Goal: Task Accomplishment & Management: Complete application form

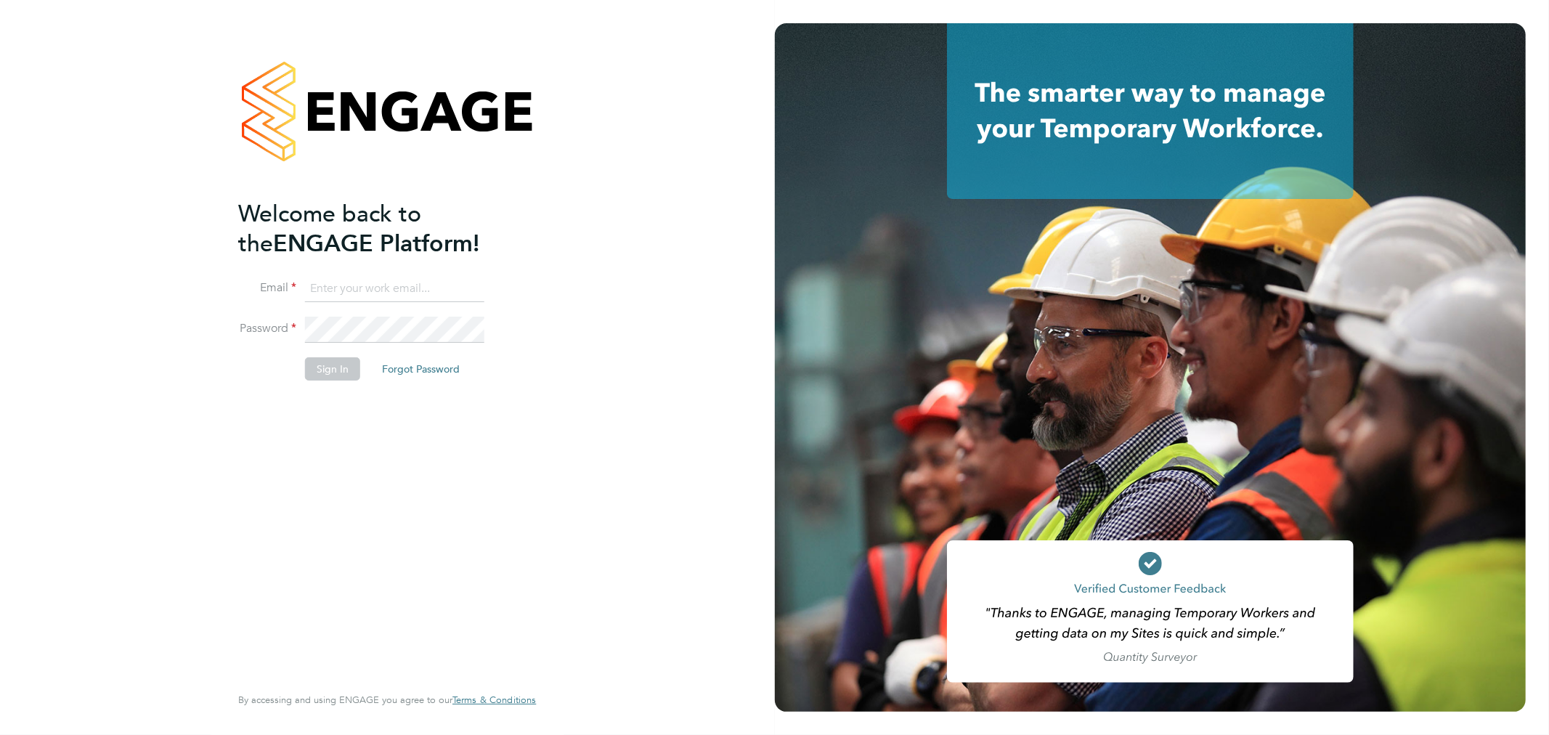
click at [346, 299] on input at bounding box center [394, 289] width 179 height 26
type input "rhyscook@buildingcareersuk.com"
click at [317, 360] on button "Sign In" at bounding box center [332, 368] width 55 height 23
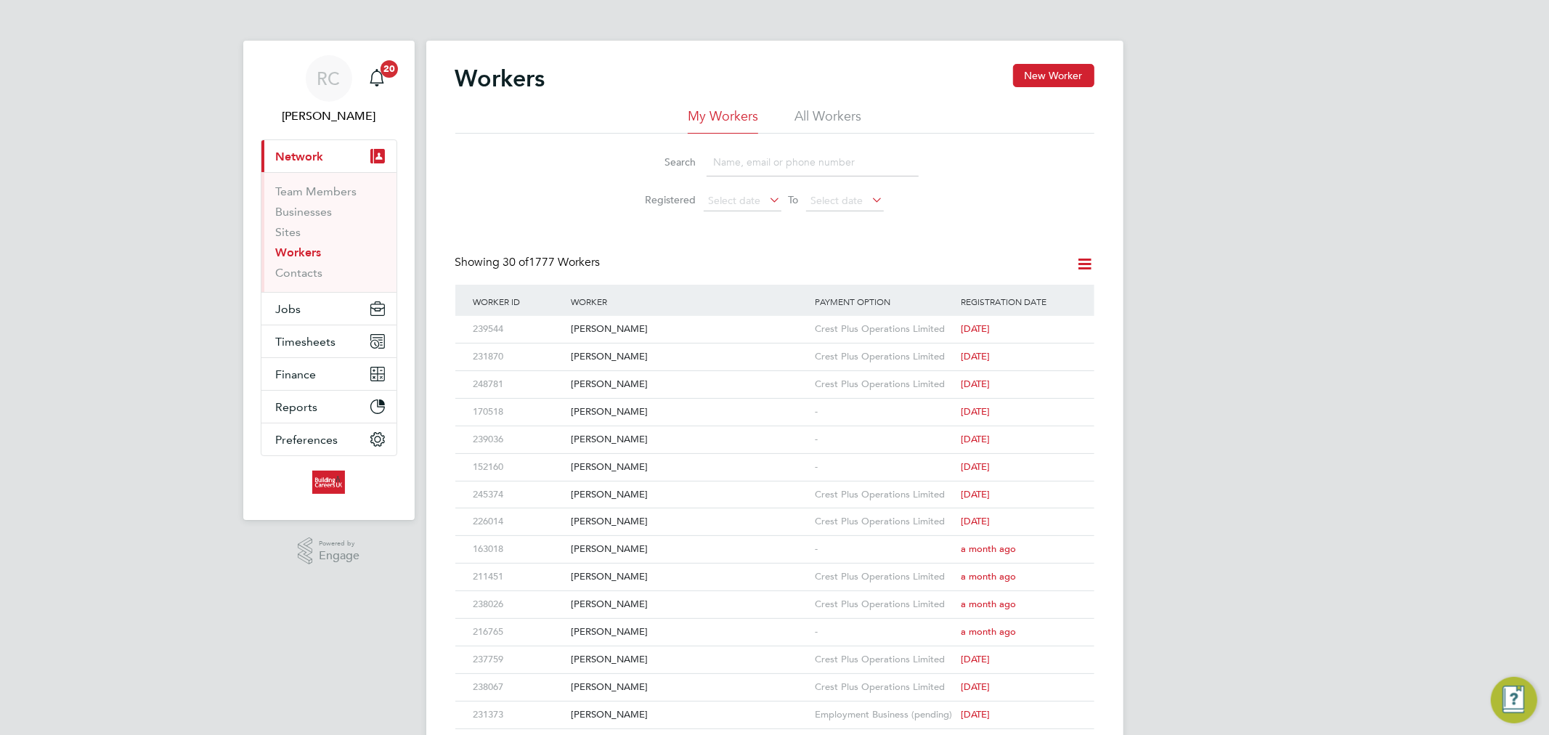
click at [309, 150] on span "Network" at bounding box center [300, 157] width 48 height 14
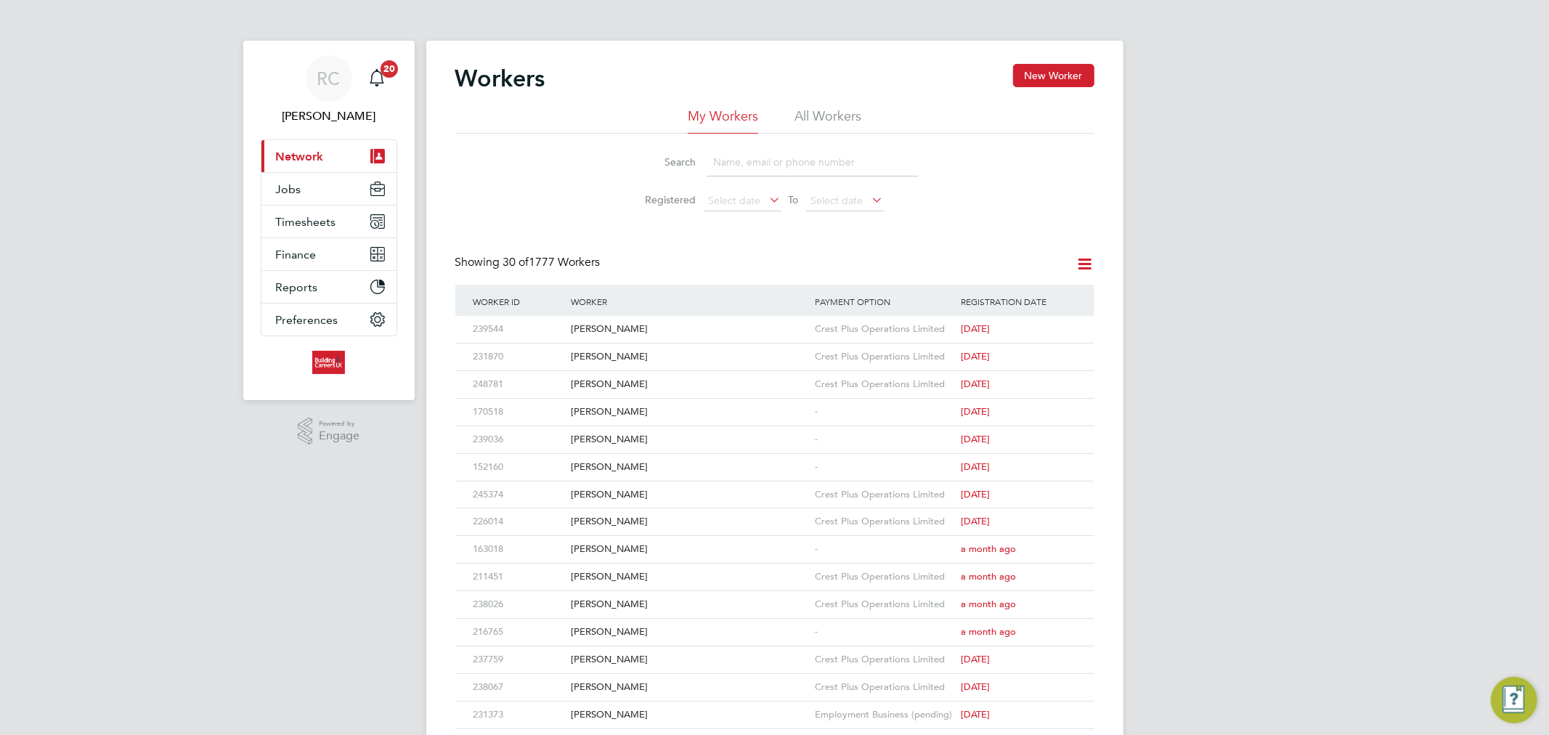
click at [309, 150] on span "Network" at bounding box center [300, 157] width 48 height 14
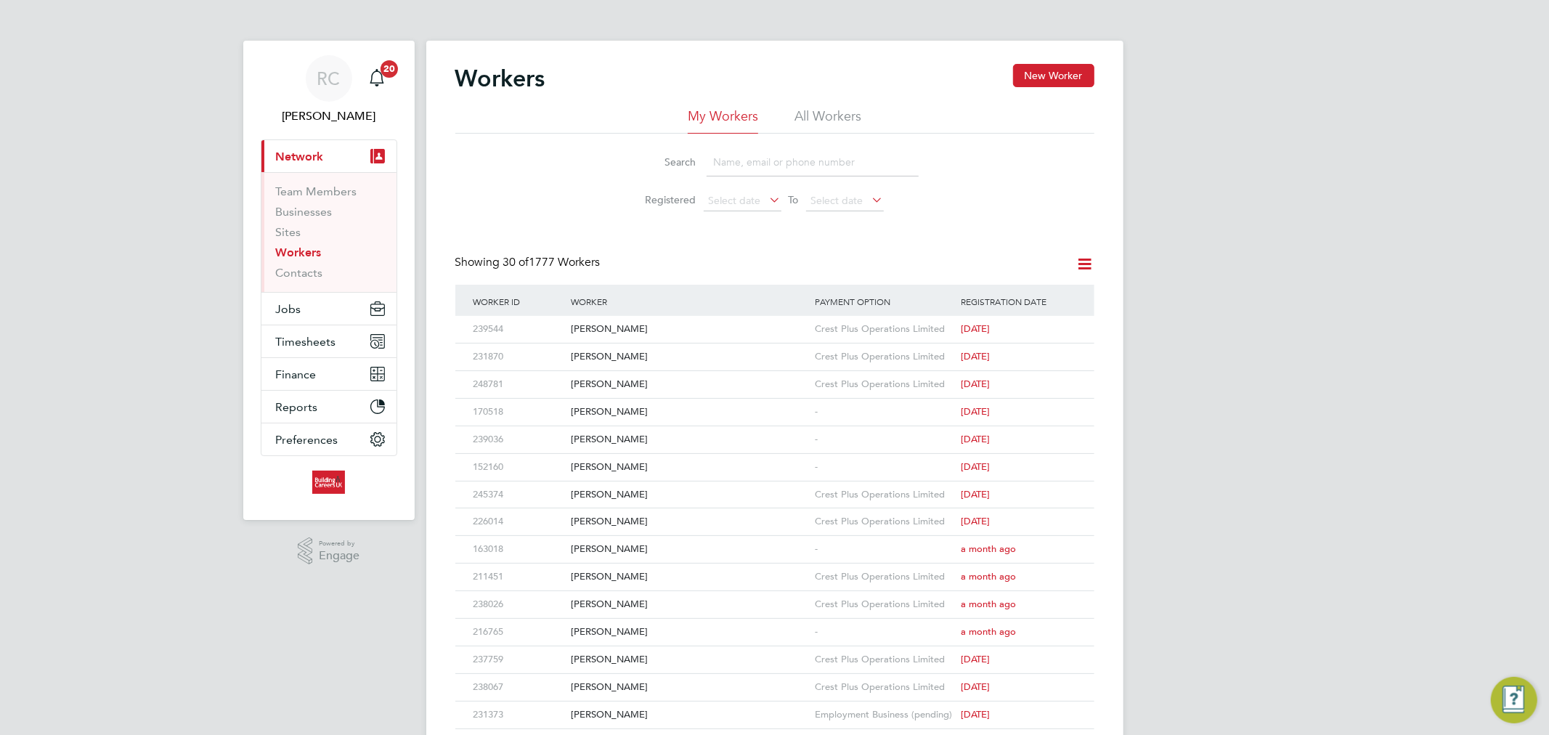
click at [312, 252] on link "Workers" at bounding box center [299, 252] width 46 height 14
click at [814, 107] on li "All Workers" at bounding box center [827, 120] width 67 height 26
click at [311, 257] on link "Workers" at bounding box center [299, 252] width 46 height 14
click at [815, 122] on li "All Workers" at bounding box center [827, 120] width 67 height 26
click at [1037, 78] on button "New Worker" at bounding box center [1053, 75] width 81 height 23
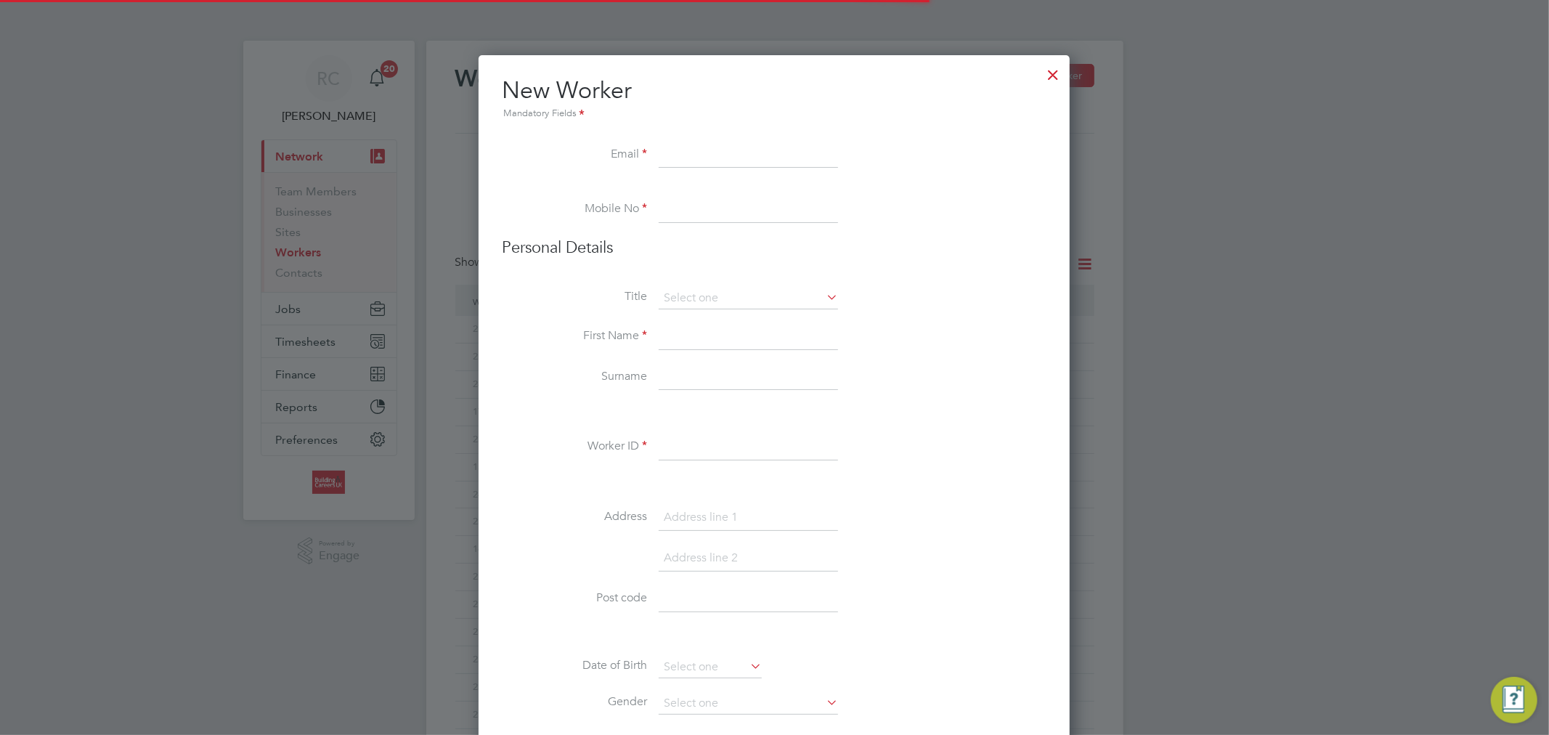
scroll to position [1625, 592]
click at [701, 163] on input at bounding box center [747, 155] width 179 height 26
paste input "[EMAIL_ADDRESS][DOMAIN_NAME]"
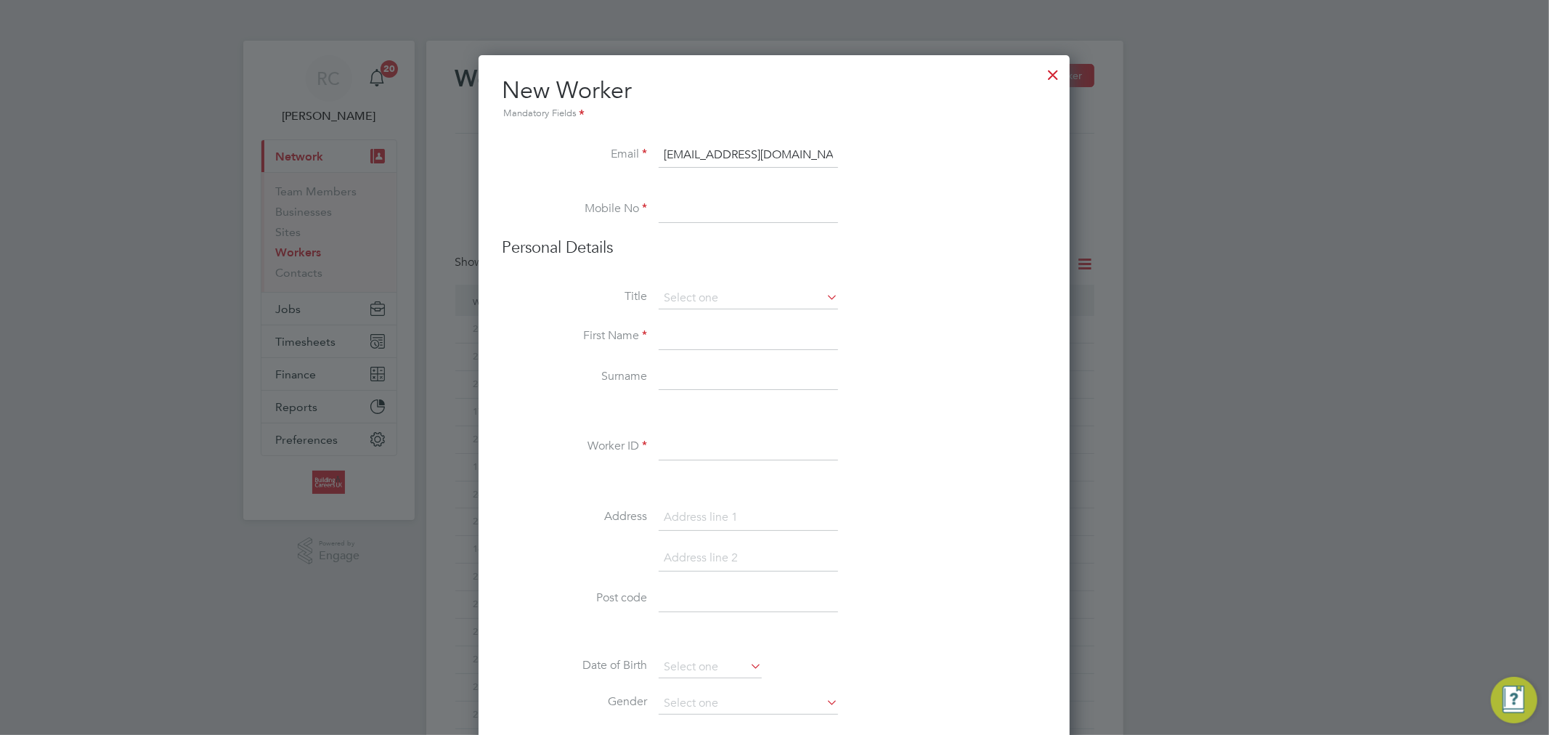
type input "[EMAIL_ADDRESS][DOMAIN_NAME]"
click at [722, 208] on input at bounding box center [747, 210] width 179 height 26
paste input "7555 164986"
type input "07555 164986"
click at [763, 295] on input at bounding box center [747, 298] width 179 height 22
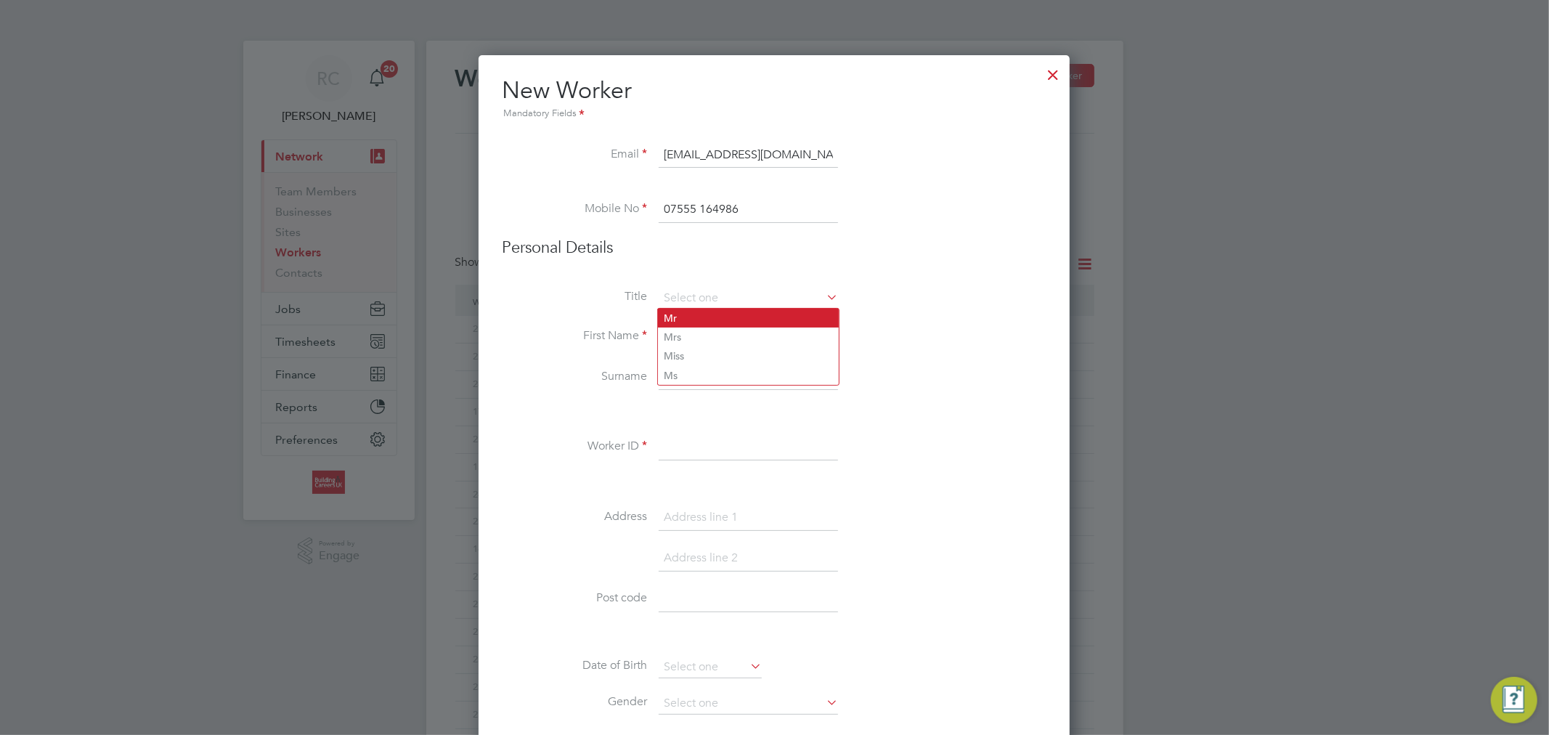
click at [735, 324] on li "Mr" at bounding box center [748, 318] width 181 height 19
type input "Mr"
click at [714, 337] on input at bounding box center [747, 337] width 179 height 26
type input "a"
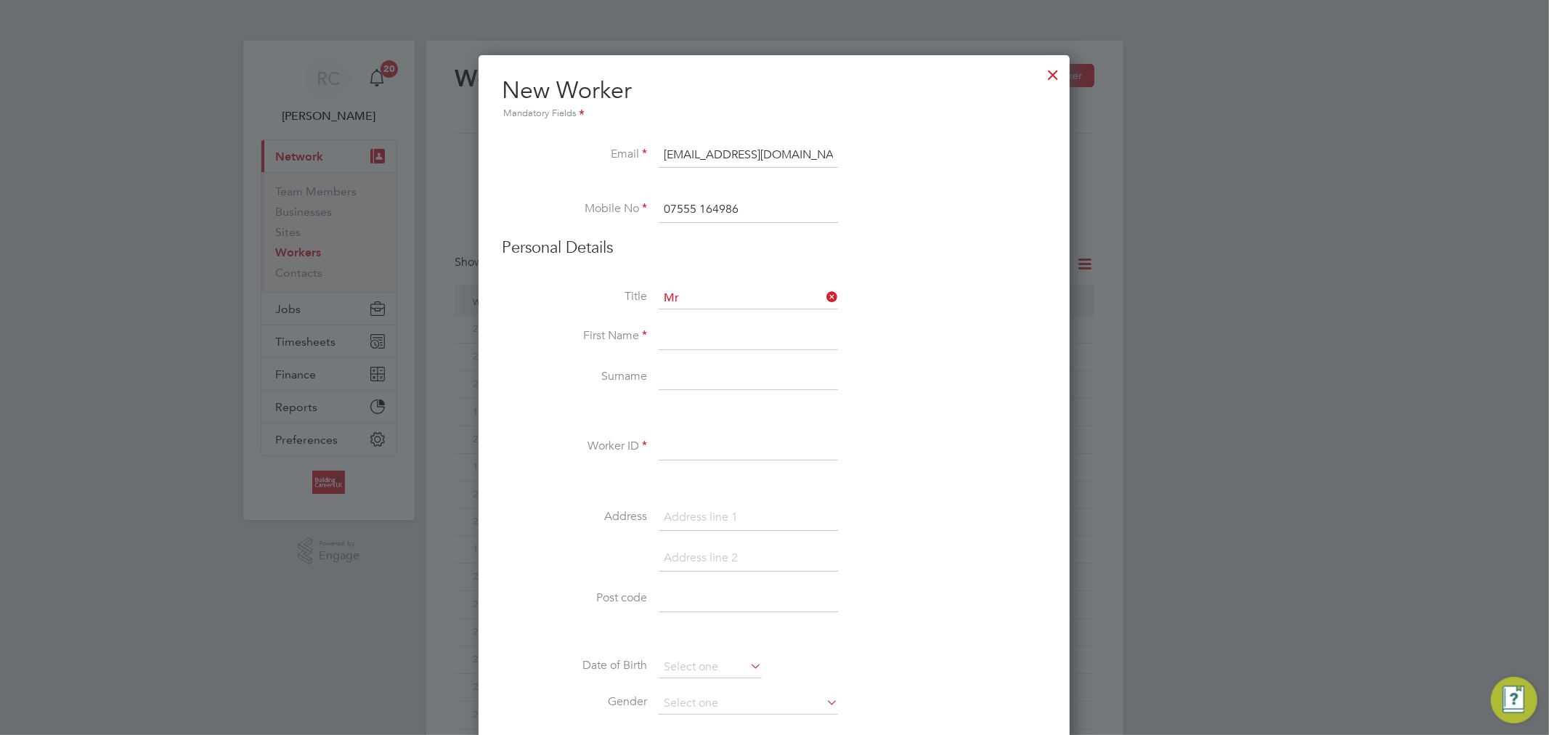
type input "a"
type input "[PERSON_NAME]"
click at [673, 371] on input at bounding box center [747, 377] width 179 height 26
type input "Hand"
click at [672, 462] on li "Worker ID" at bounding box center [774, 454] width 544 height 41
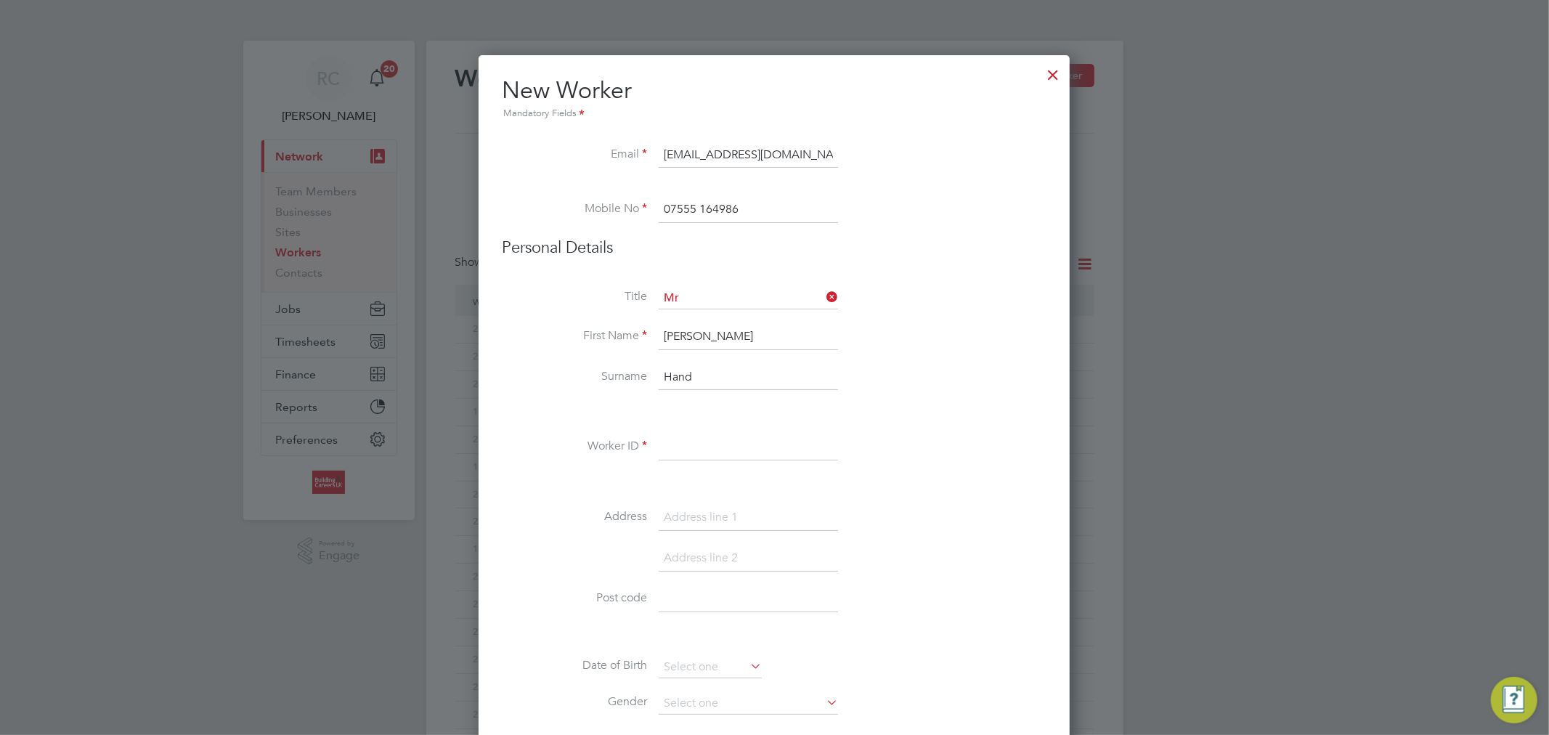
drag, startPoint x: 669, startPoint y: 446, endPoint x: 625, endPoint y: 407, distance: 58.7
click at [669, 446] on input at bounding box center [747, 447] width 179 height 26
paste input "154912"
type input "154912"
click at [708, 505] on input at bounding box center [747, 518] width 179 height 26
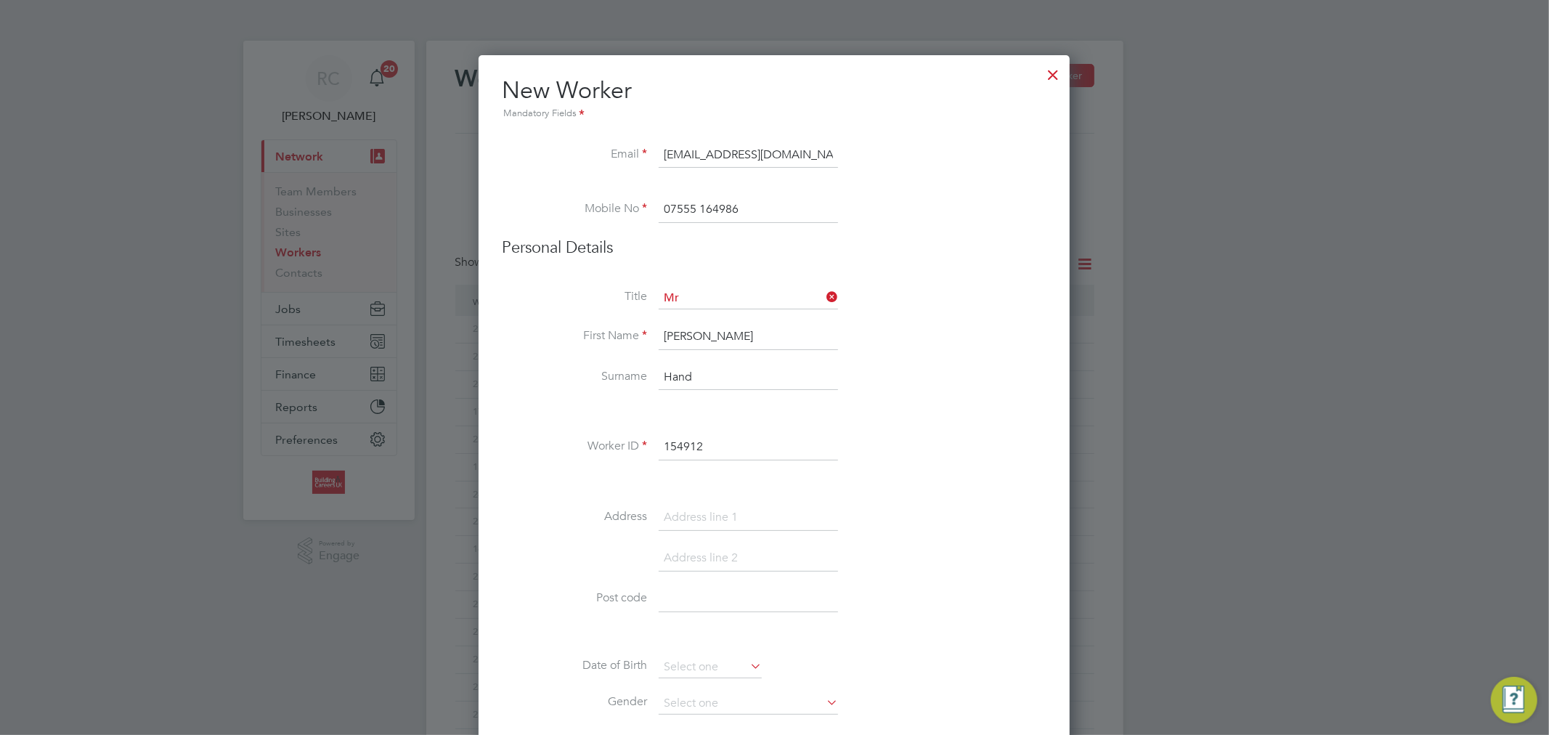
paste input "St Helens, [GEOGRAPHIC_DATA], [GEOGRAPHIC_DATA]"
drag, startPoint x: 809, startPoint y: 516, endPoint x: 719, endPoint y: 516, distance: 89.3
click at [719, 516] on input "St Helens, [GEOGRAPHIC_DATA], [GEOGRAPHIC_DATA]" at bounding box center [747, 518] width 179 height 26
type input "St Helens,"
click at [737, 550] on input at bounding box center [747, 558] width 179 height 26
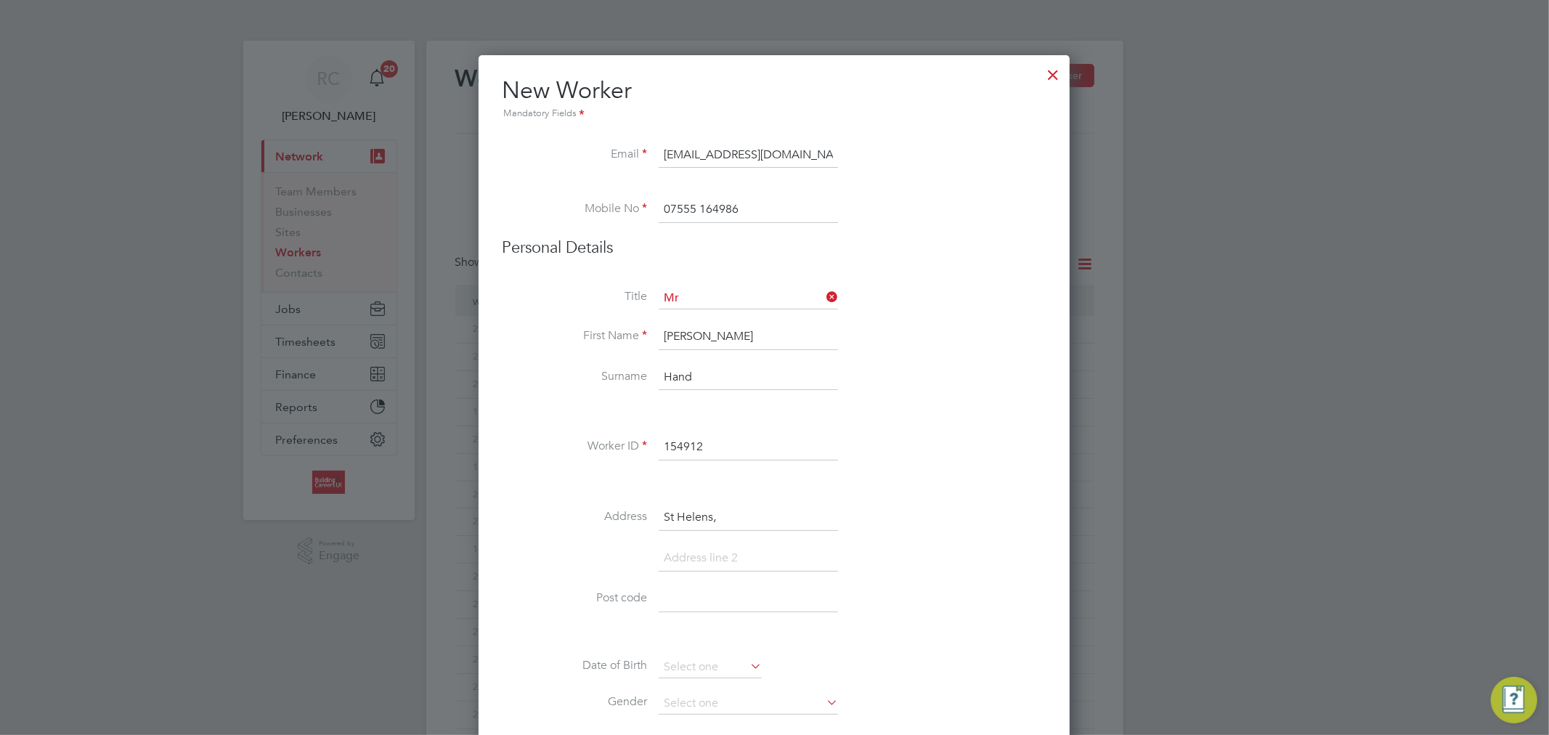
paste input "Saint Helens, [GEOGRAPHIC_DATA]"
click at [756, 557] on input "Saint Helens, [GEOGRAPHIC_DATA]" at bounding box center [747, 558] width 179 height 26
type input "Saint Helens, [GEOGRAPHIC_DATA]"
click at [695, 640] on input at bounding box center [747, 640] width 179 height 26
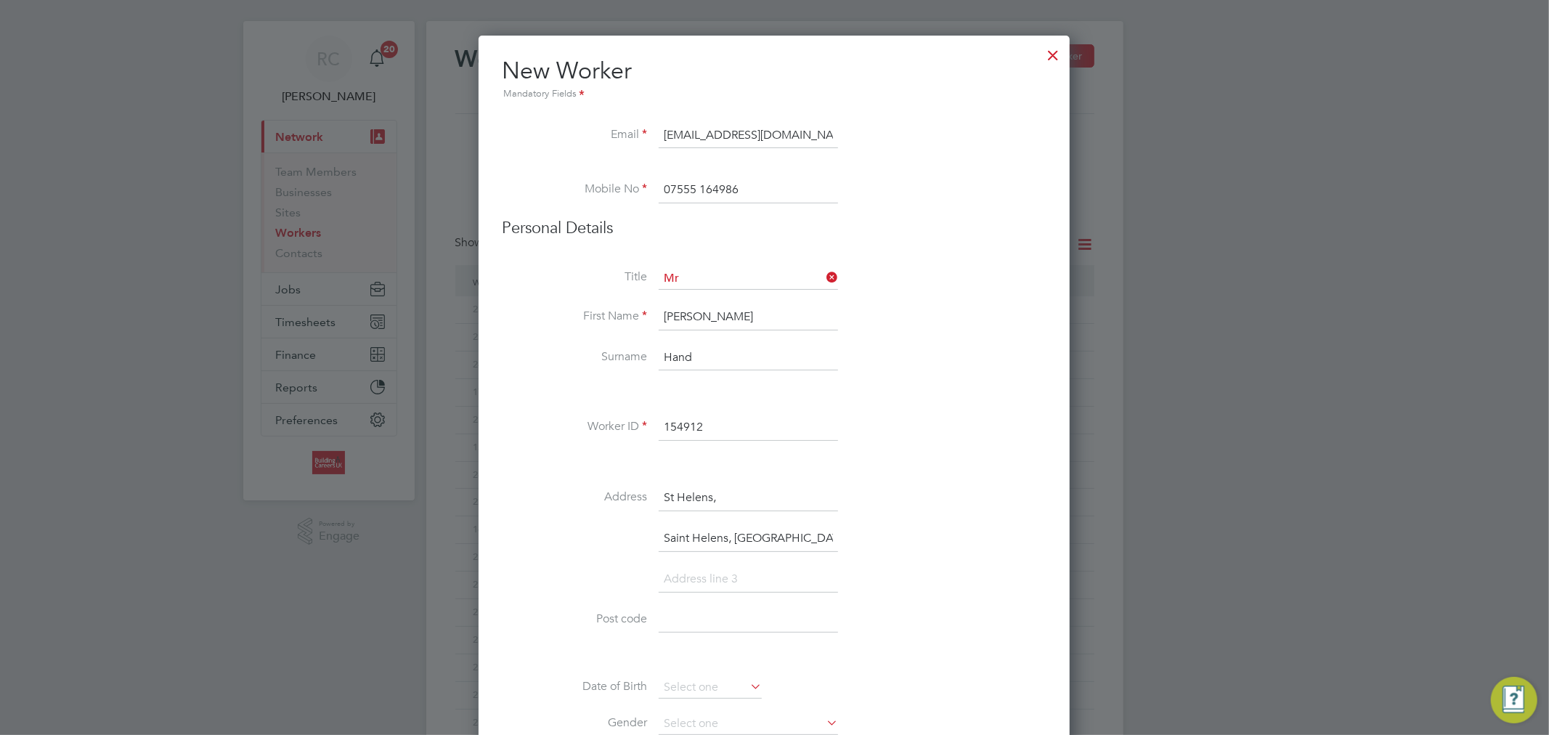
scroll to position [161, 0]
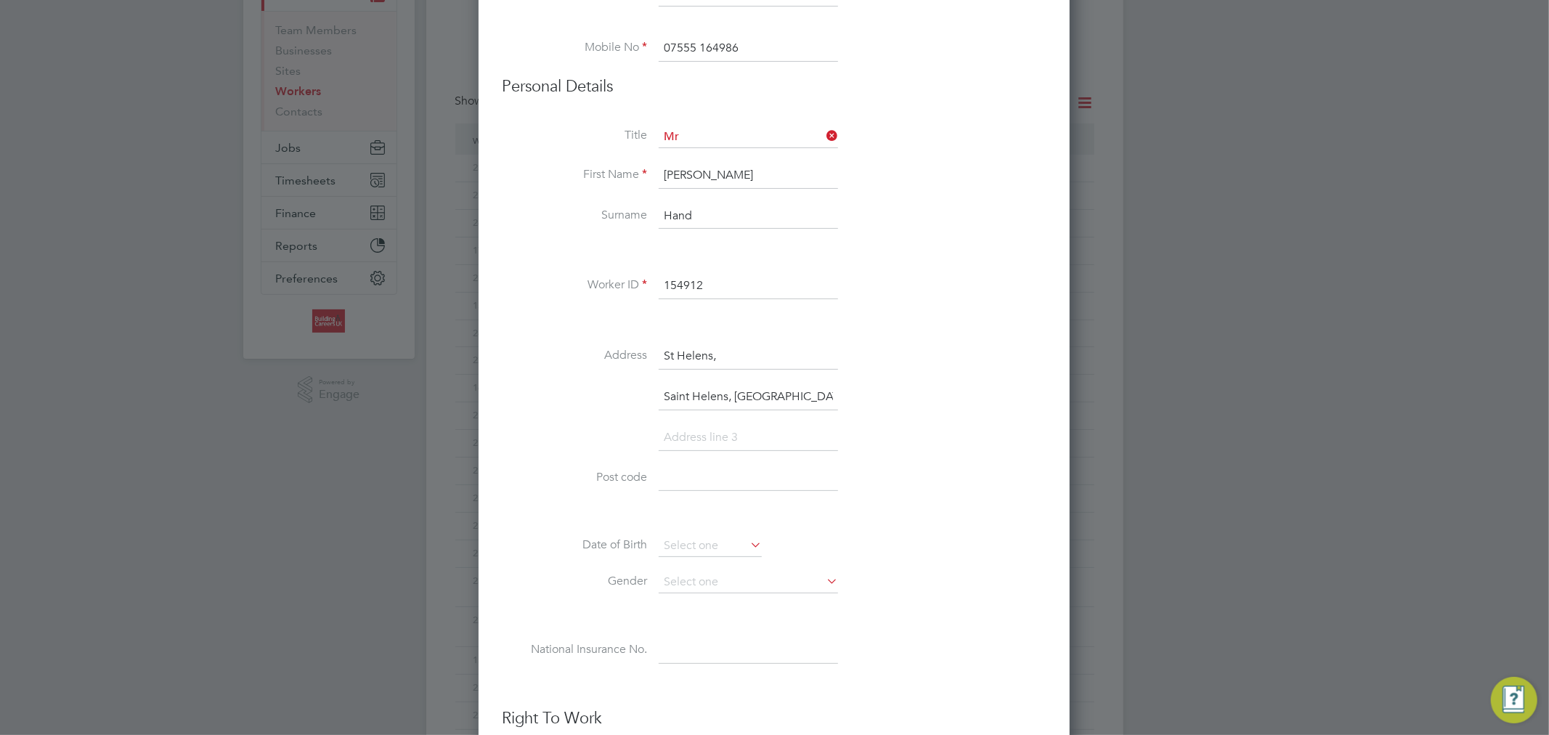
click at [905, 509] on li at bounding box center [774, 512] width 544 height 15
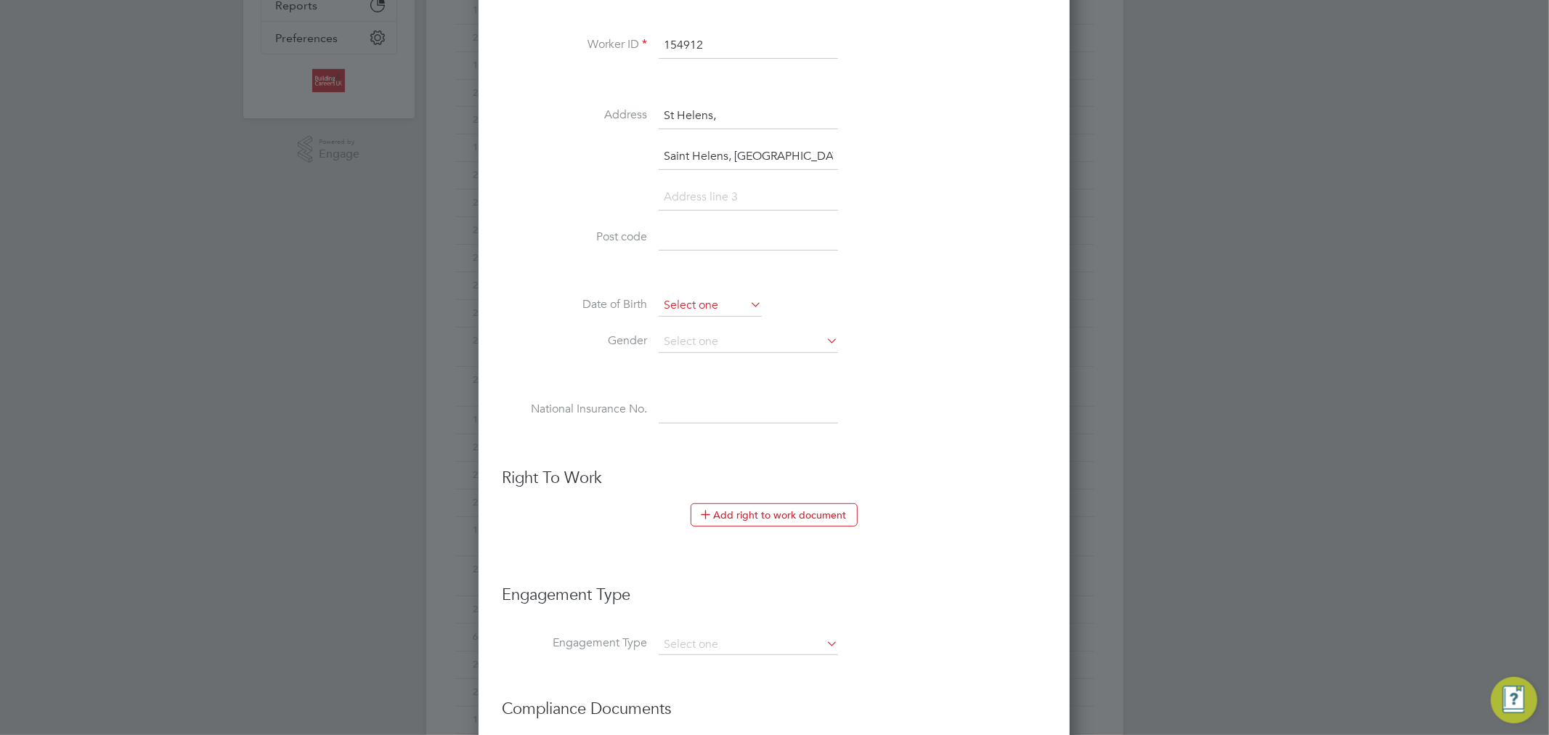
scroll to position [403, 0]
click at [714, 415] on input at bounding box center [747, 409] width 179 height 26
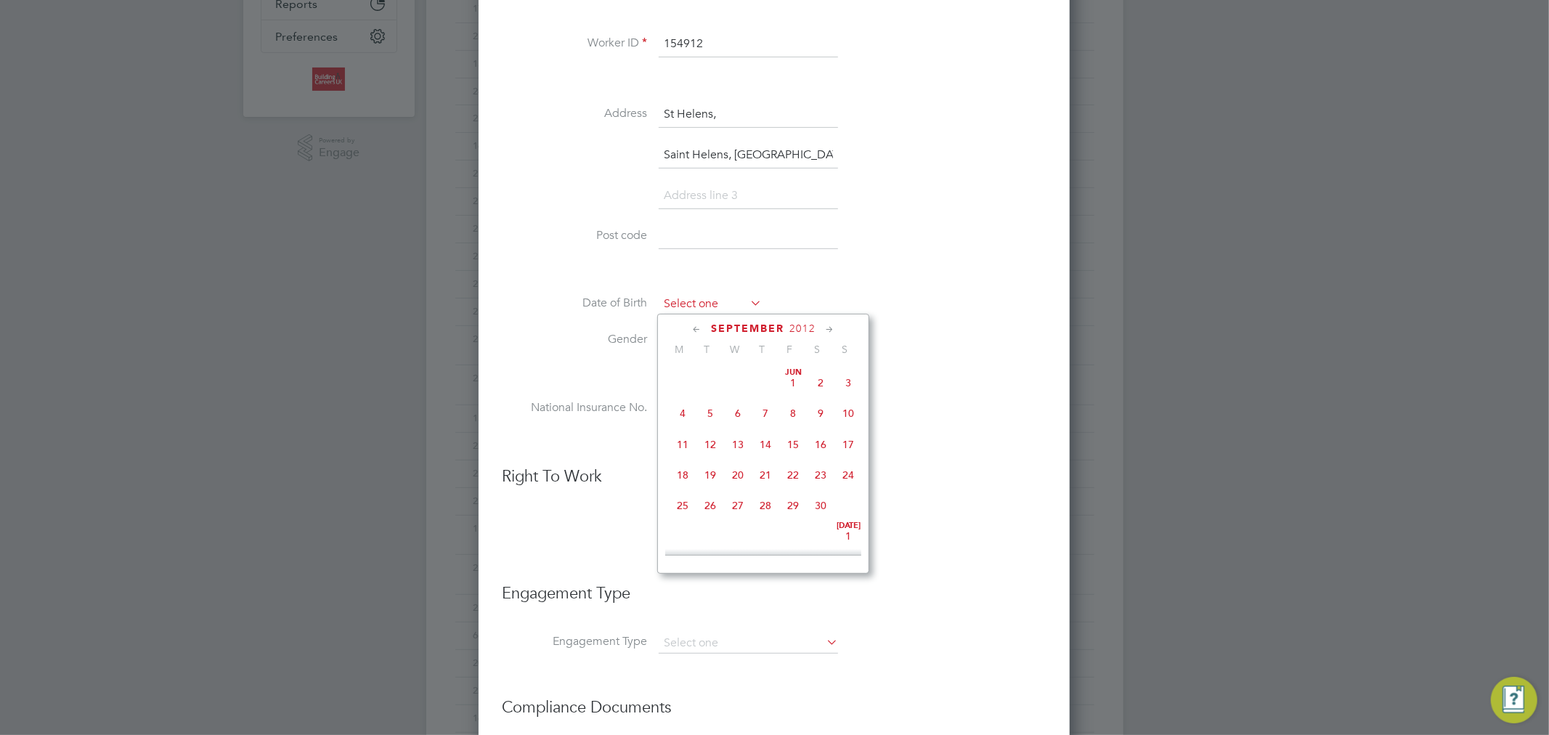
click at [714, 309] on input at bounding box center [709, 304] width 103 height 22
click at [986, 295] on li "Date of Birth" at bounding box center [774, 311] width 544 height 36
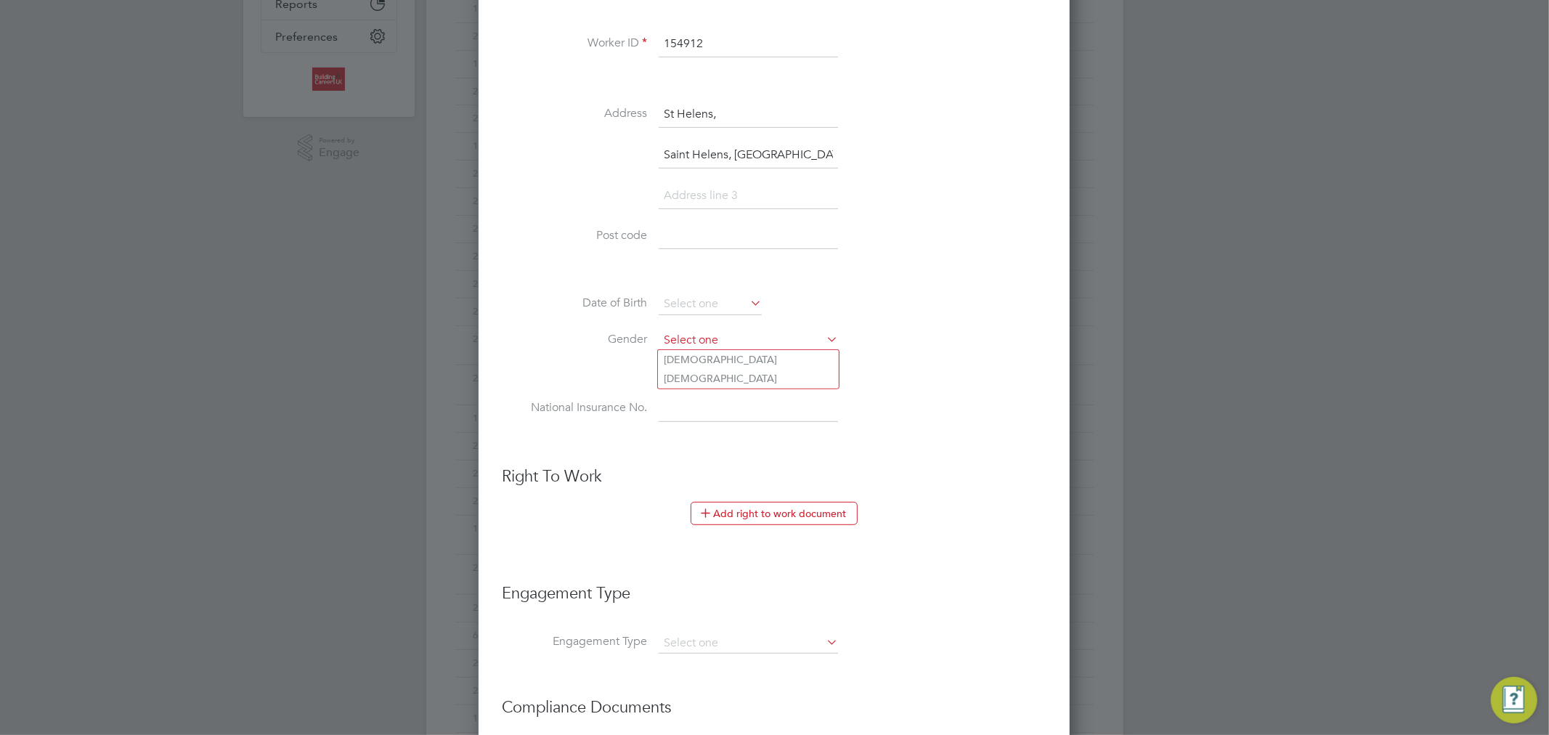
click at [791, 336] on input at bounding box center [747, 341] width 179 height 22
click at [998, 308] on li "Date of Birth" at bounding box center [774, 311] width 544 height 36
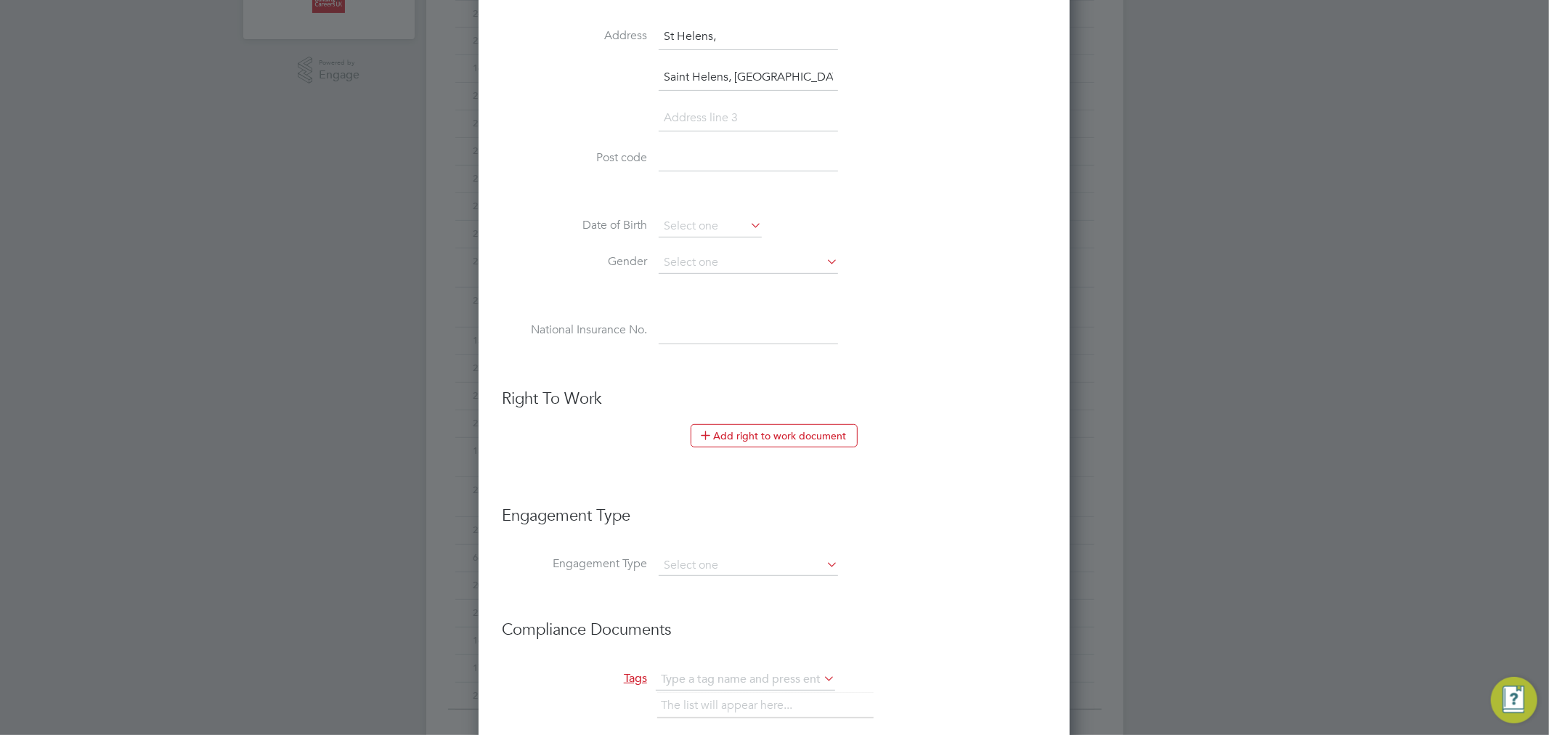
scroll to position [564, 0]
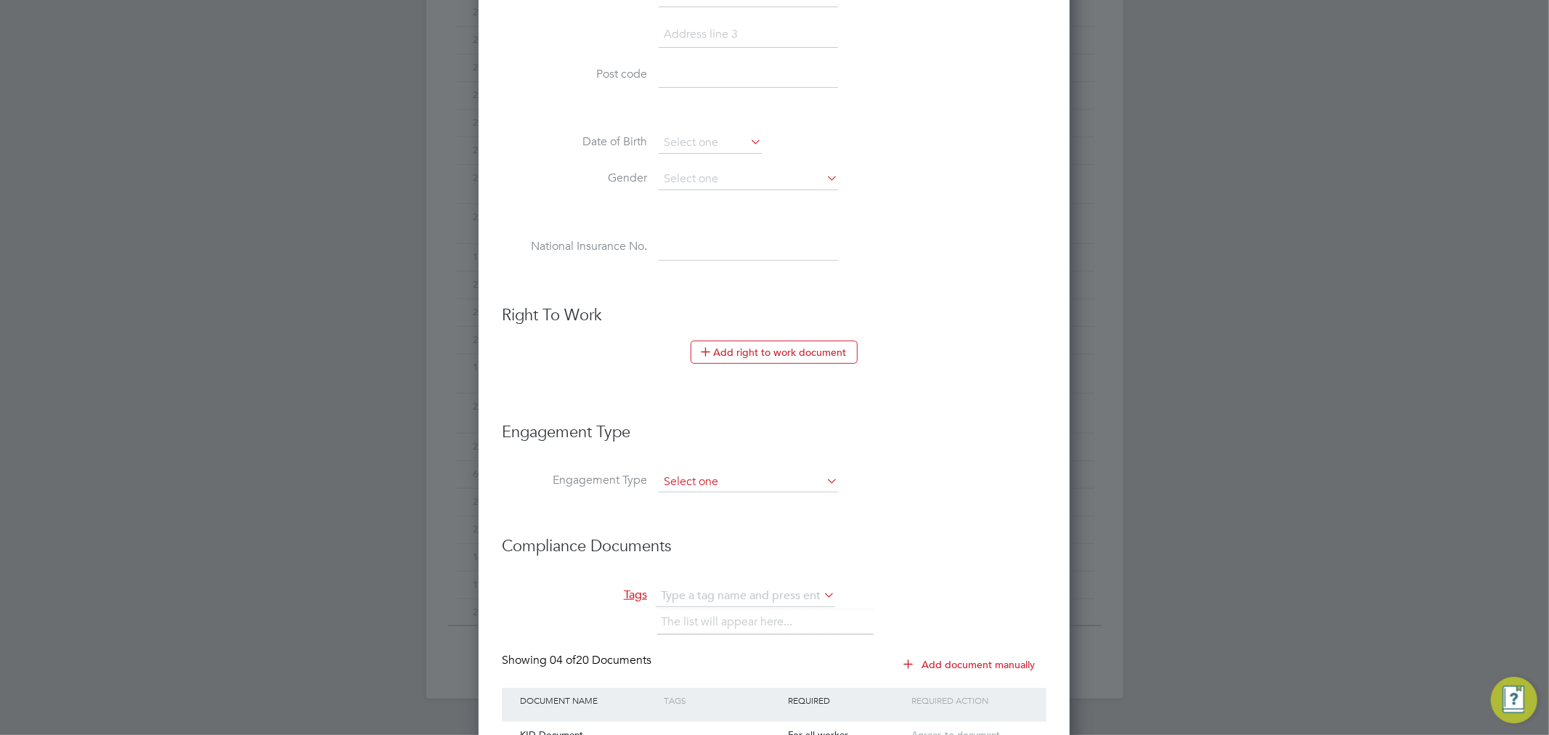
click at [738, 486] on input at bounding box center [747, 482] width 179 height 20
click at [983, 455] on li "Engagement Type" at bounding box center [774, 439] width 544 height 65
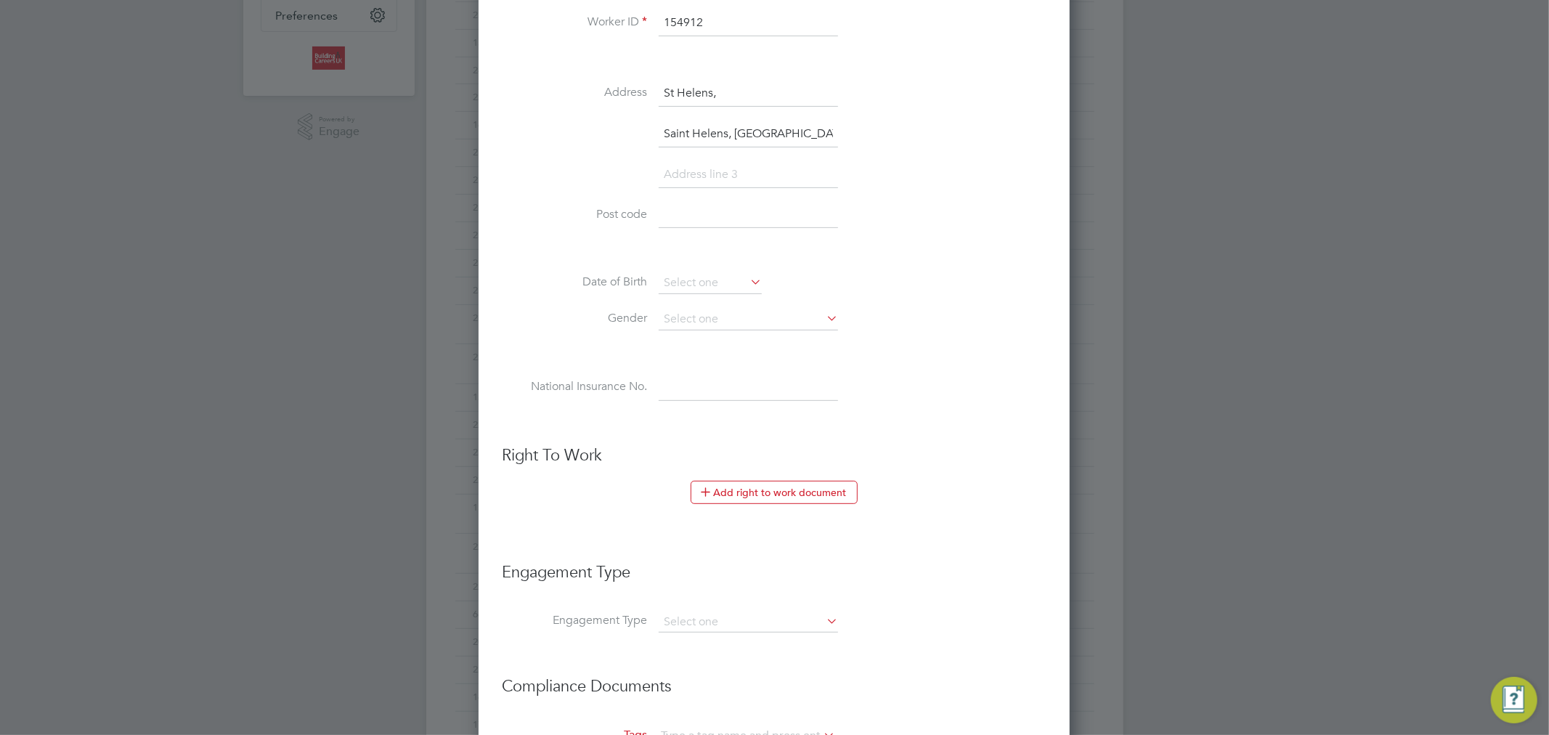
scroll to position [421, 0]
click at [753, 312] on input at bounding box center [747, 322] width 179 height 22
click at [746, 337] on li "[DEMOGRAPHIC_DATA]" at bounding box center [748, 341] width 181 height 19
type input "[DEMOGRAPHIC_DATA]"
click at [687, 282] on input at bounding box center [709, 286] width 103 height 22
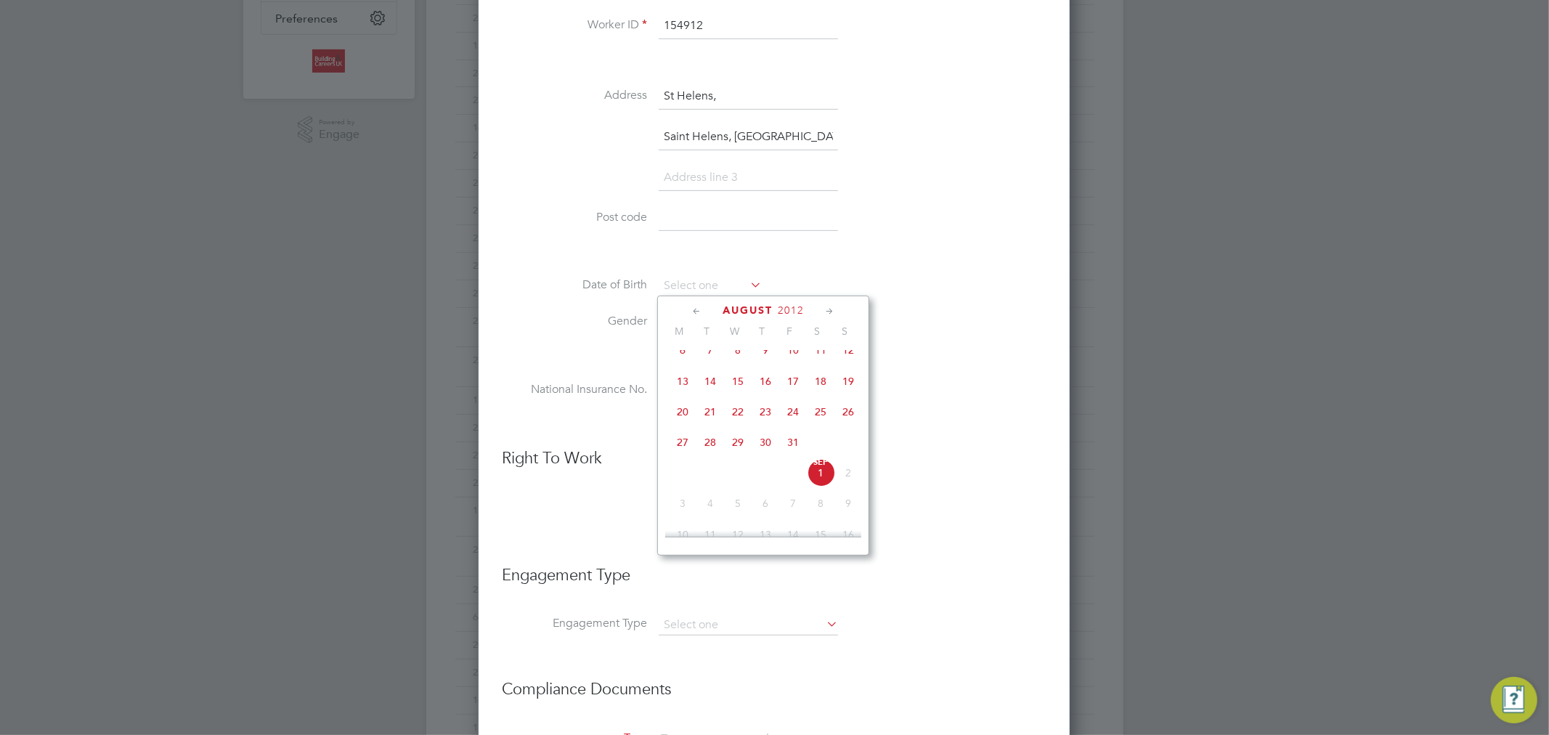
scroll to position [354, 0]
click at [780, 313] on span "2012" at bounding box center [791, 310] width 26 height 12
click at [1029, 341] on li "Gender [DEMOGRAPHIC_DATA]" at bounding box center [774, 329] width 544 height 36
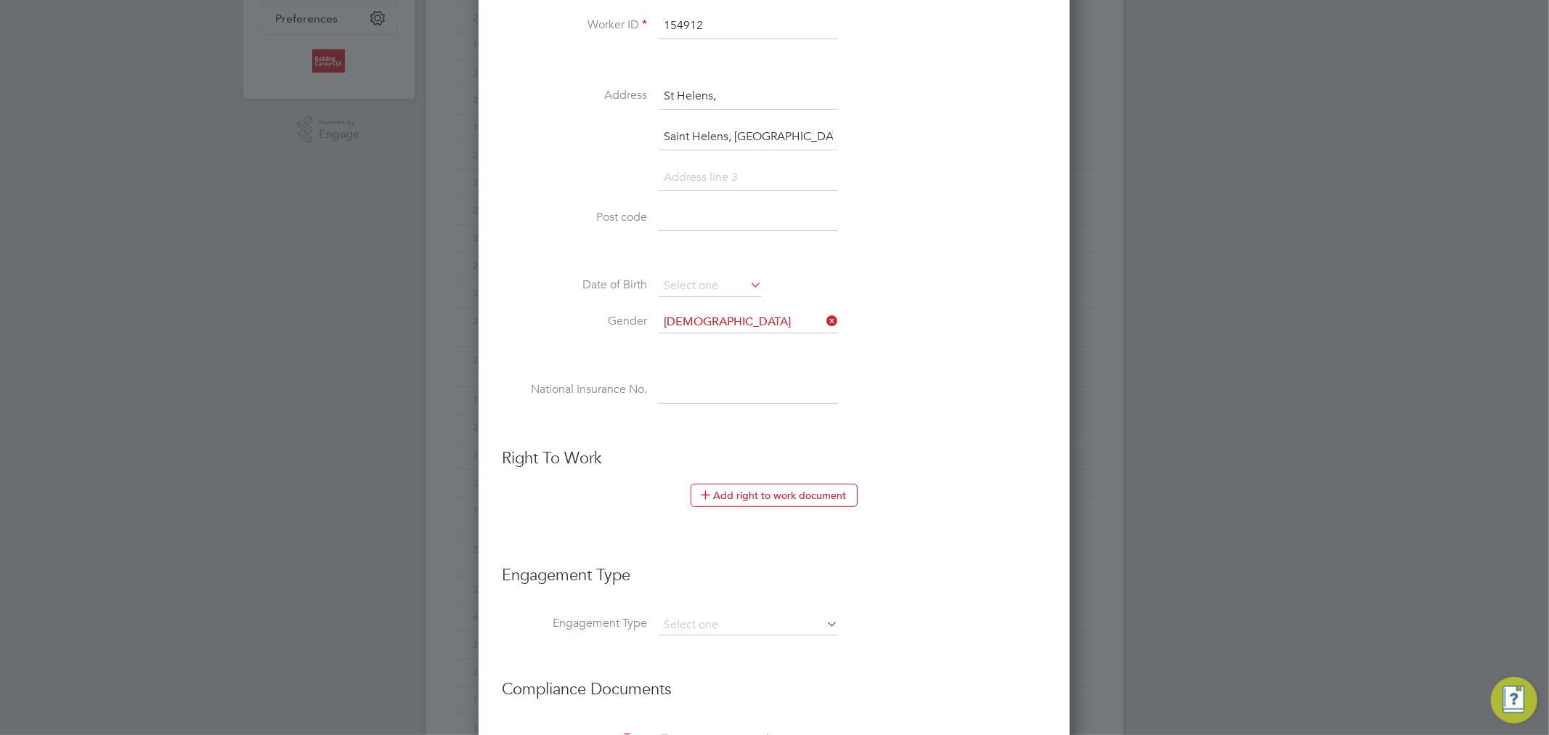
click at [823, 318] on icon at bounding box center [823, 321] width 0 height 20
click at [764, 388] on input at bounding box center [747, 391] width 179 height 26
click at [905, 325] on li "Gender" at bounding box center [774, 329] width 544 height 36
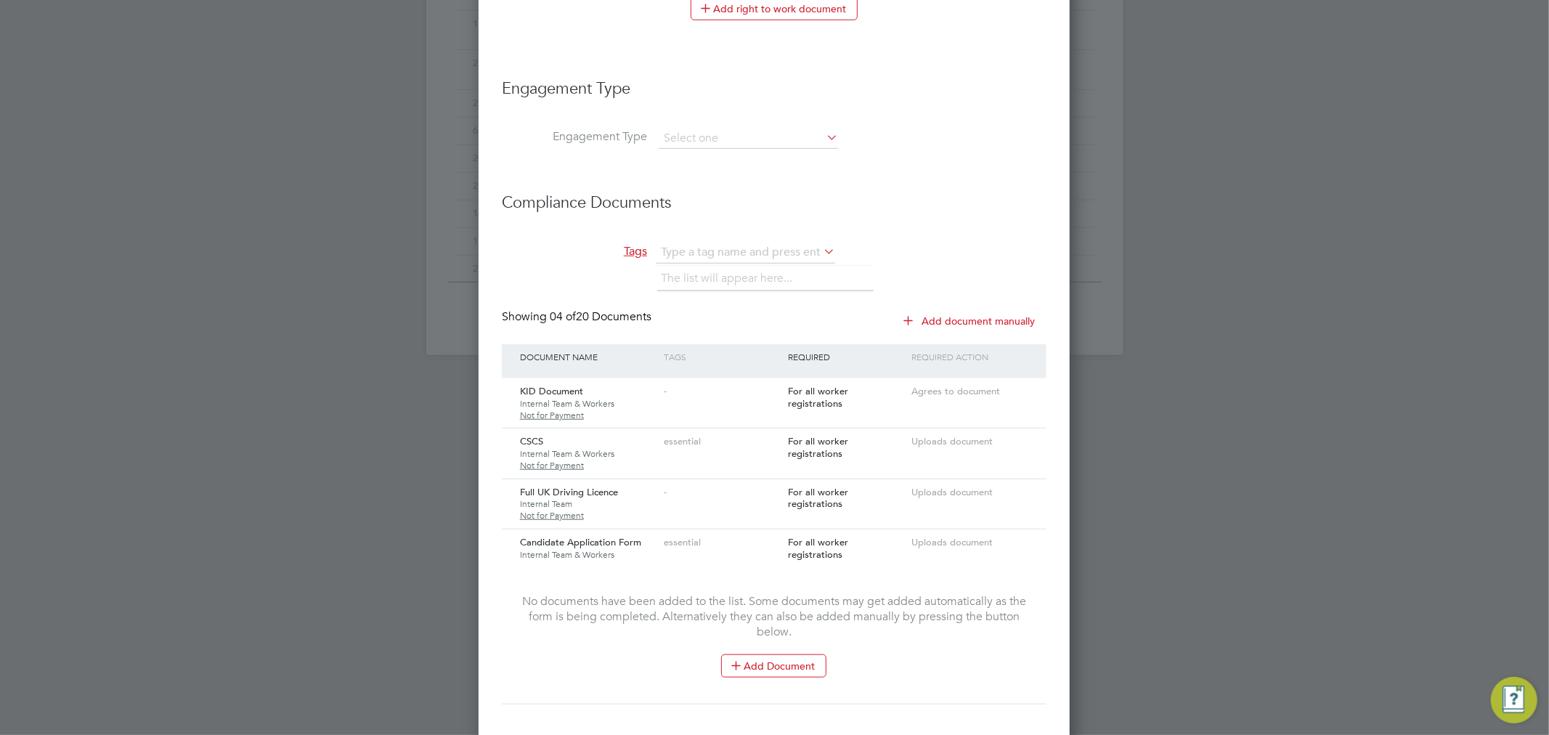
scroll to position [985, 0]
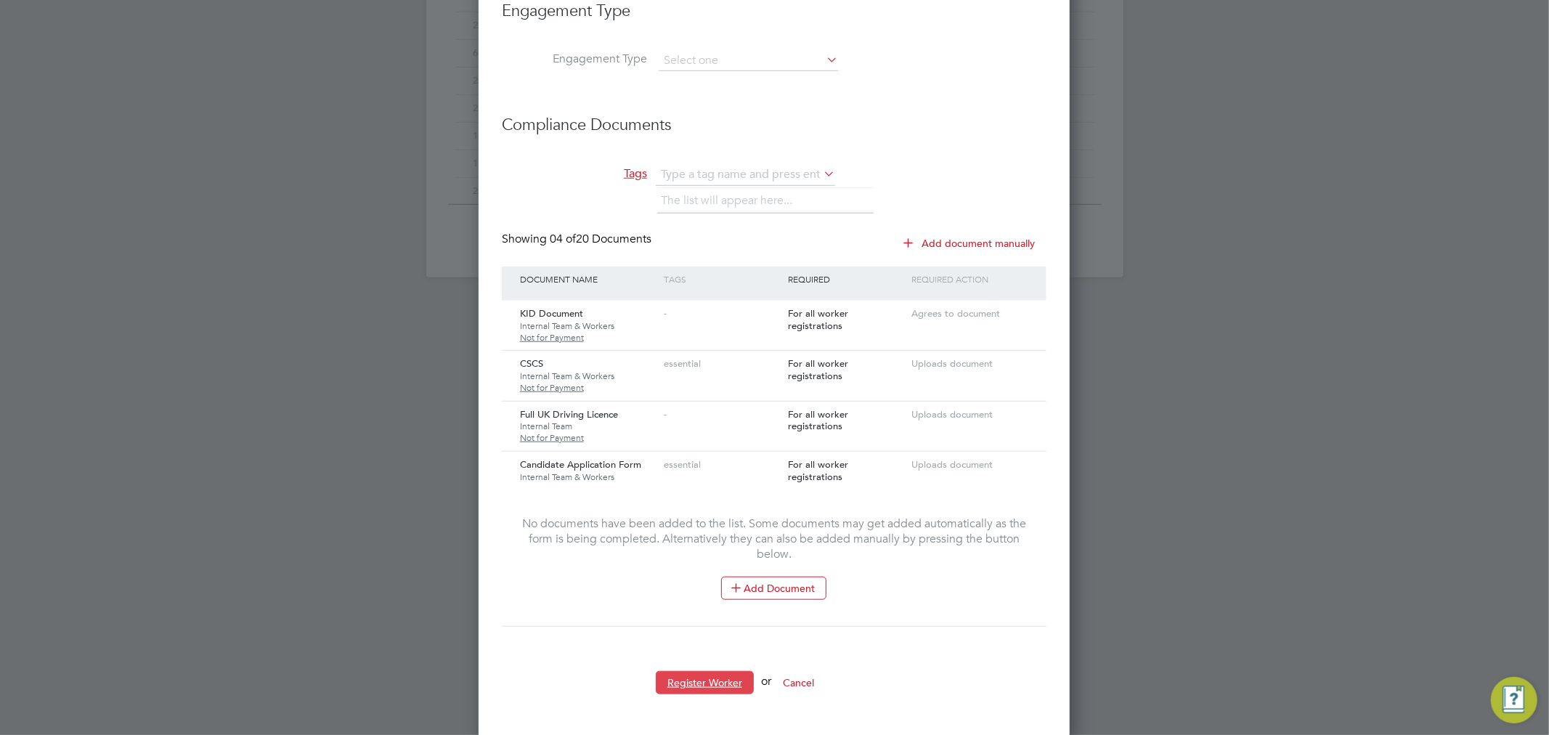
click at [710, 673] on button "Register Worker" at bounding box center [705, 682] width 98 height 23
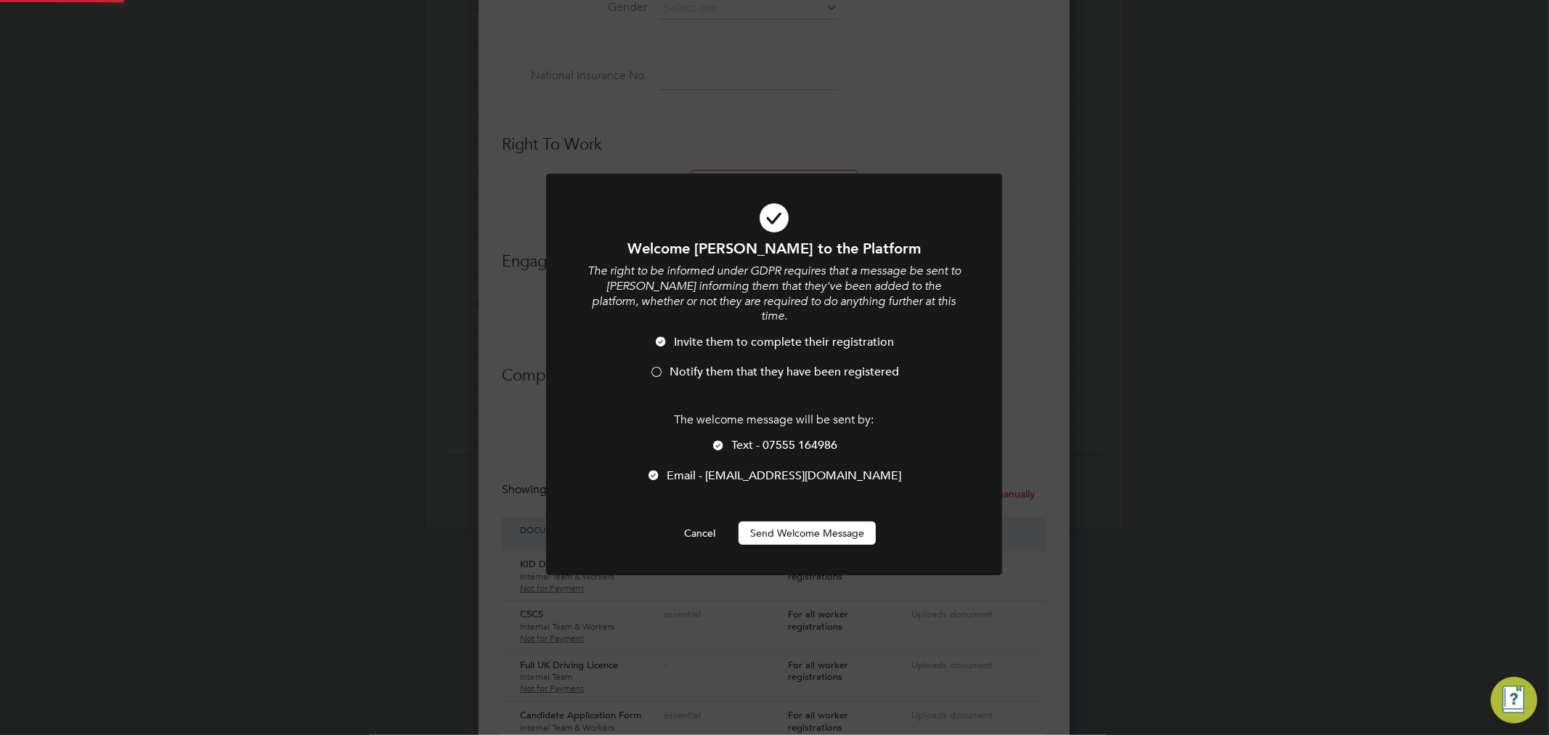
scroll to position [0, 0]
click at [688, 348] on li "Invite them to complete their registration" at bounding box center [774, 350] width 378 height 30
click at [799, 526] on button "Send Welcome Message" at bounding box center [806, 532] width 137 height 23
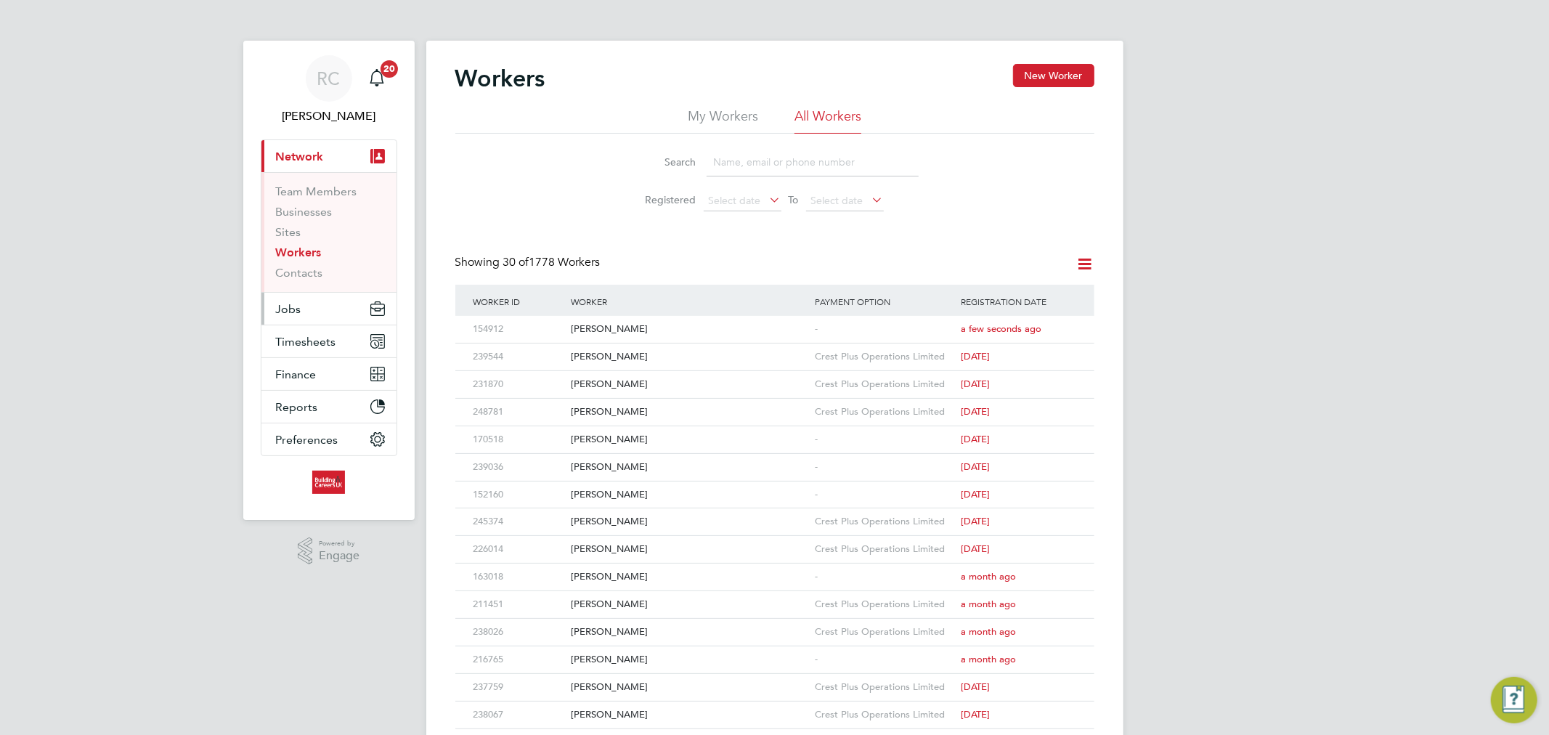
click at [312, 313] on button "Jobs" at bounding box center [328, 309] width 135 height 32
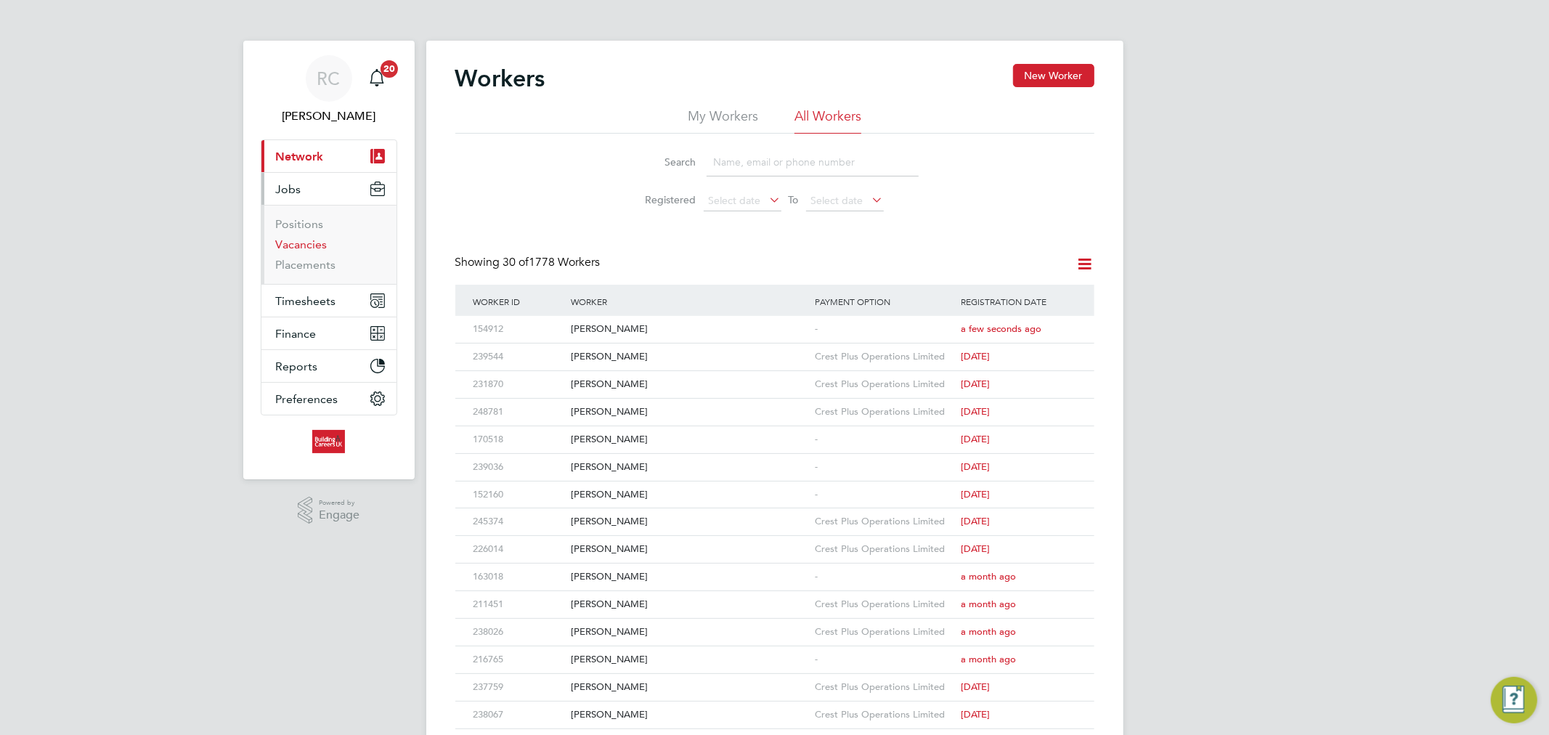
click at [314, 240] on link "Vacancies" at bounding box center [302, 244] width 52 height 14
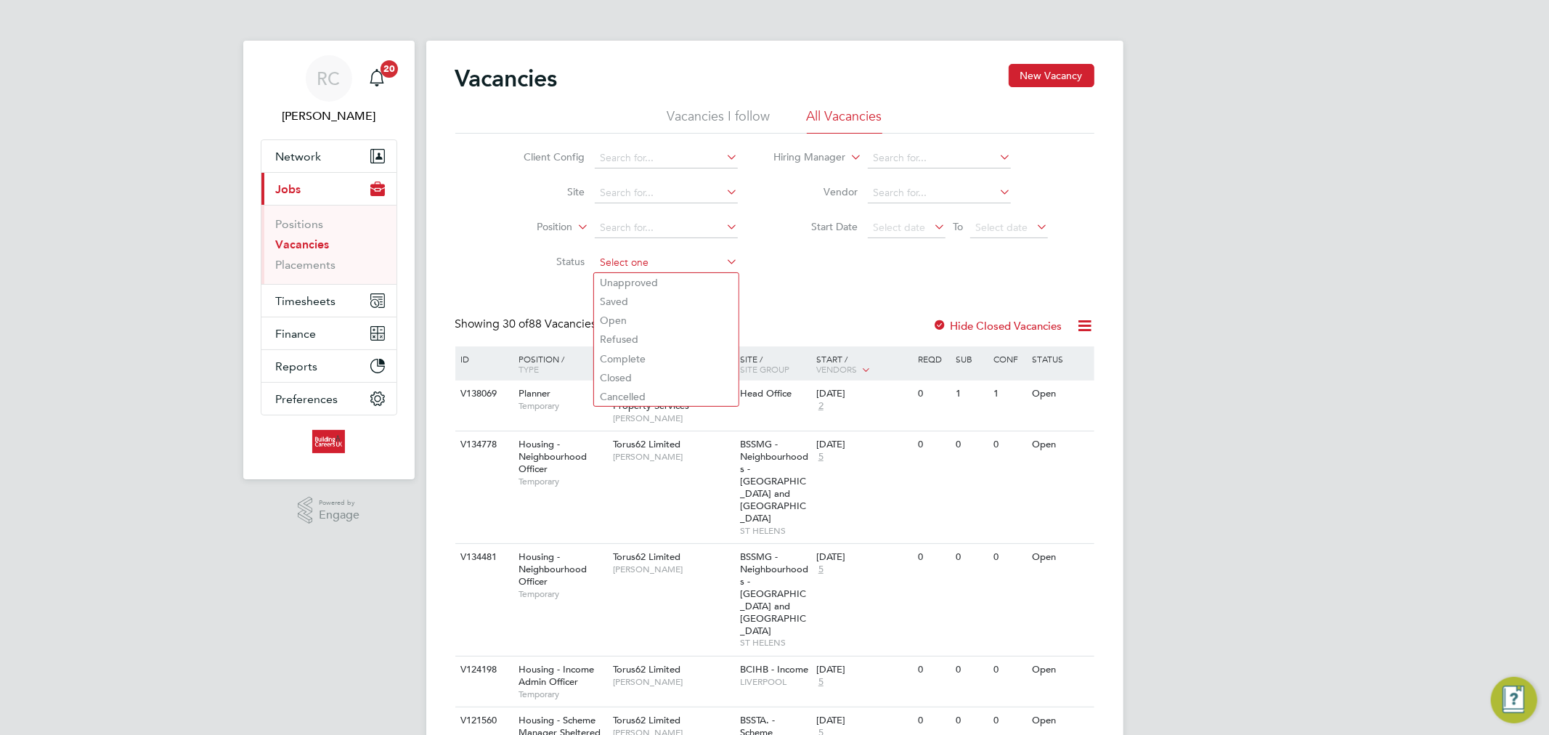
click at [627, 265] on input at bounding box center [666, 263] width 143 height 20
click at [633, 318] on li "Open" at bounding box center [666, 320] width 144 height 19
type input "Open"
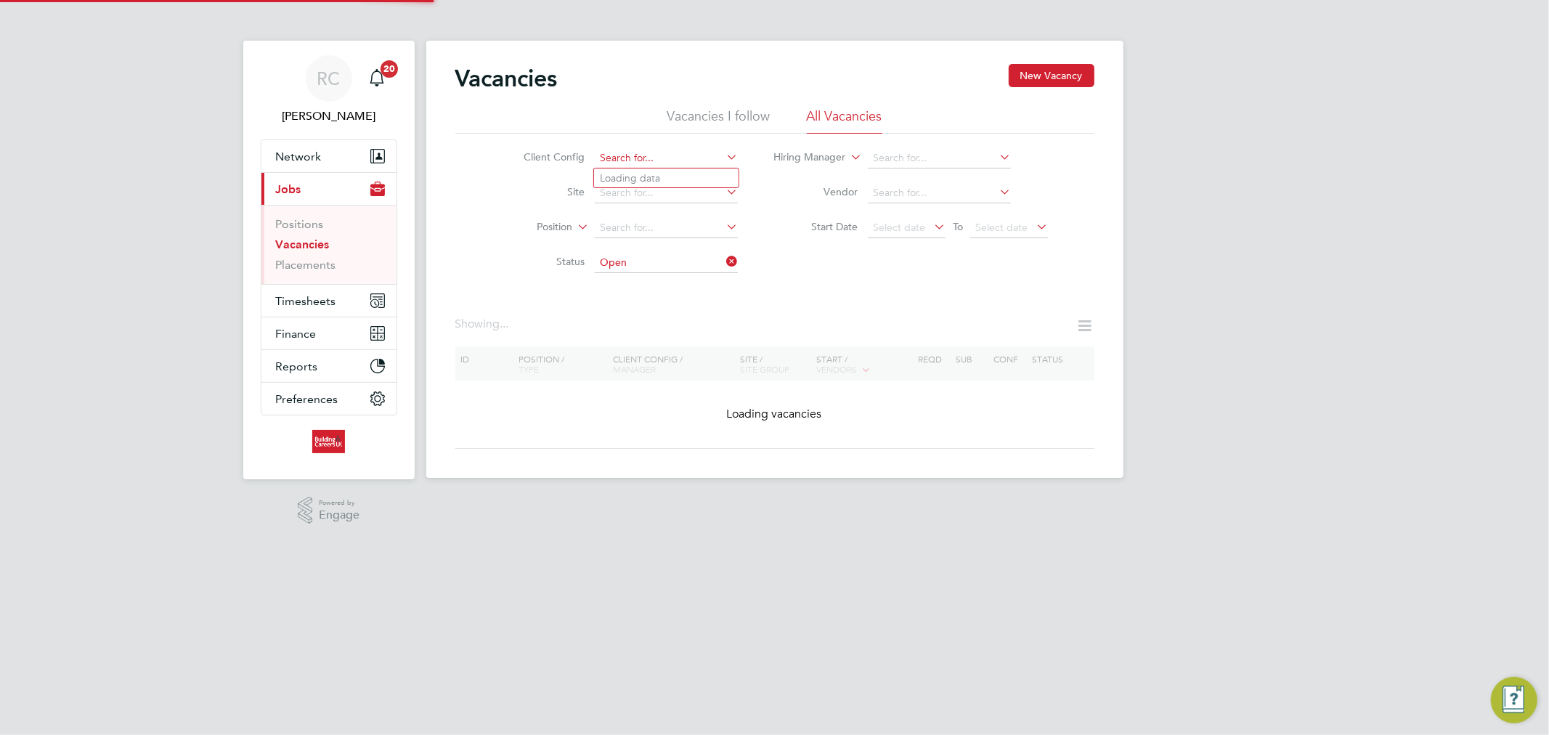
click at [644, 161] on input at bounding box center [666, 158] width 143 height 20
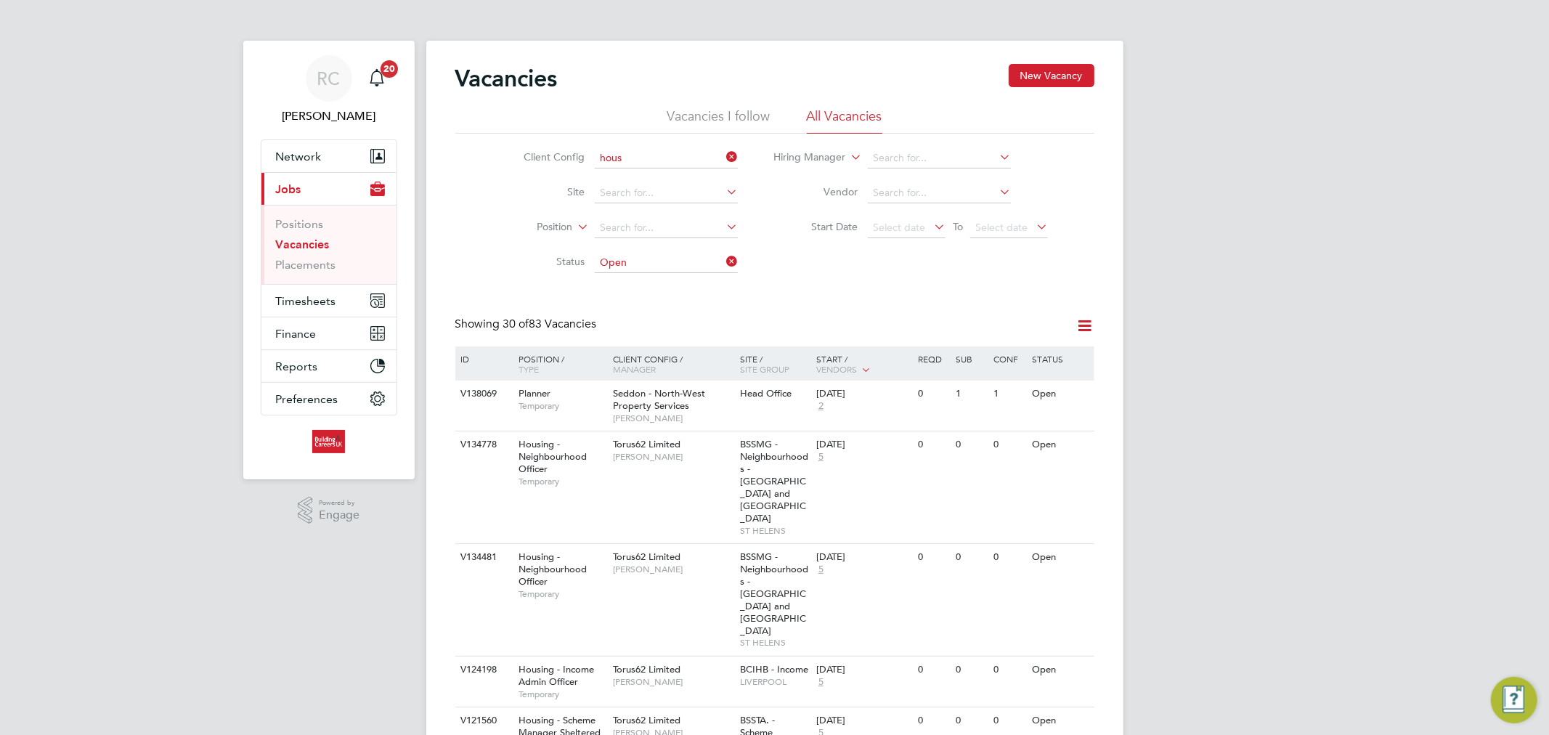
click at [639, 171] on li "Hous ing Maintenance Solutions Ltd" at bounding box center [723, 178] width 259 height 20
type input "Housing Maintenance Solutions Ltd"
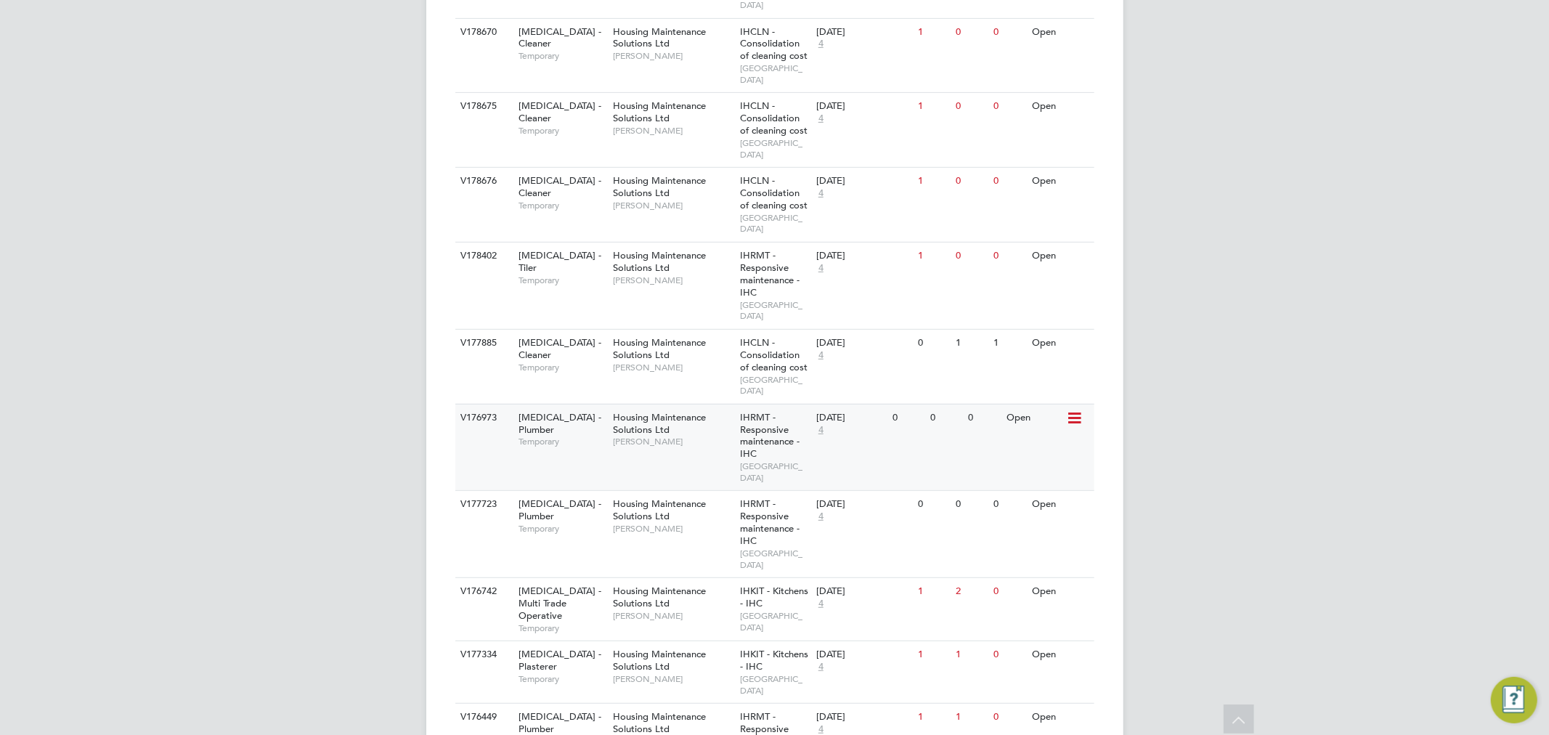
scroll to position [564, 0]
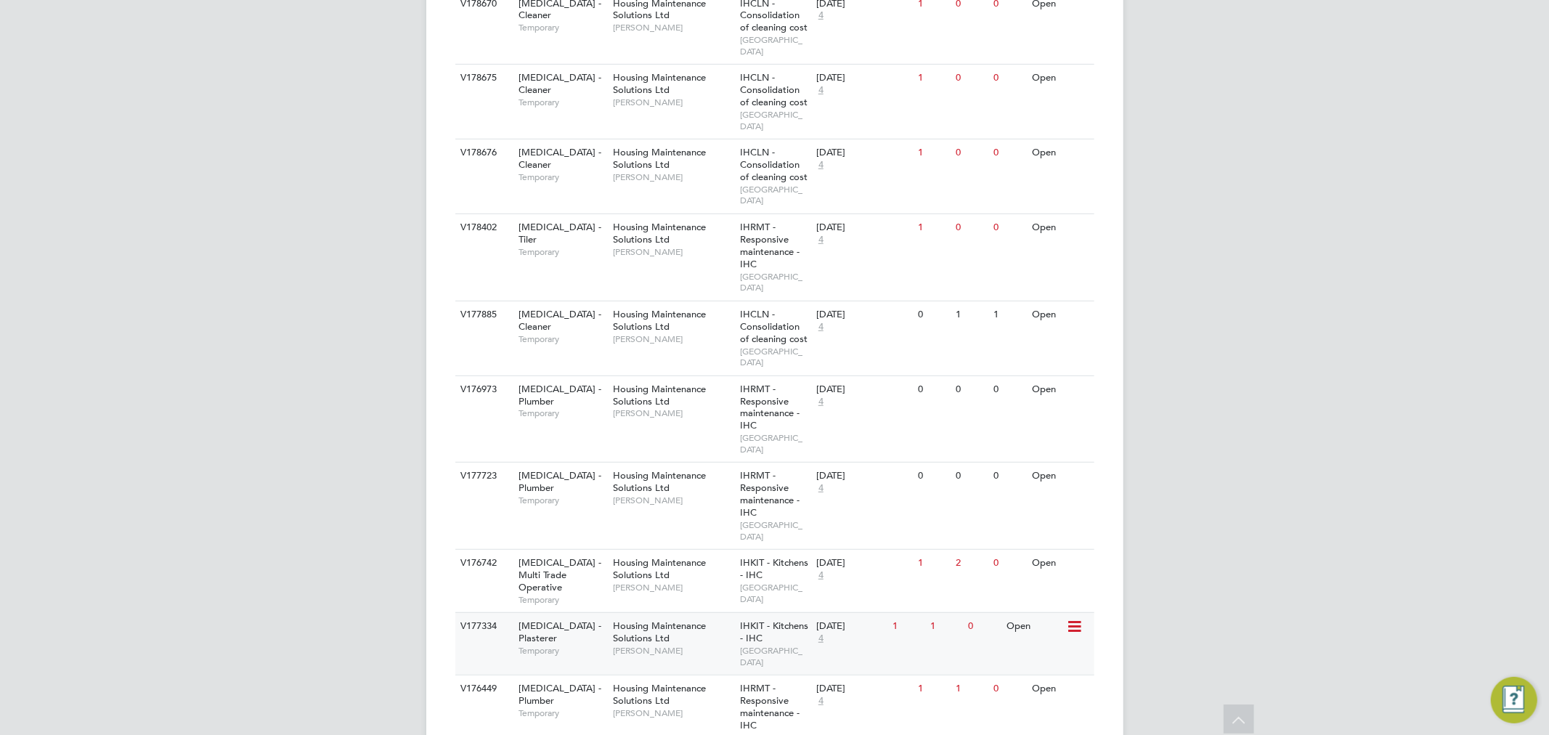
click at [887, 613] on div "[DATE] 4" at bounding box center [850, 632] width 76 height 39
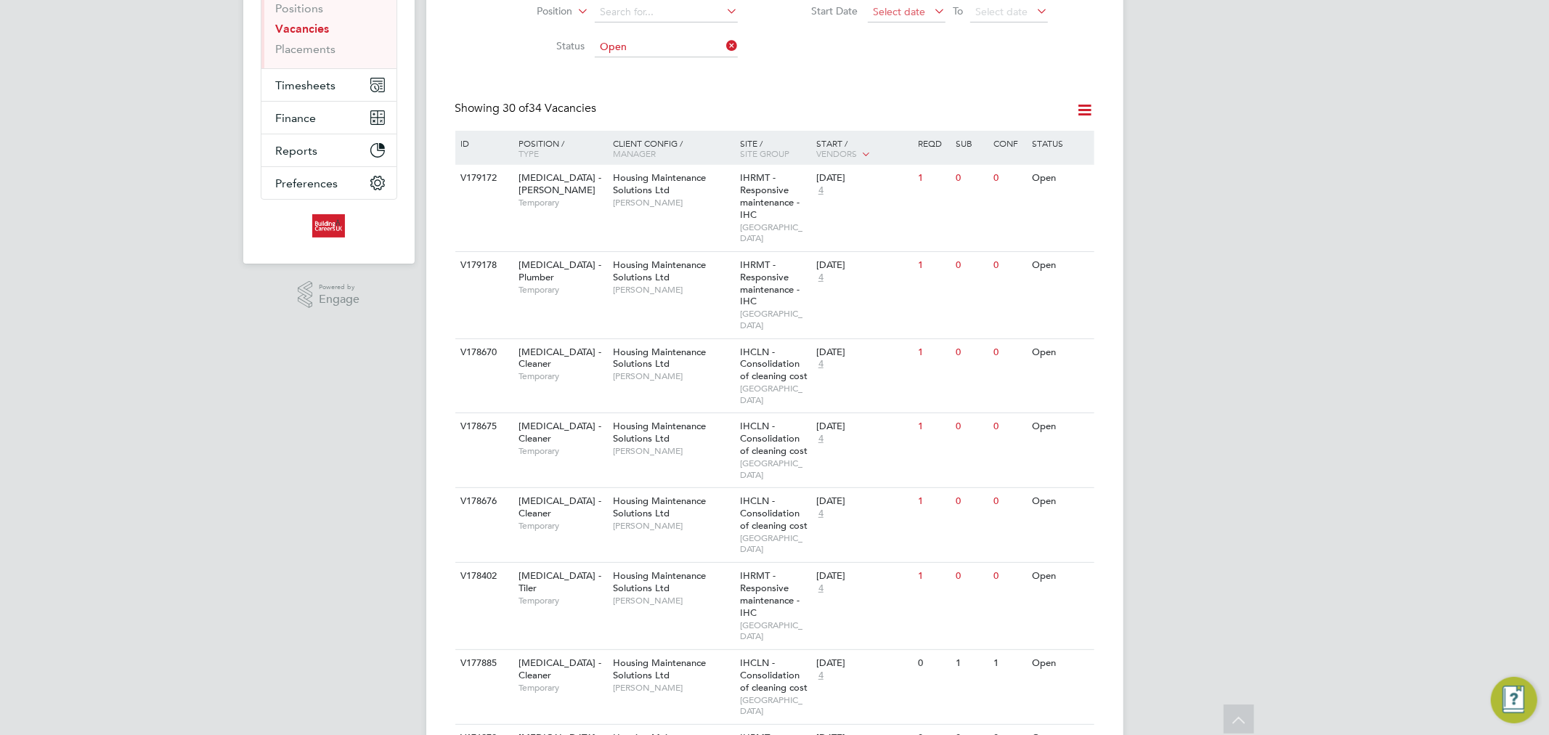
scroll to position [0, 0]
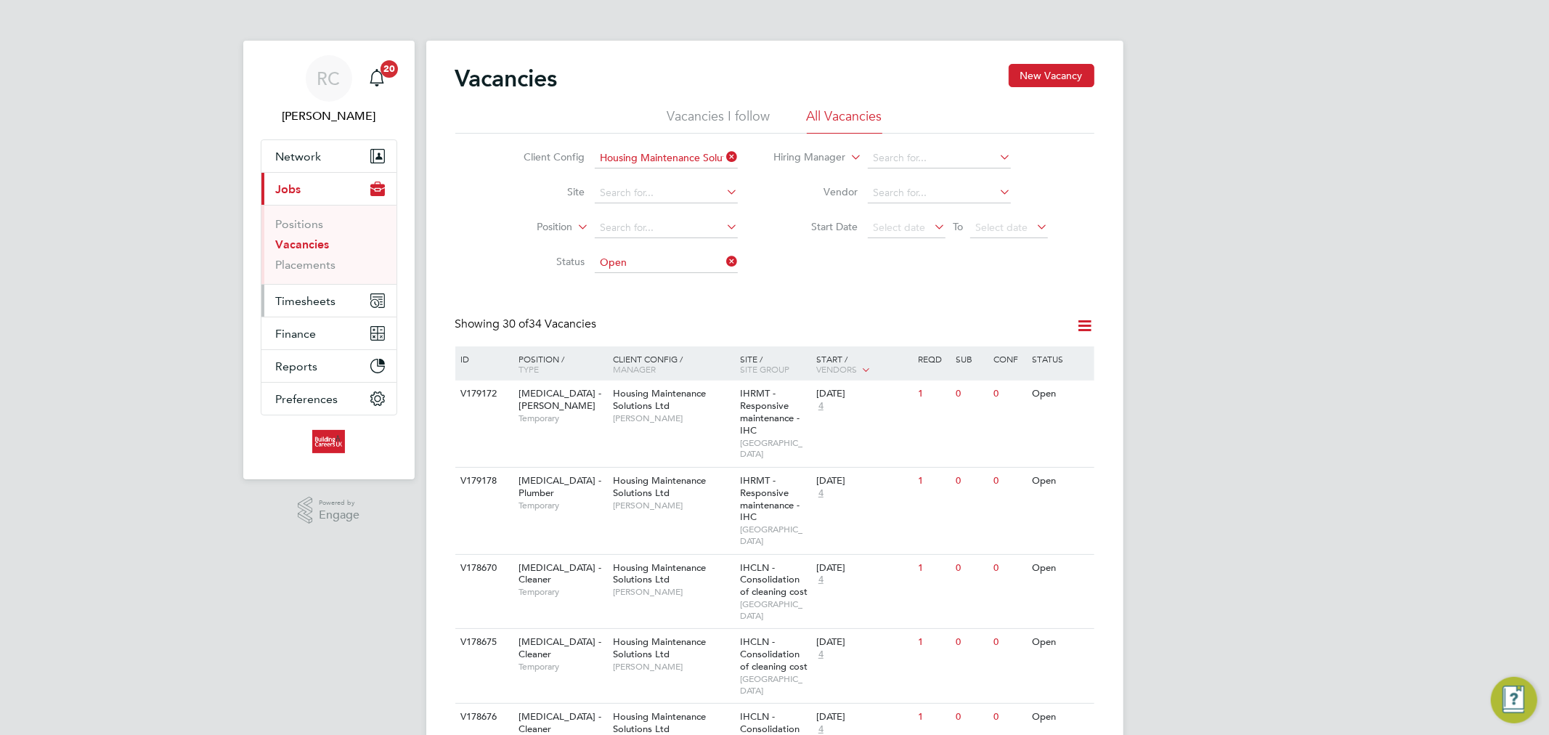
click at [321, 291] on button "Timesheets" at bounding box center [328, 301] width 135 height 32
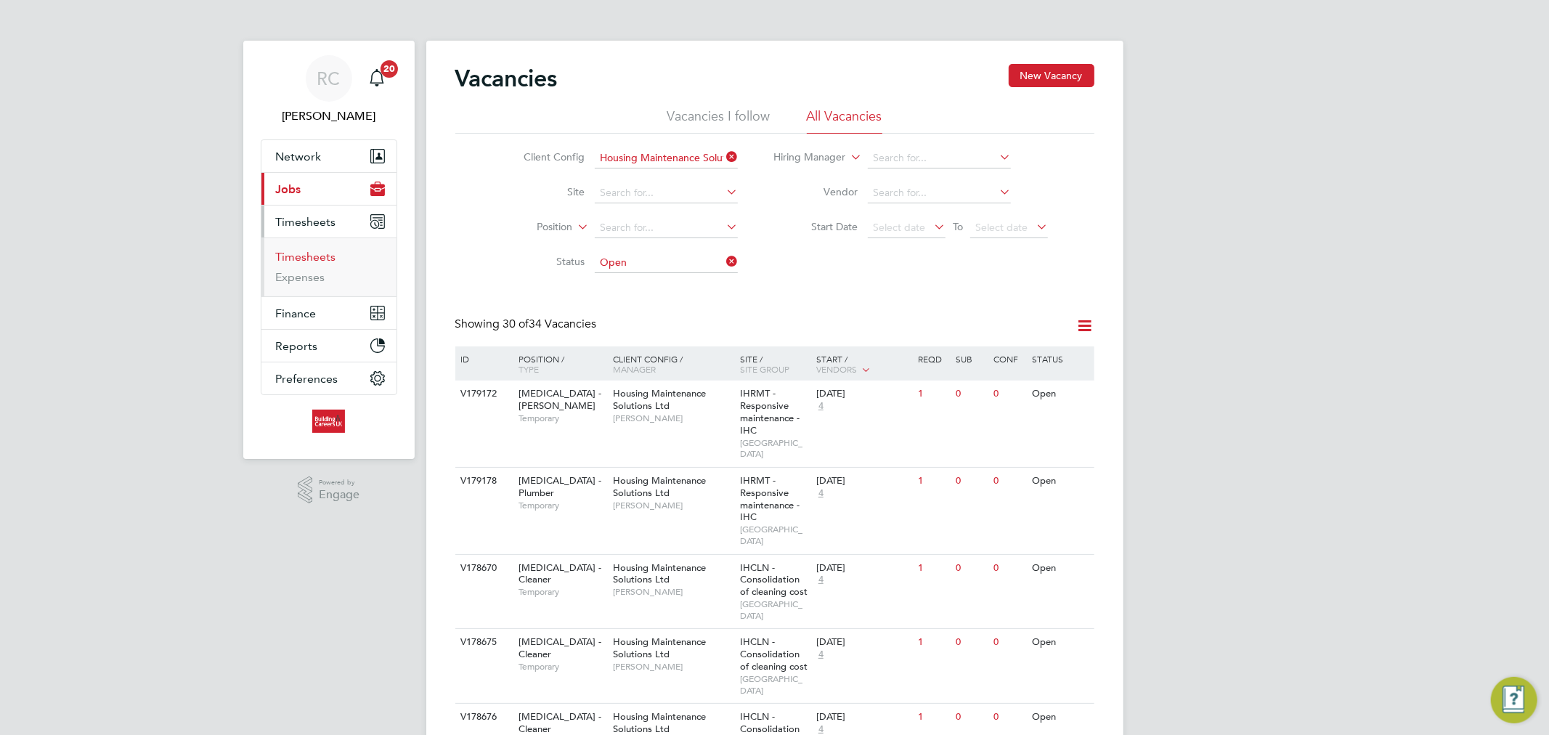
click at [321, 260] on link "Timesheets" at bounding box center [306, 257] width 60 height 14
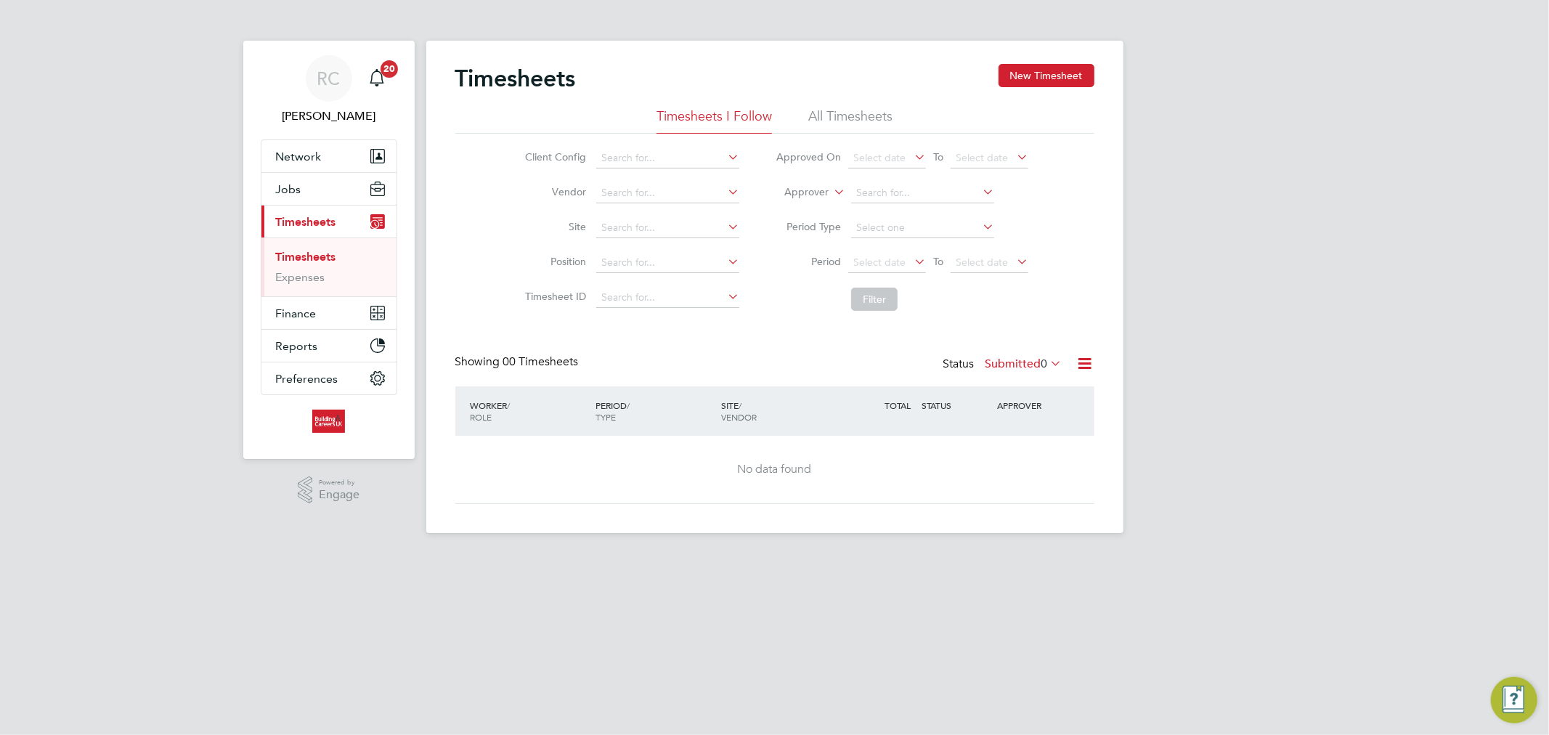
click at [854, 118] on li "All Timesheets" at bounding box center [850, 120] width 84 height 26
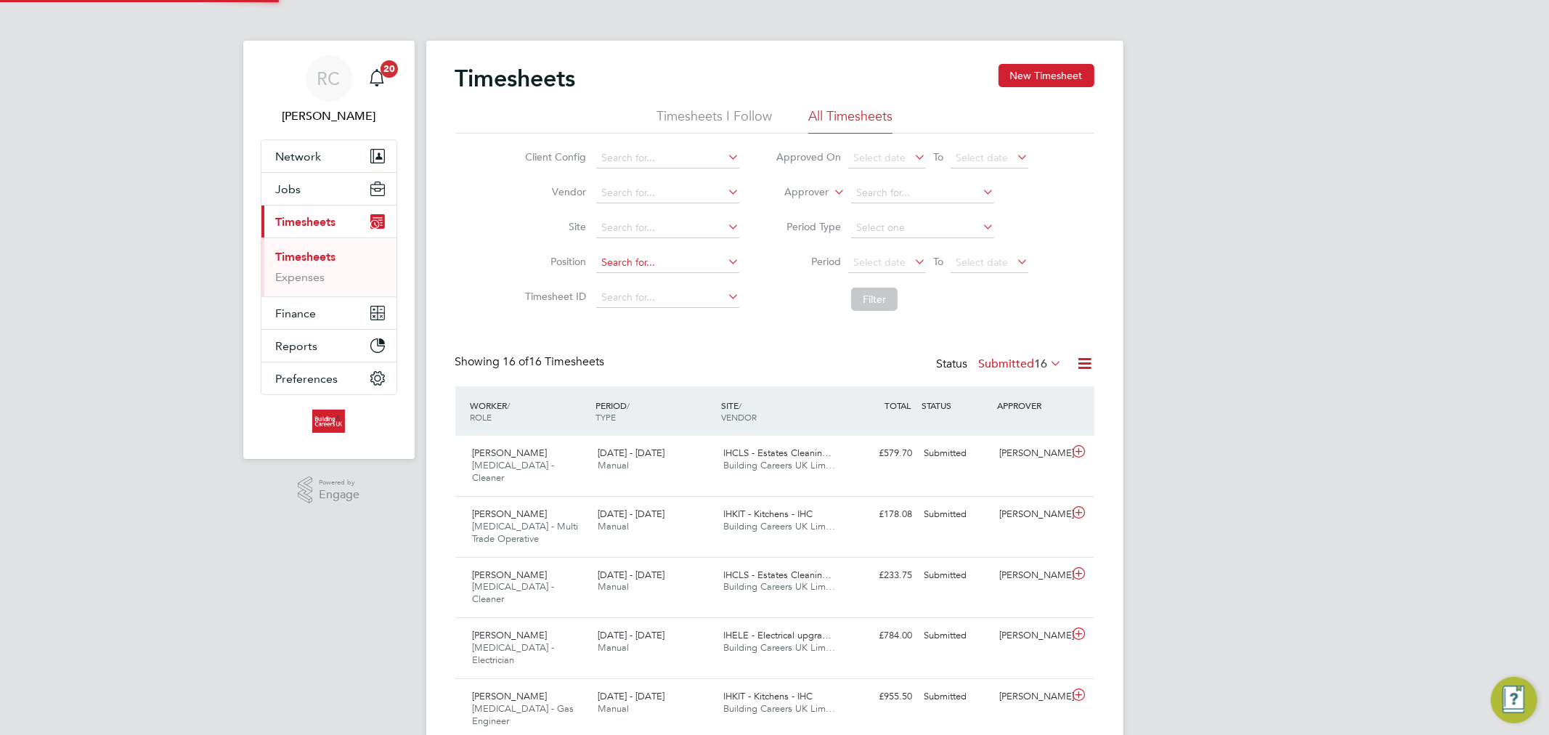
click at [612, 266] on input at bounding box center [667, 263] width 143 height 20
type input "t"
click at [629, 262] on input at bounding box center [667, 263] width 143 height 20
type input "p"
click at [656, 160] on input at bounding box center [667, 158] width 143 height 20
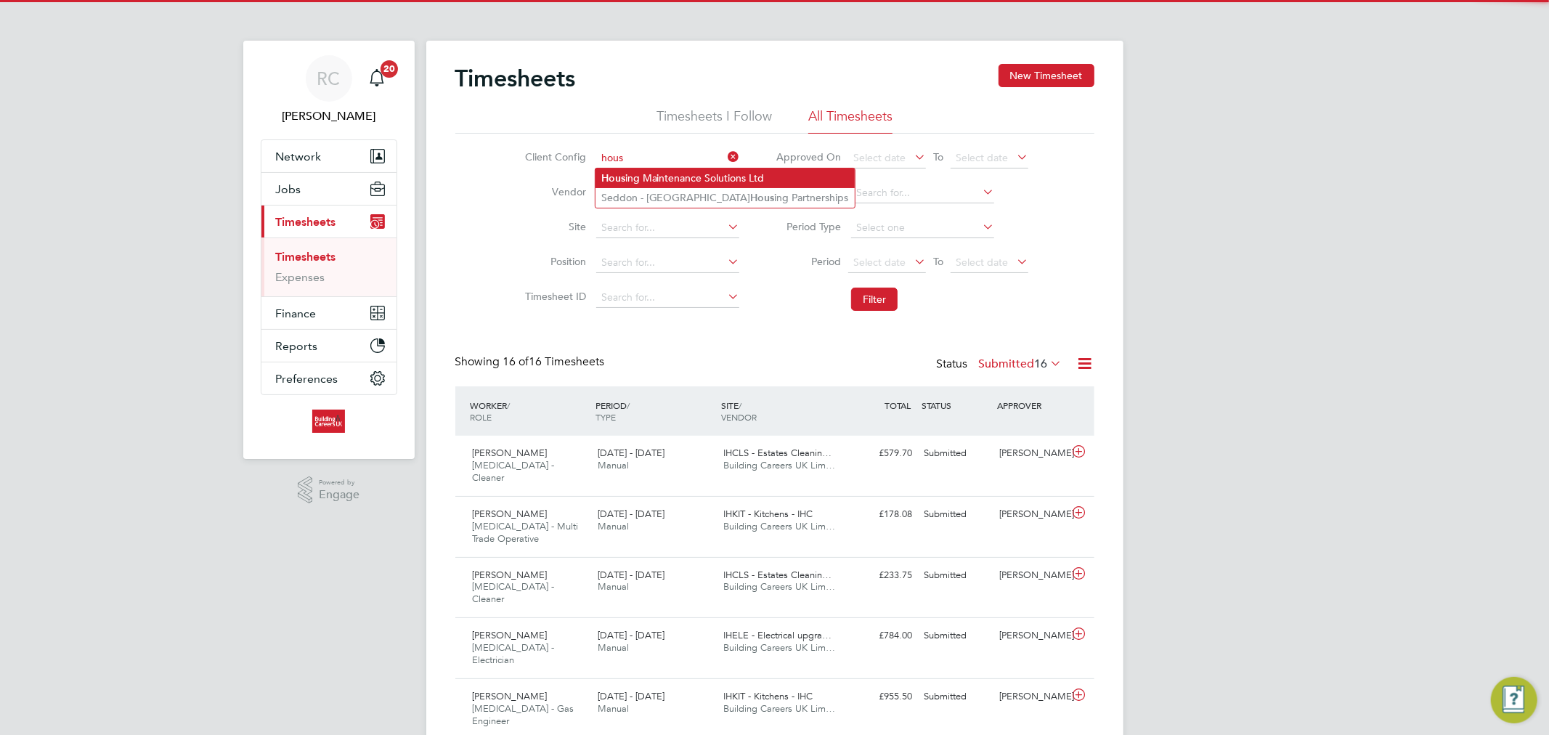
click at [658, 176] on li "Hous ing Maintenance Solutions Ltd" at bounding box center [724, 178] width 259 height 20
type input "Housing Maintenance Solutions Ltd"
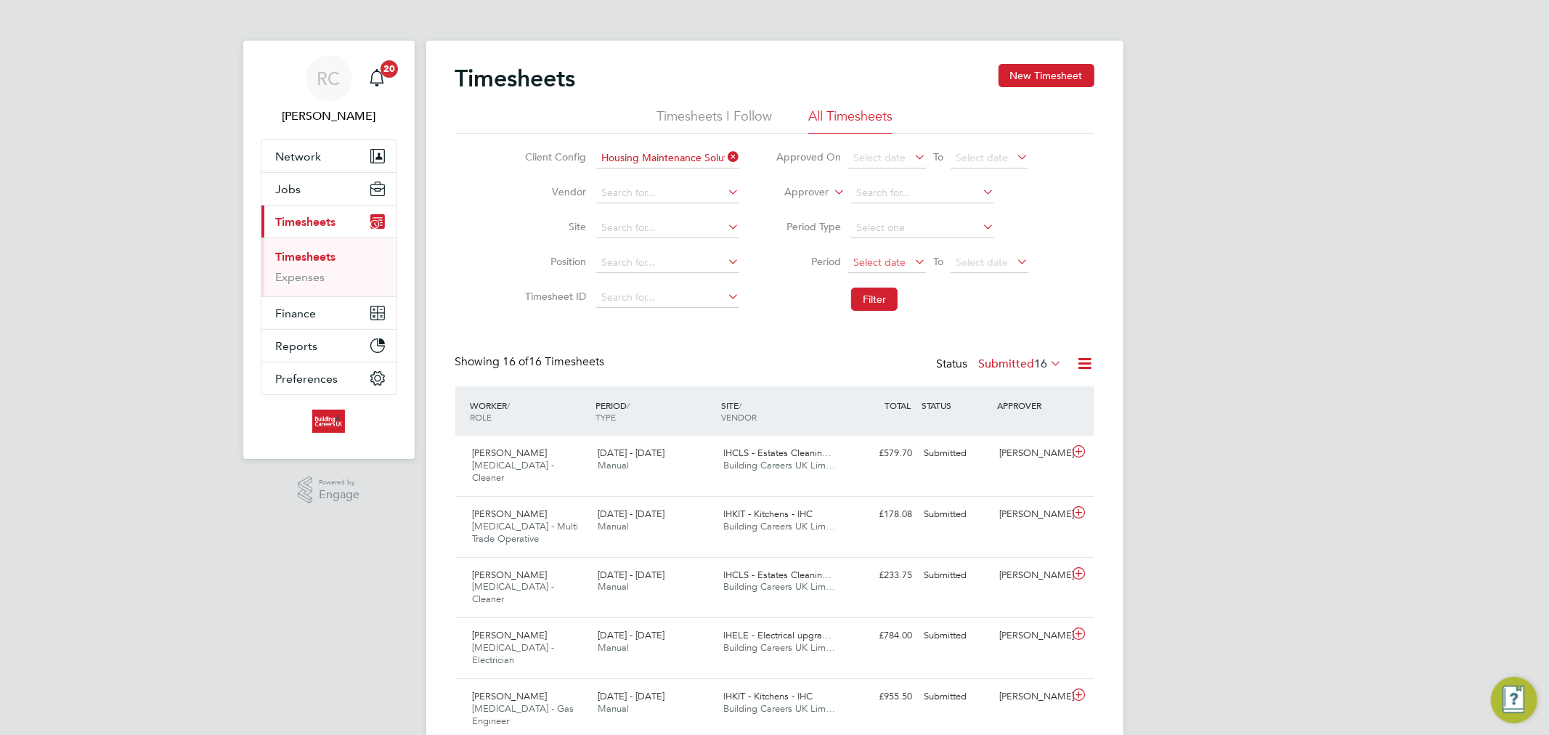
click at [894, 266] on span "Select date" at bounding box center [879, 262] width 52 height 13
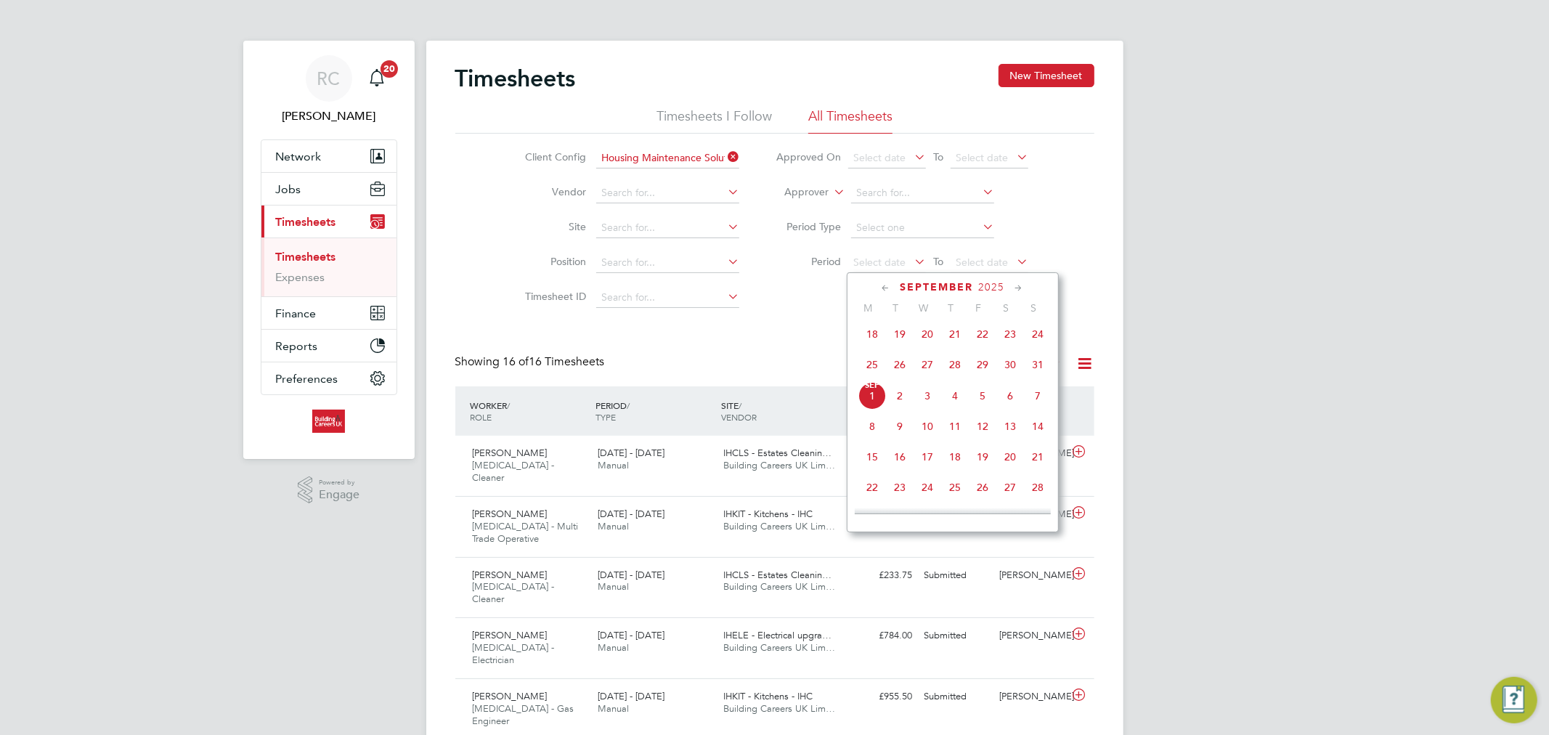
click at [869, 369] on span "25" at bounding box center [872, 365] width 28 height 28
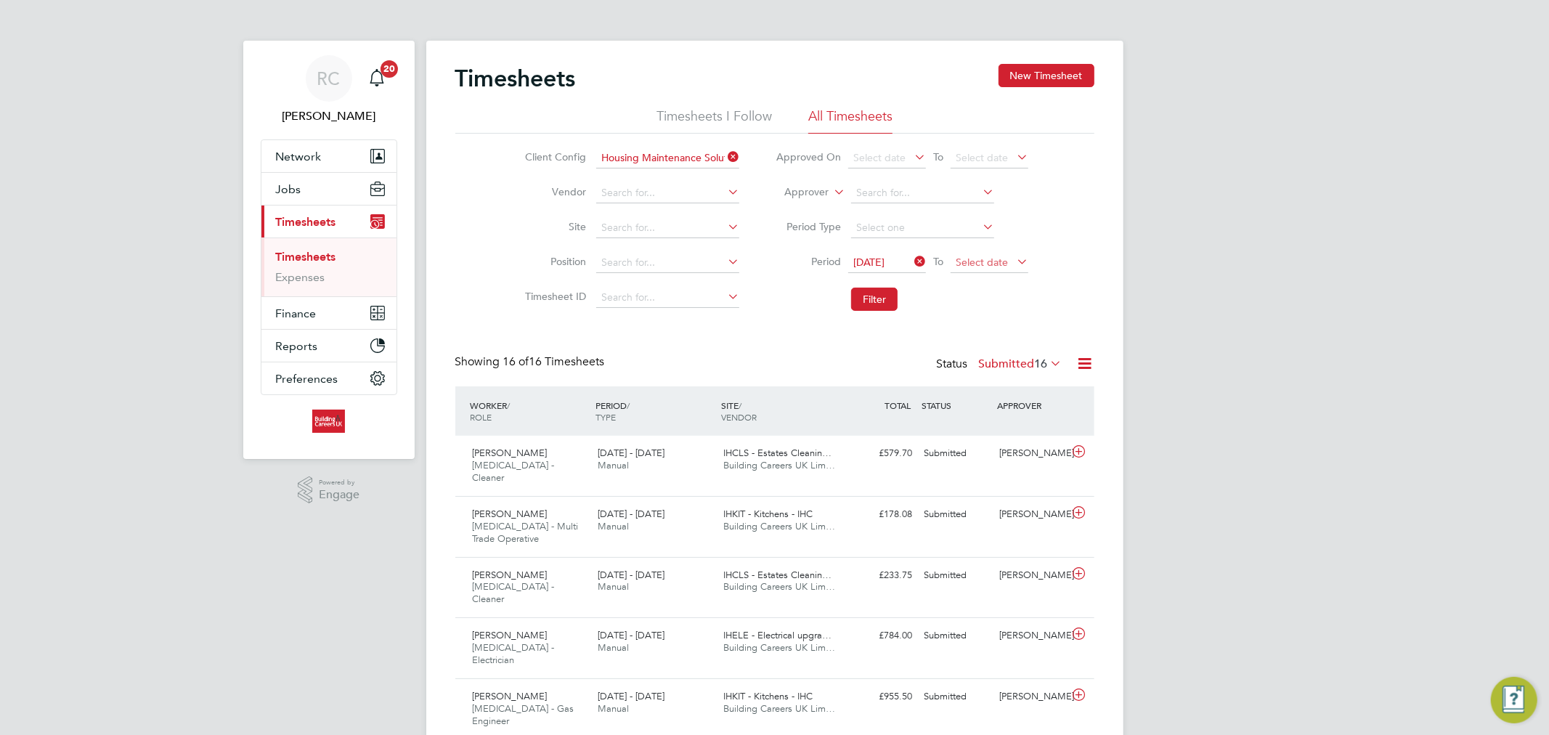
click at [968, 261] on span "Select date" at bounding box center [981, 262] width 52 height 13
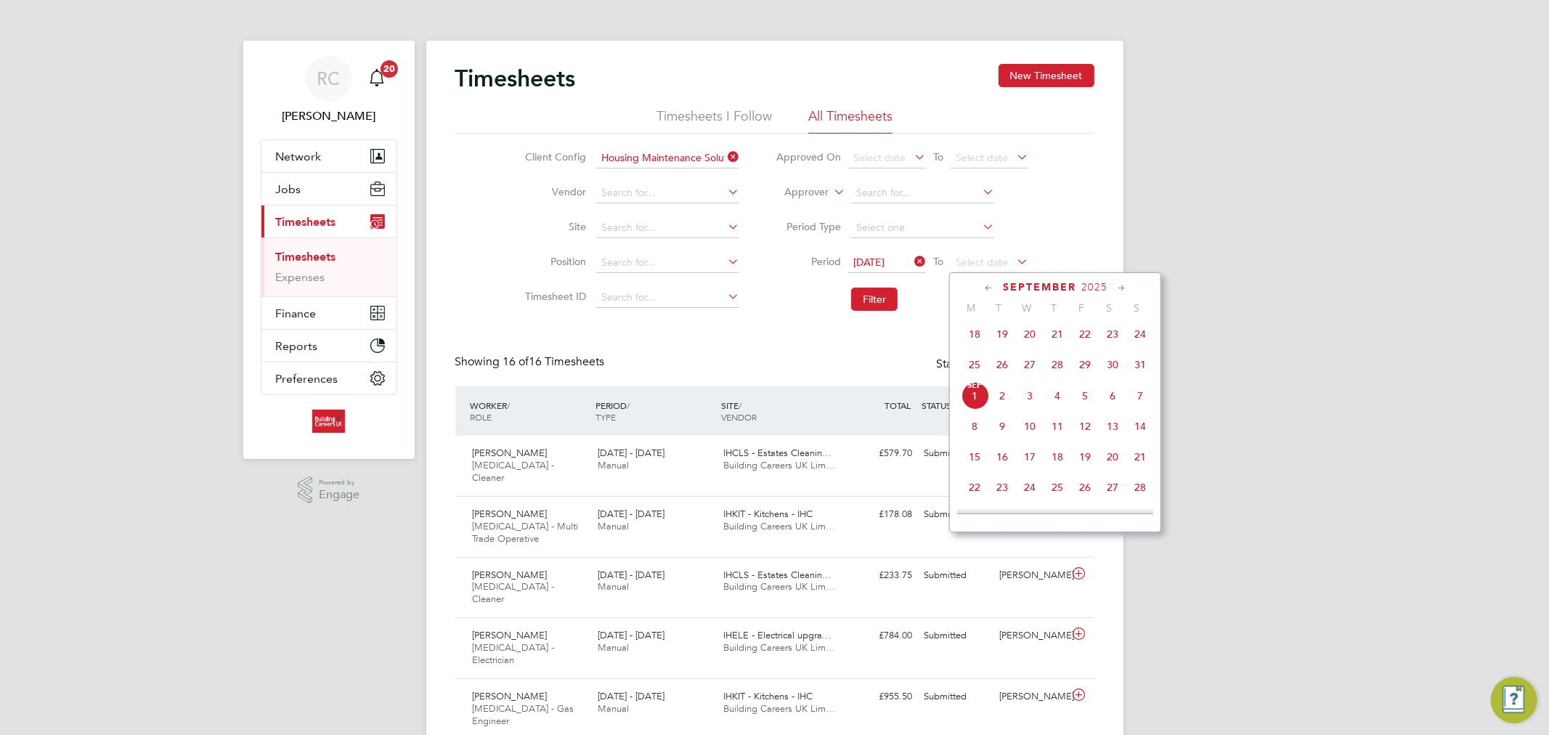
click at [1140, 371] on span "31" at bounding box center [1140, 365] width 28 height 28
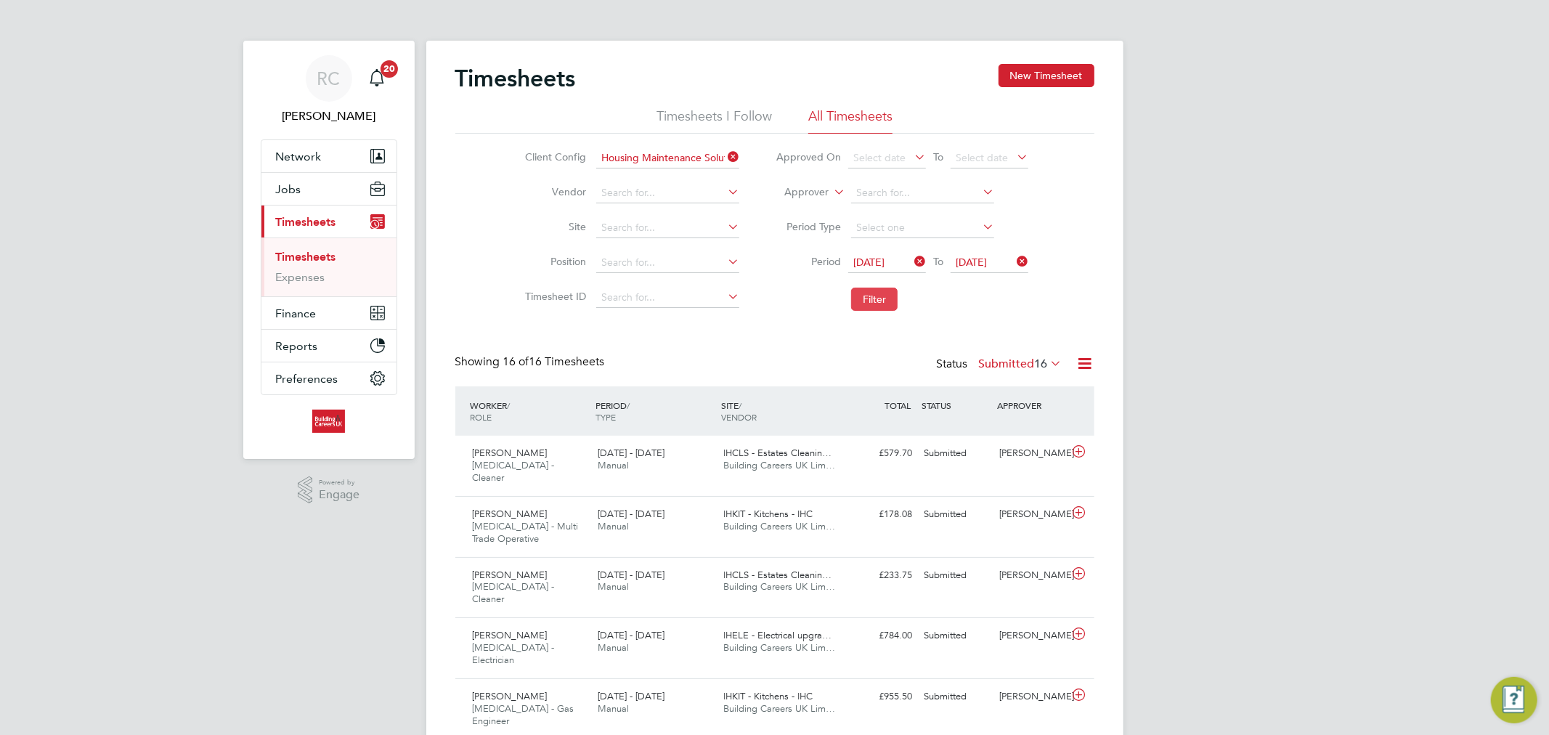
click at [886, 303] on button "Filter" at bounding box center [874, 298] width 46 height 23
click at [1039, 361] on span "12" at bounding box center [1041, 363] width 13 height 15
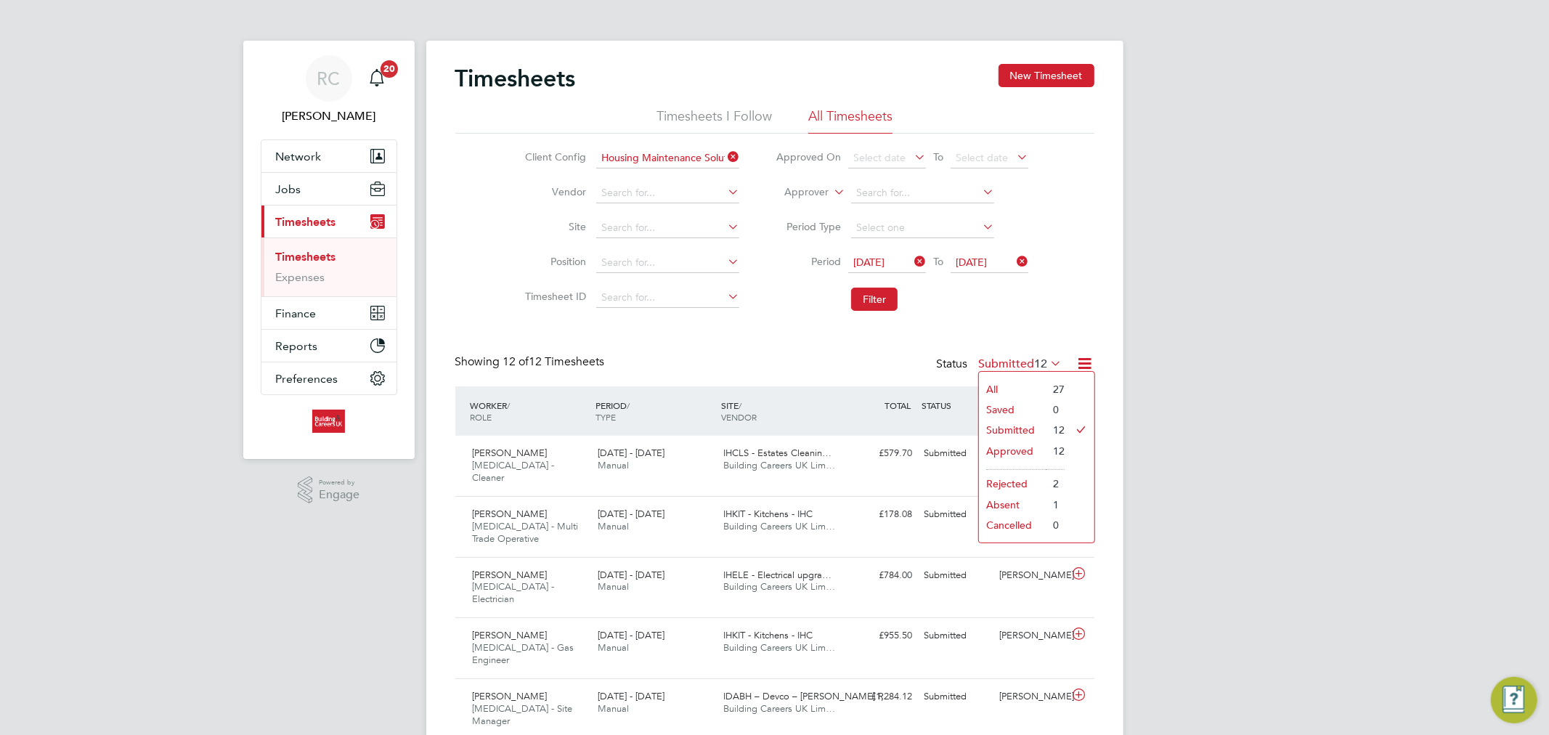
click at [1035, 444] on li "Approved" at bounding box center [1012, 451] width 67 height 20
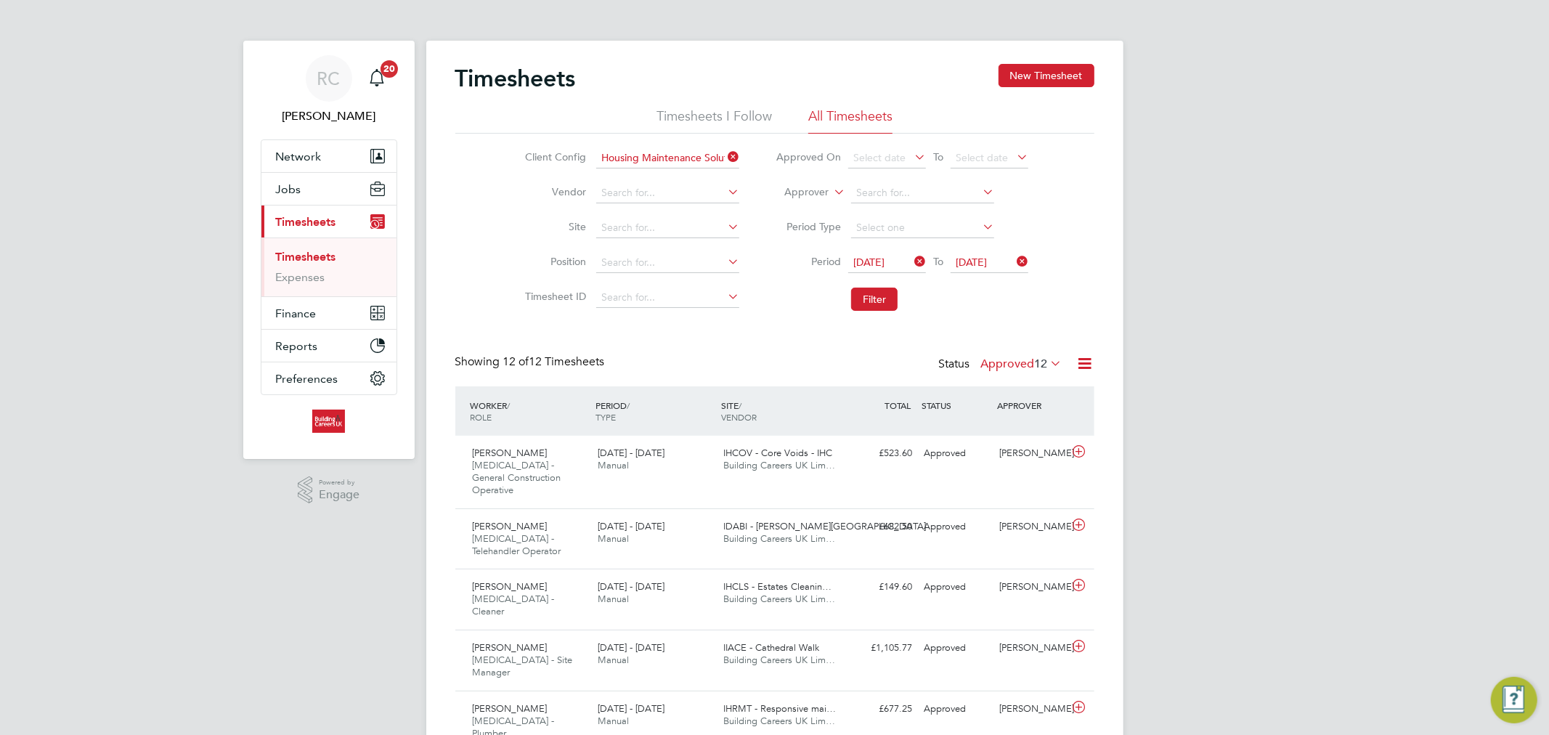
click at [1041, 361] on span "12" at bounding box center [1041, 363] width 13 height 15
click at [1018, 429] on li "Submitted" at bounding box center [1012, 430] width 67 height 20
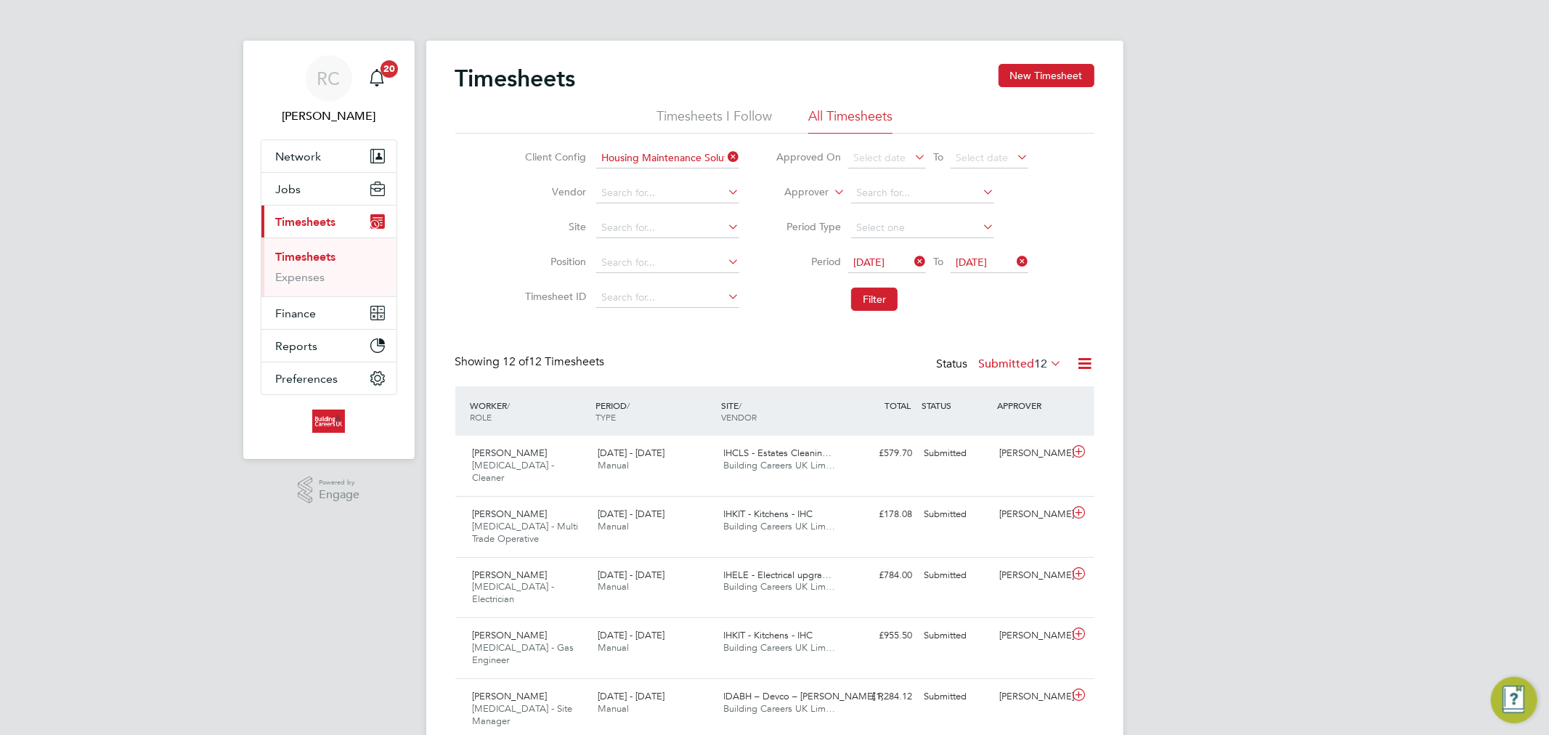
click at [314, 253] on link "Timesheets" at bounding box center [306, 257] width 60 height 14
click at [1048, 65] on button "New Timesheet" at bounding box center [1046, 75] width 96 height 23
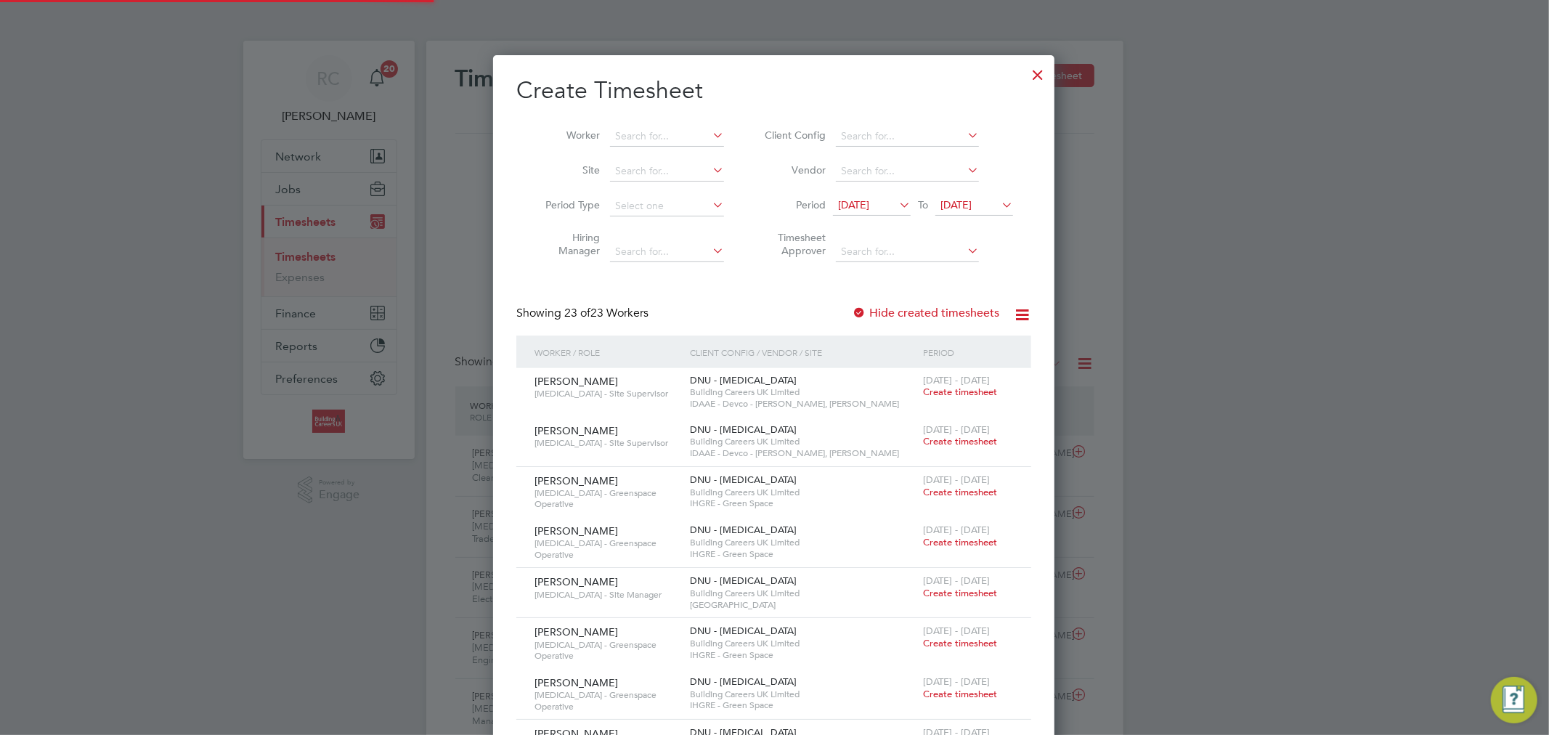
scroll to position [2092, 562]
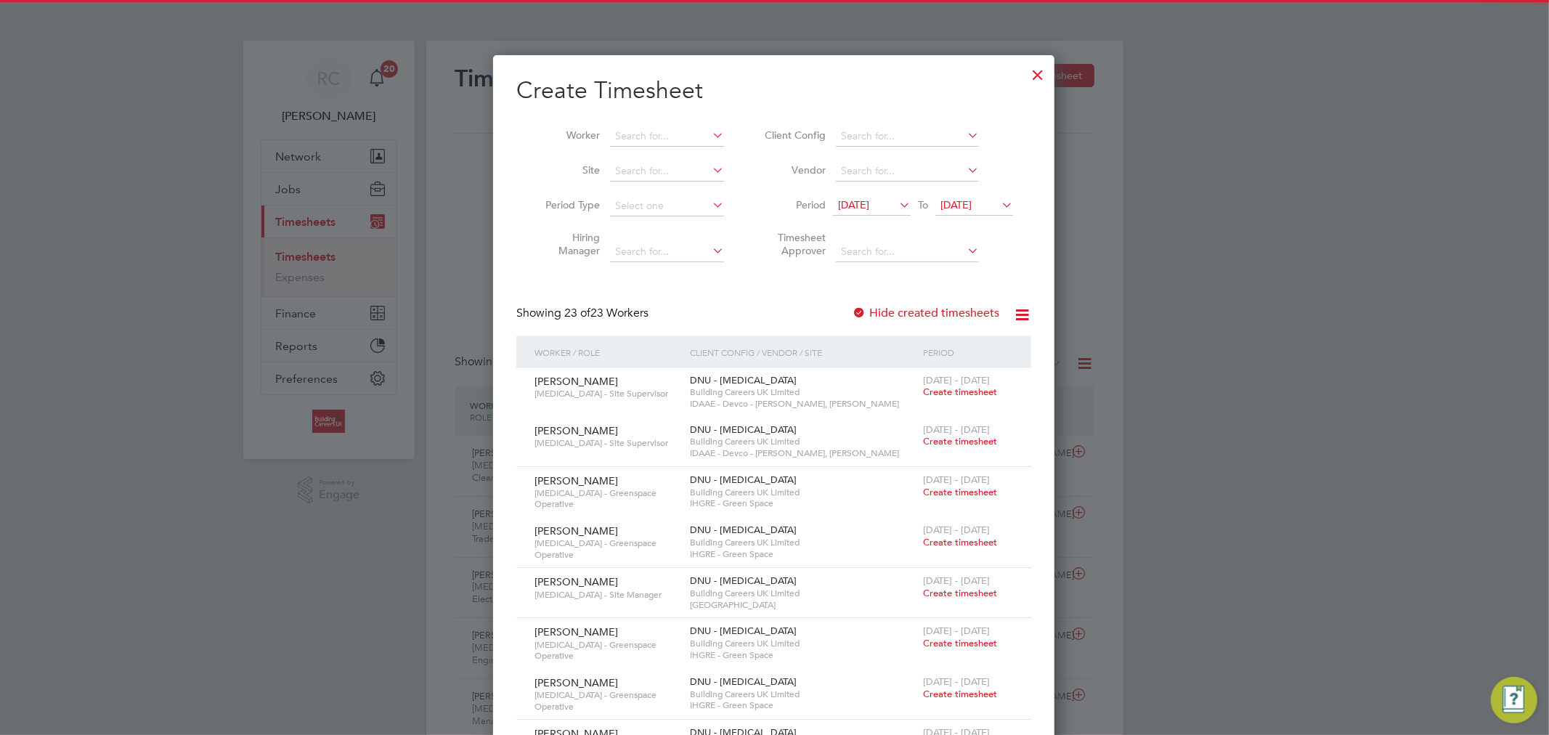
click at [869, 208] on span "[DATE]" at bounding box center [853, 204] width 31 height 13
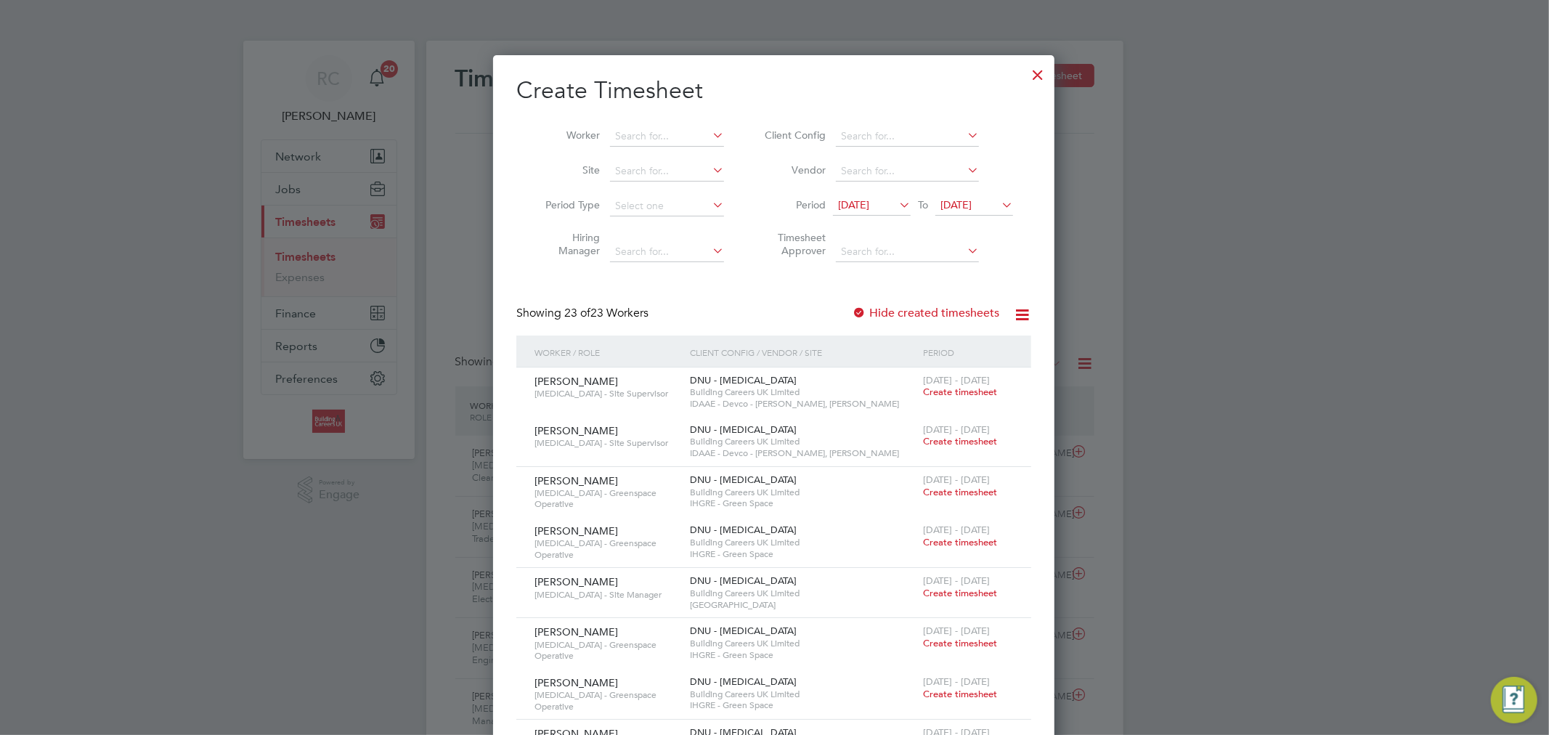
scroll to position [529, 0]
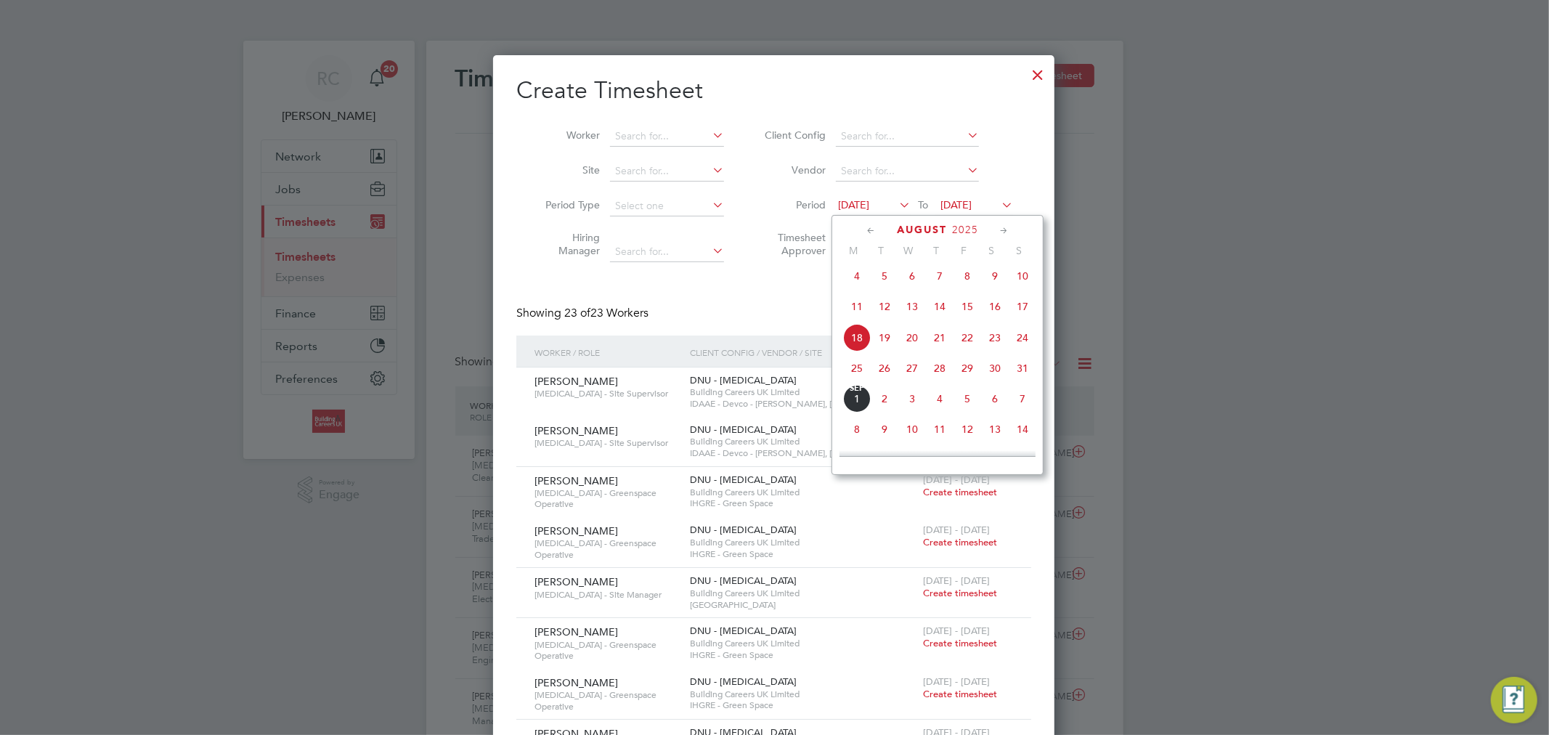
click at [857, 370] on span "25" at bounding box center [857, 368] width 28 height 28
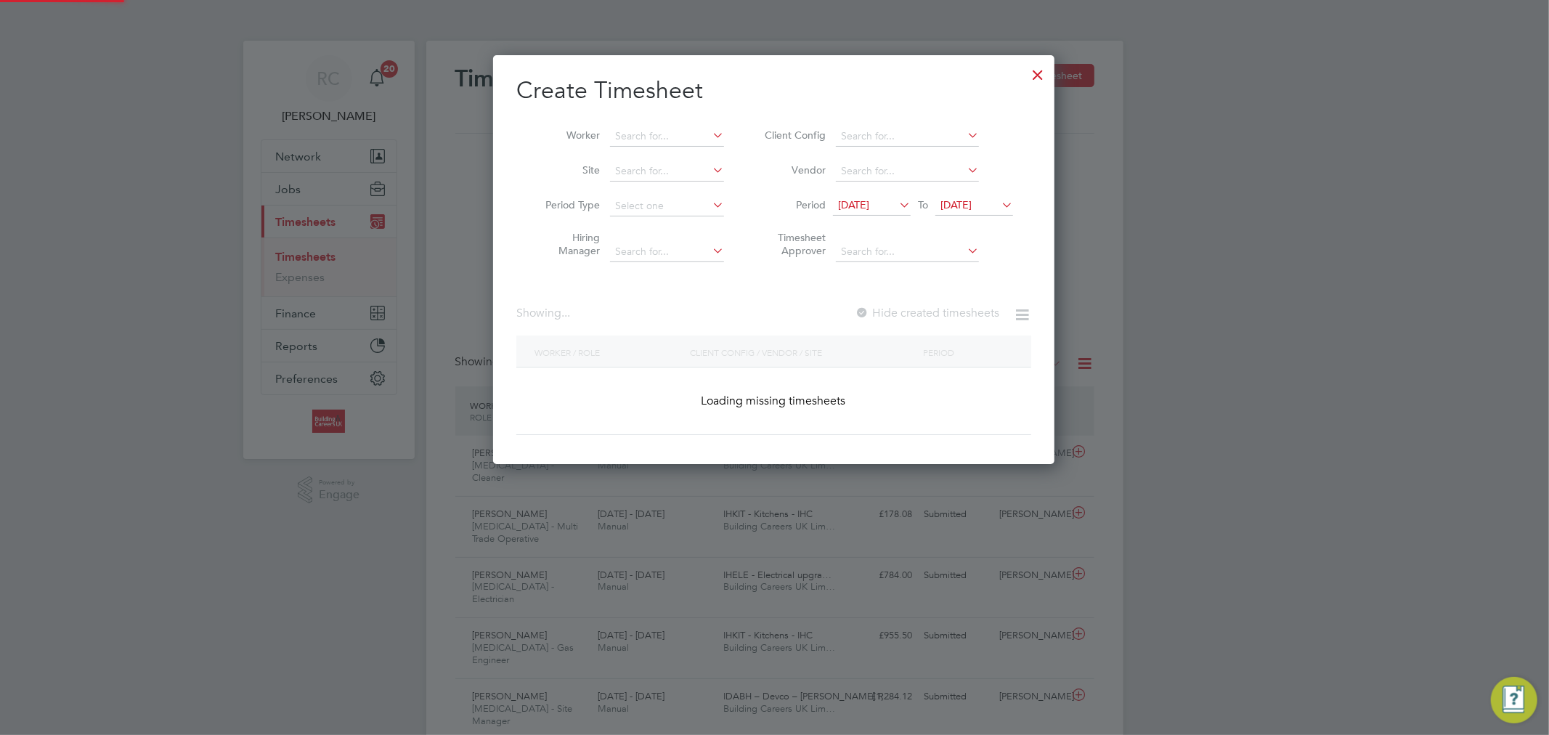
scroll to position [1448, 562]
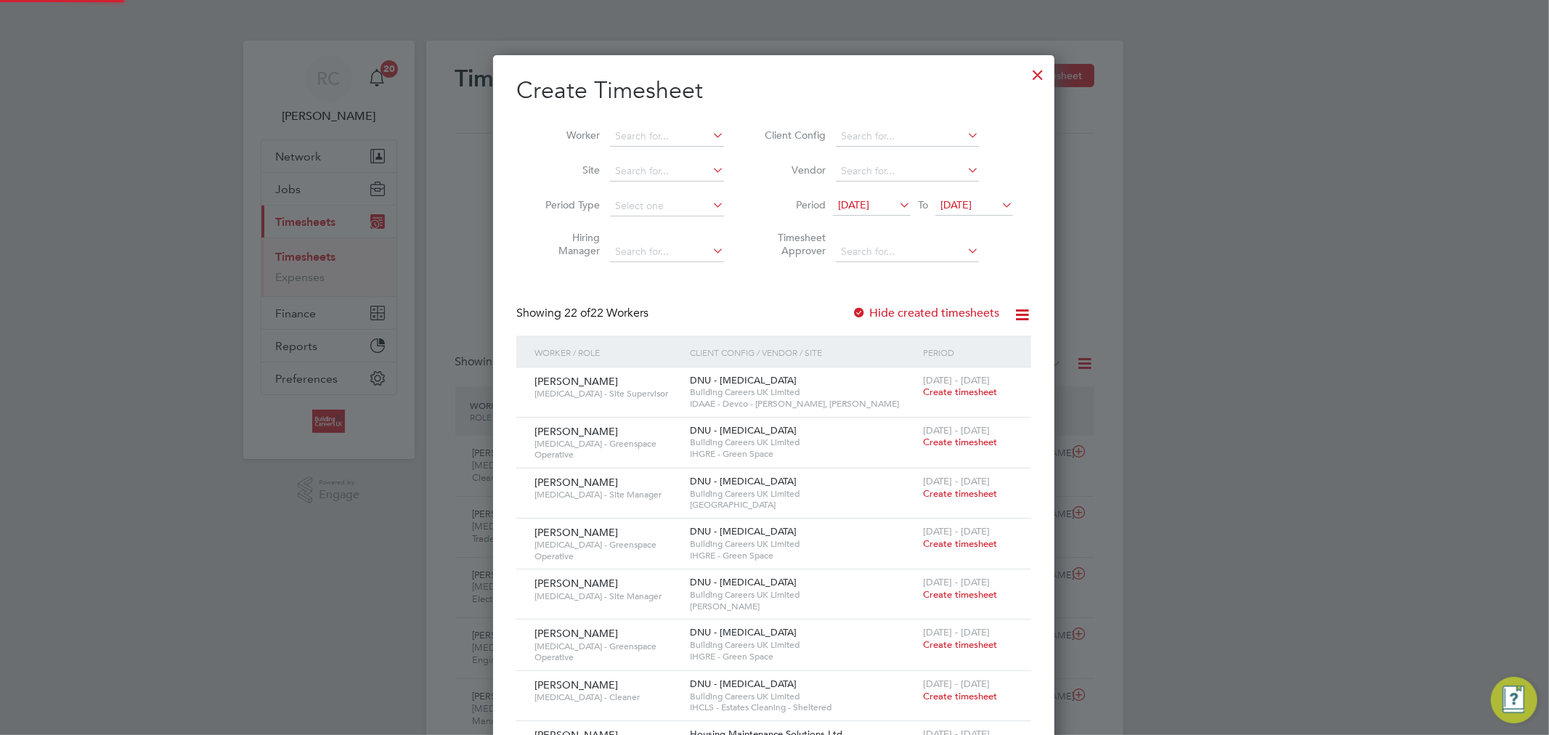
click at [968, 216] on li "Period [DATE] To [DATE]" at bounding box center [886, 206] width 289 height 35
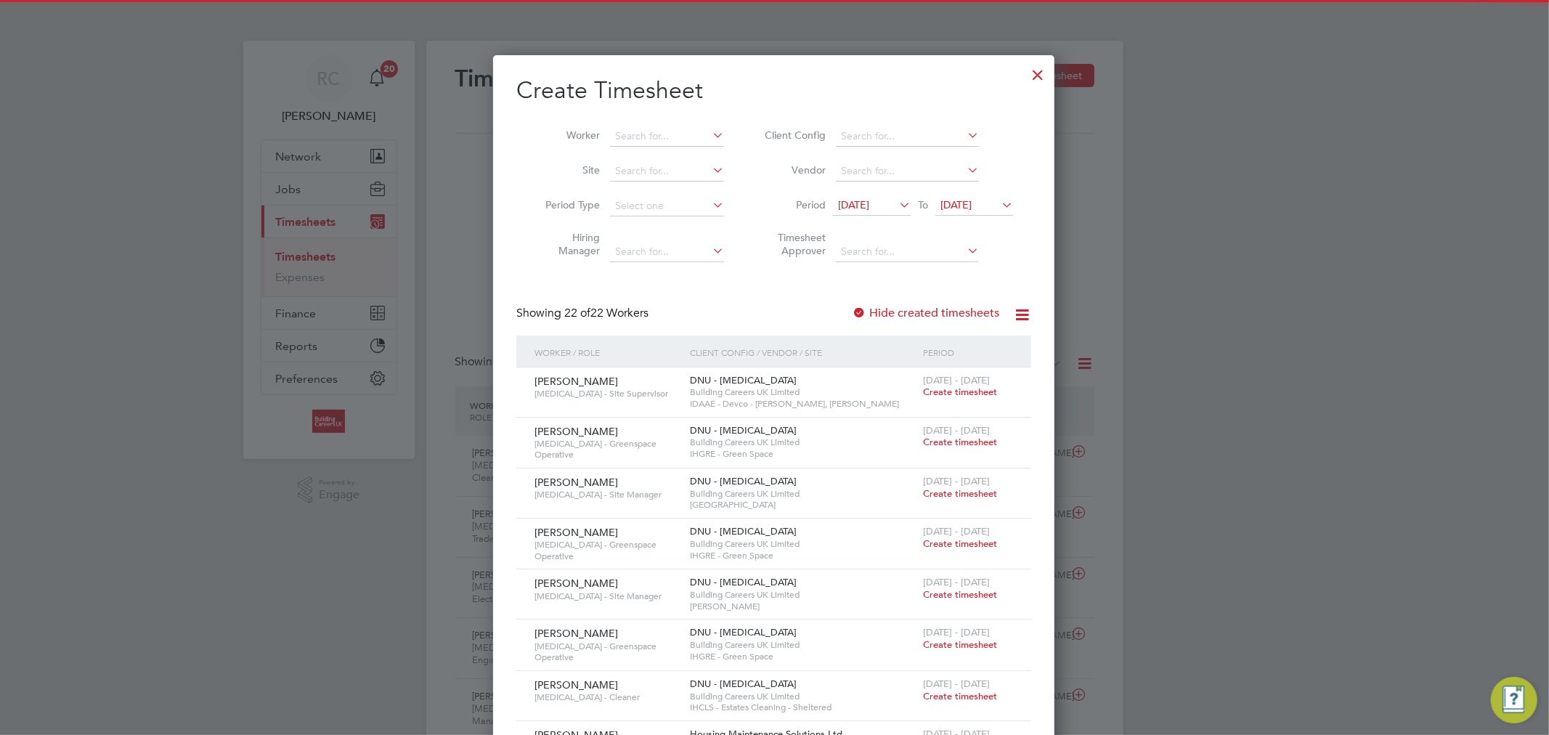
click at [971, 203] on span "[DATE]" at bounding box center [955, 204] width 31 height 13
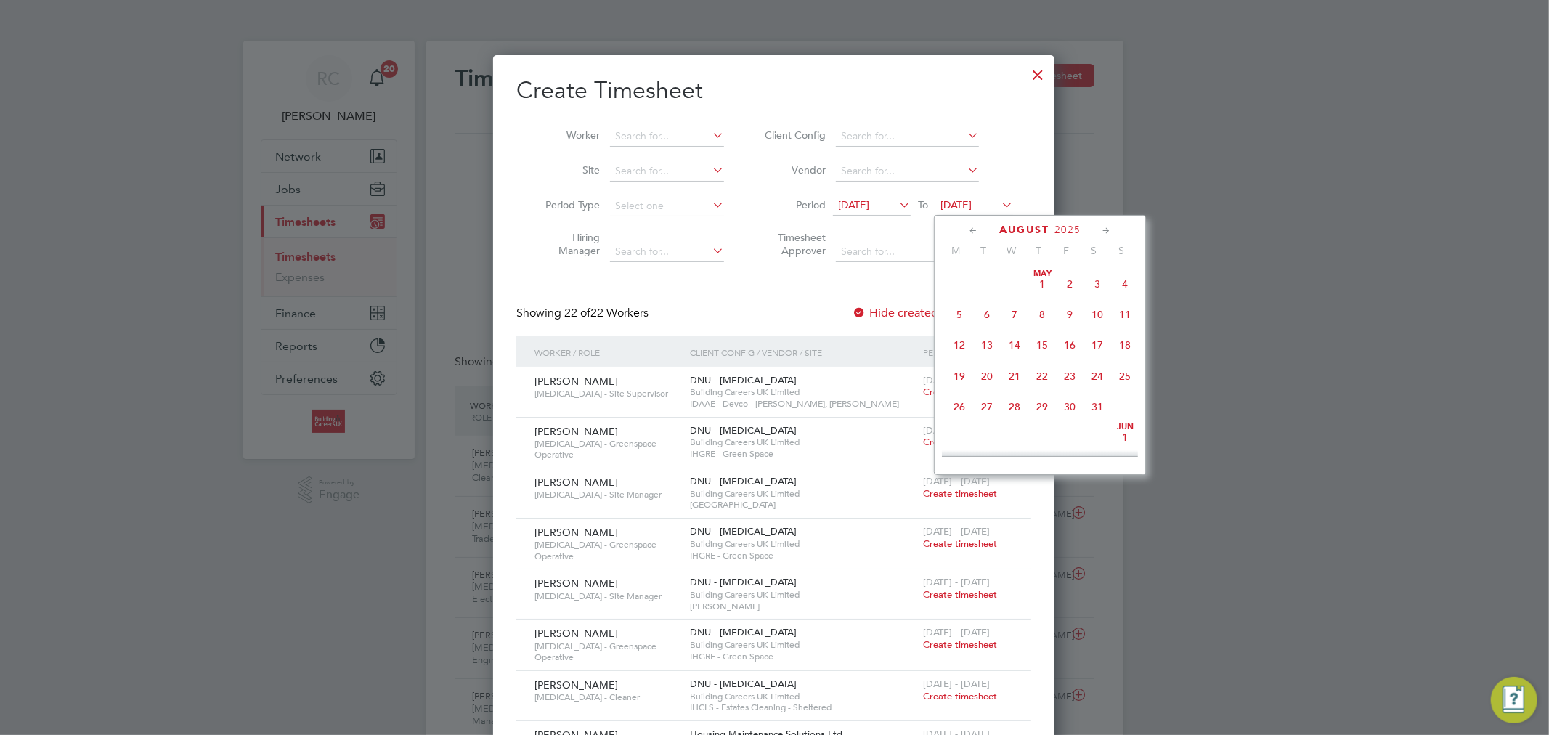
scroll to position [560, 0]
click at [1125, 346] on span "31" at bounding box center [1125, 337] width 28 height 28
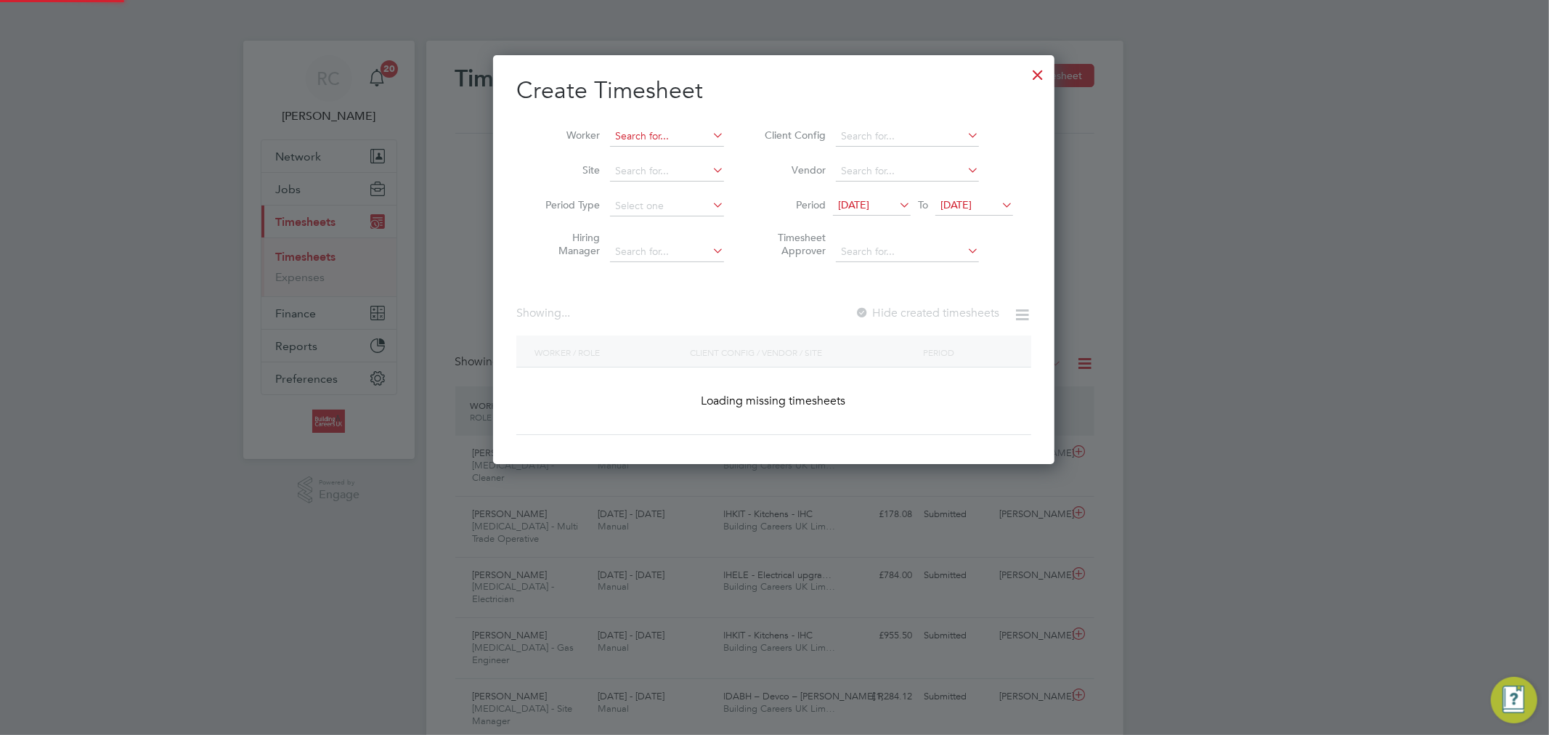
scroll to position [1448, 562]
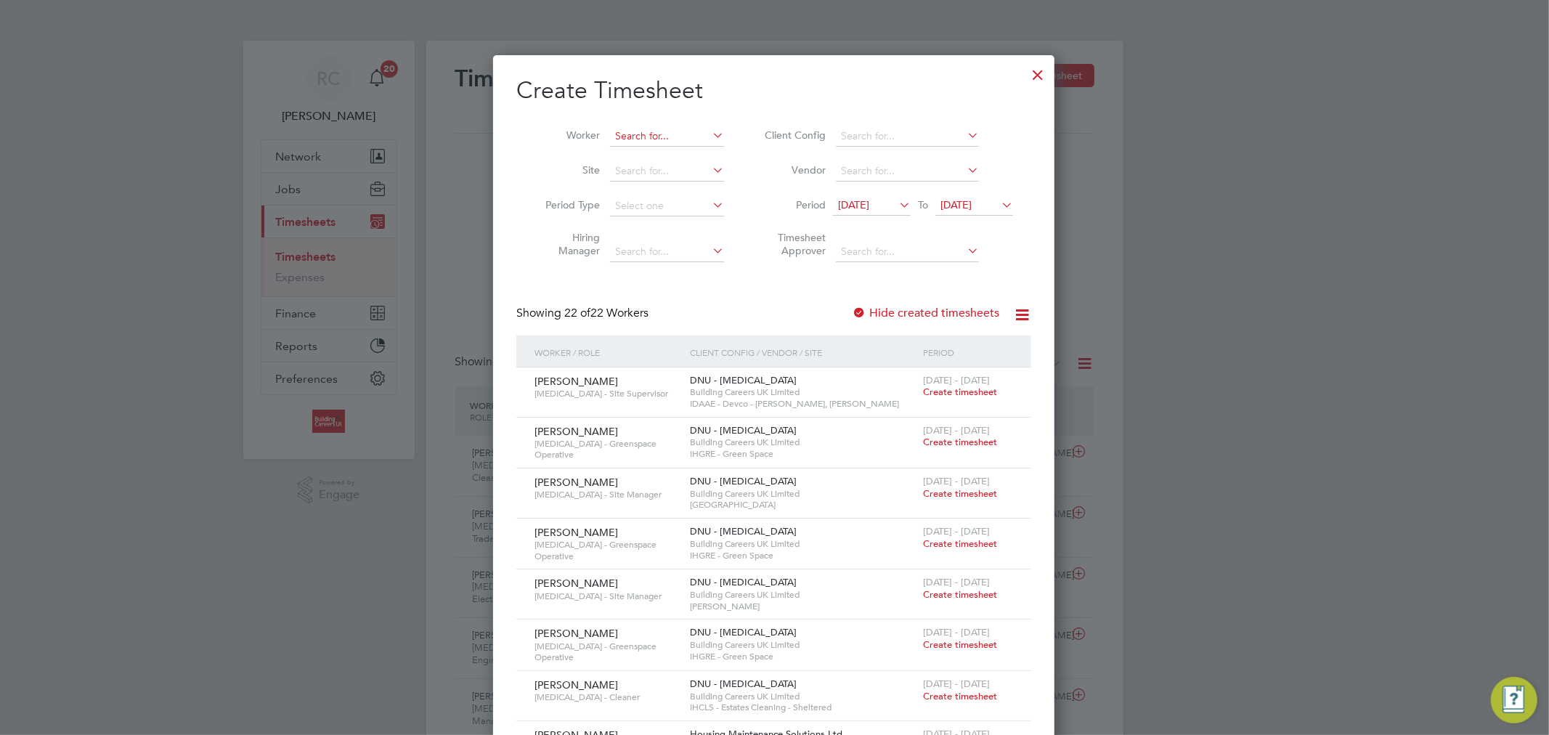
click at [645, 131] on input at bounding box center [667, 136] width 114 height 20
paste input "[PERSON_NAME]"
type input "[PERSON_NAME]"
click at [705, 156] on li "[PERSON_NAME]" at bounding box center [673, 156] width 129 height 20
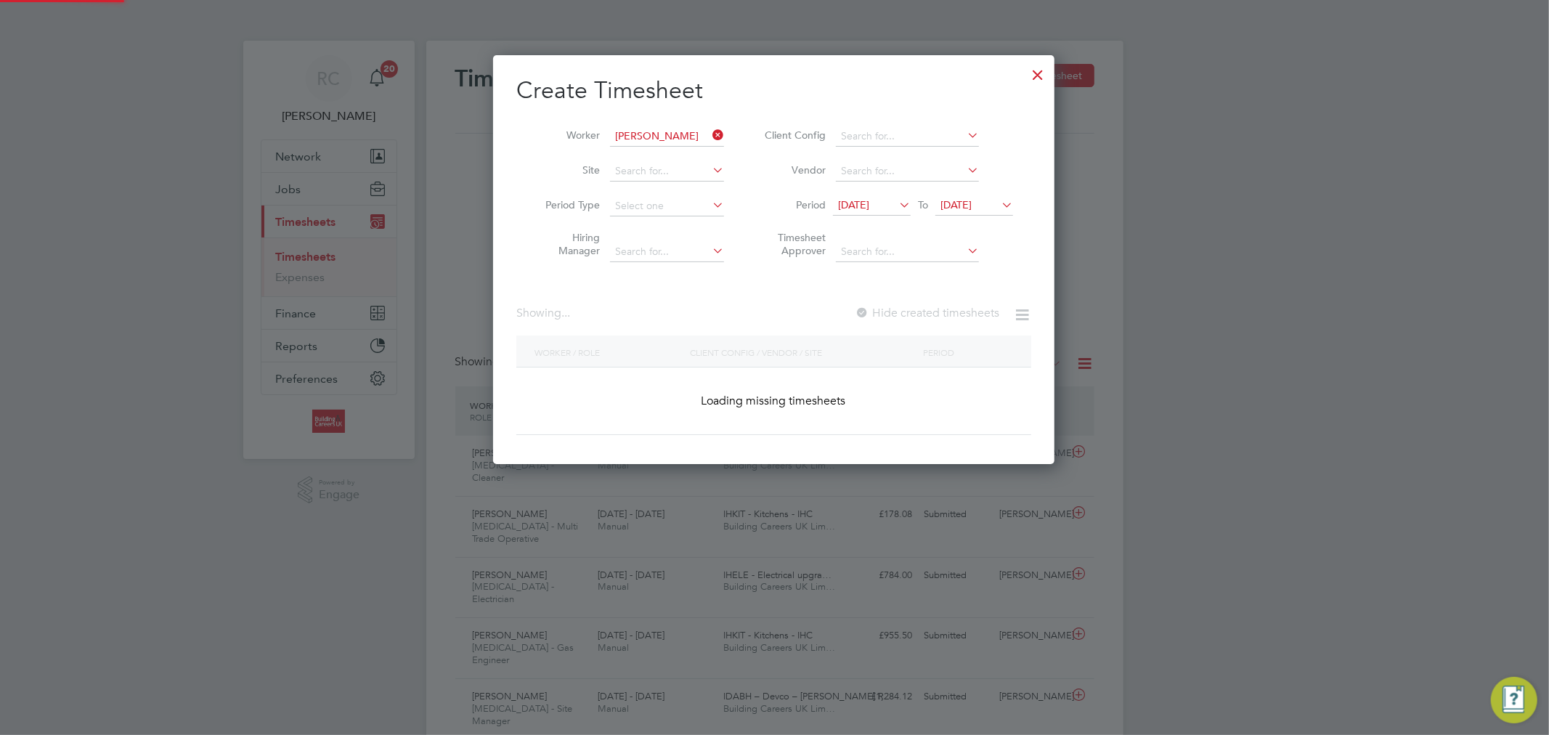
scroll to position [409, 562]
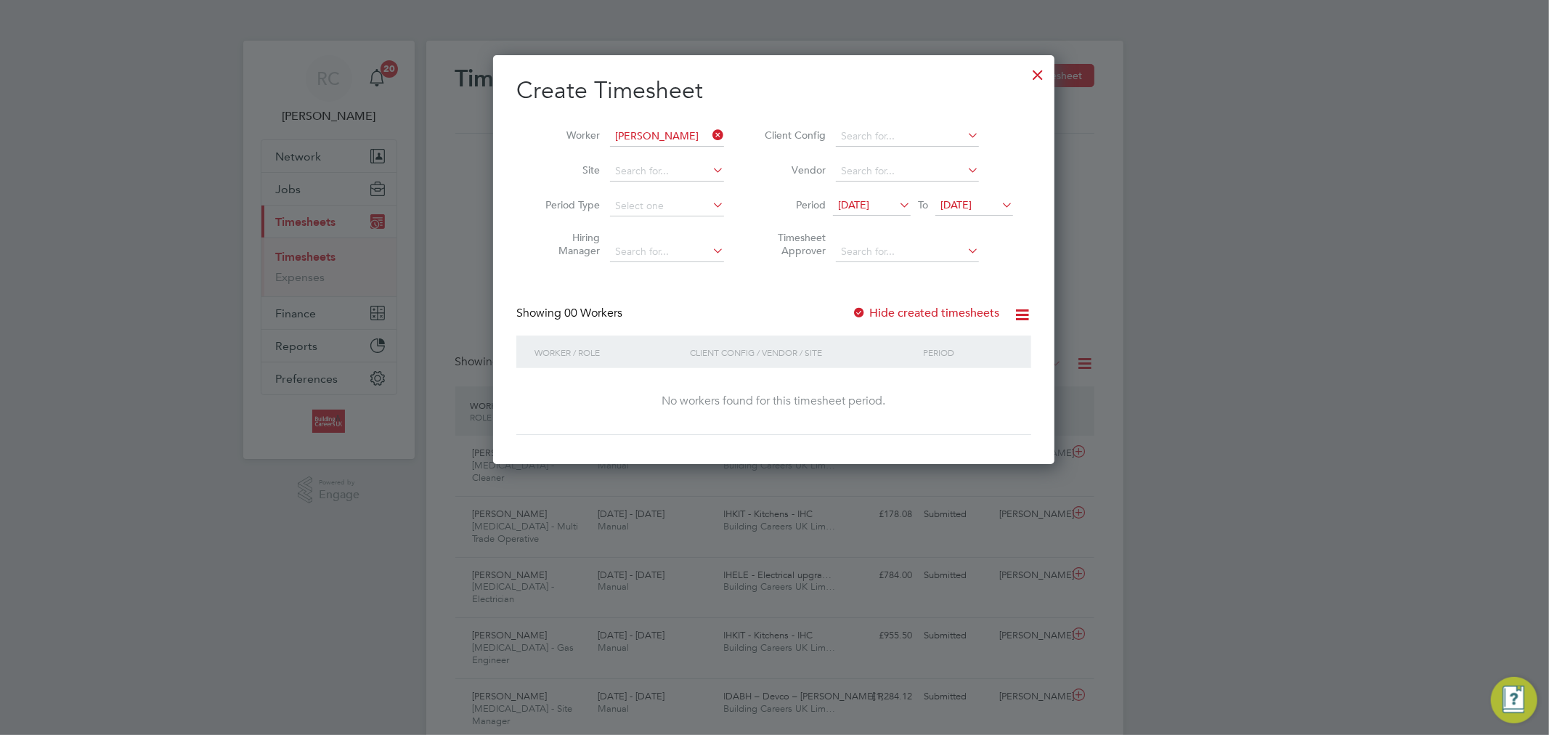
click at [934, 309] on label "Hide created timesheets" at bounding box center [925, 313] width 147 height 15
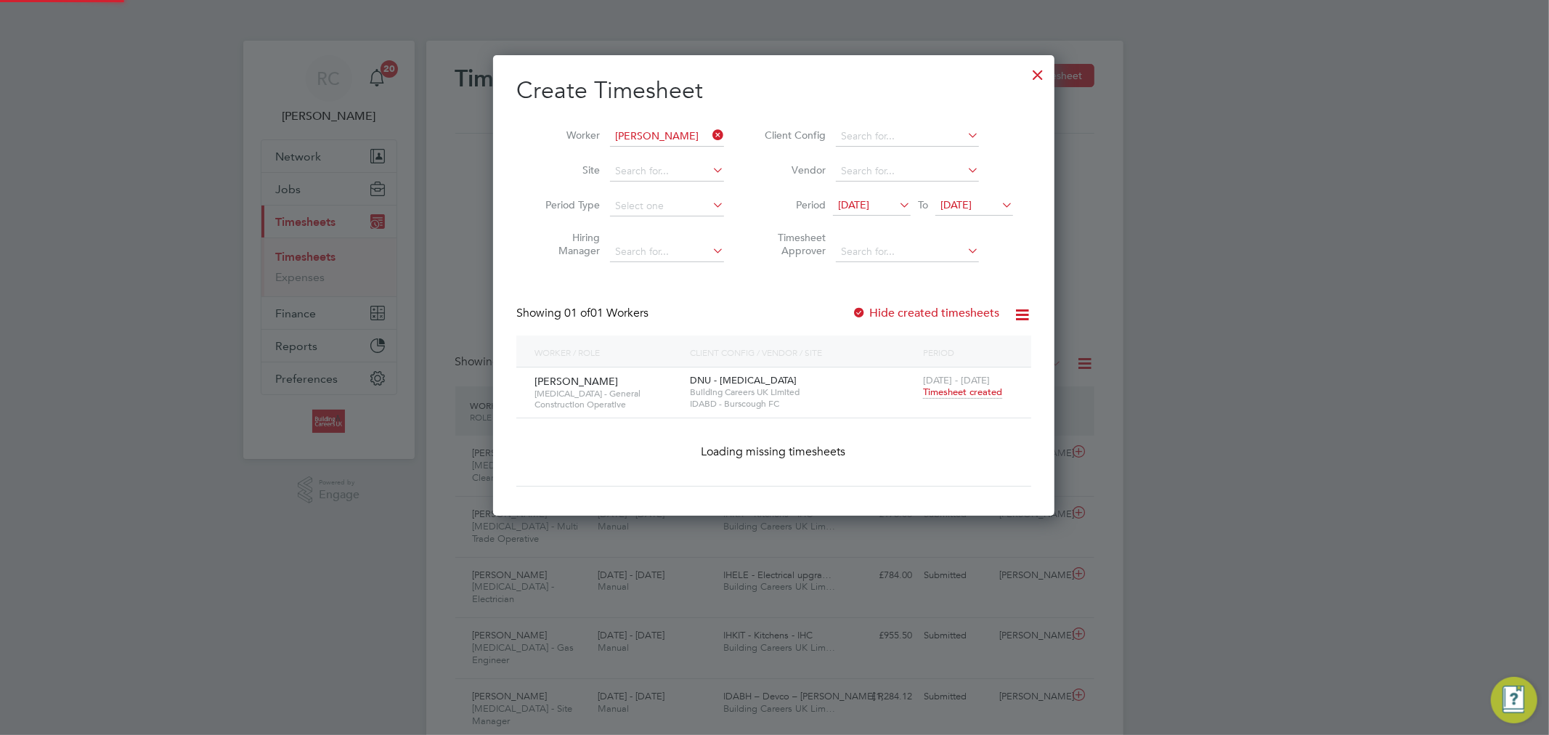
scroll to position [393, 562]
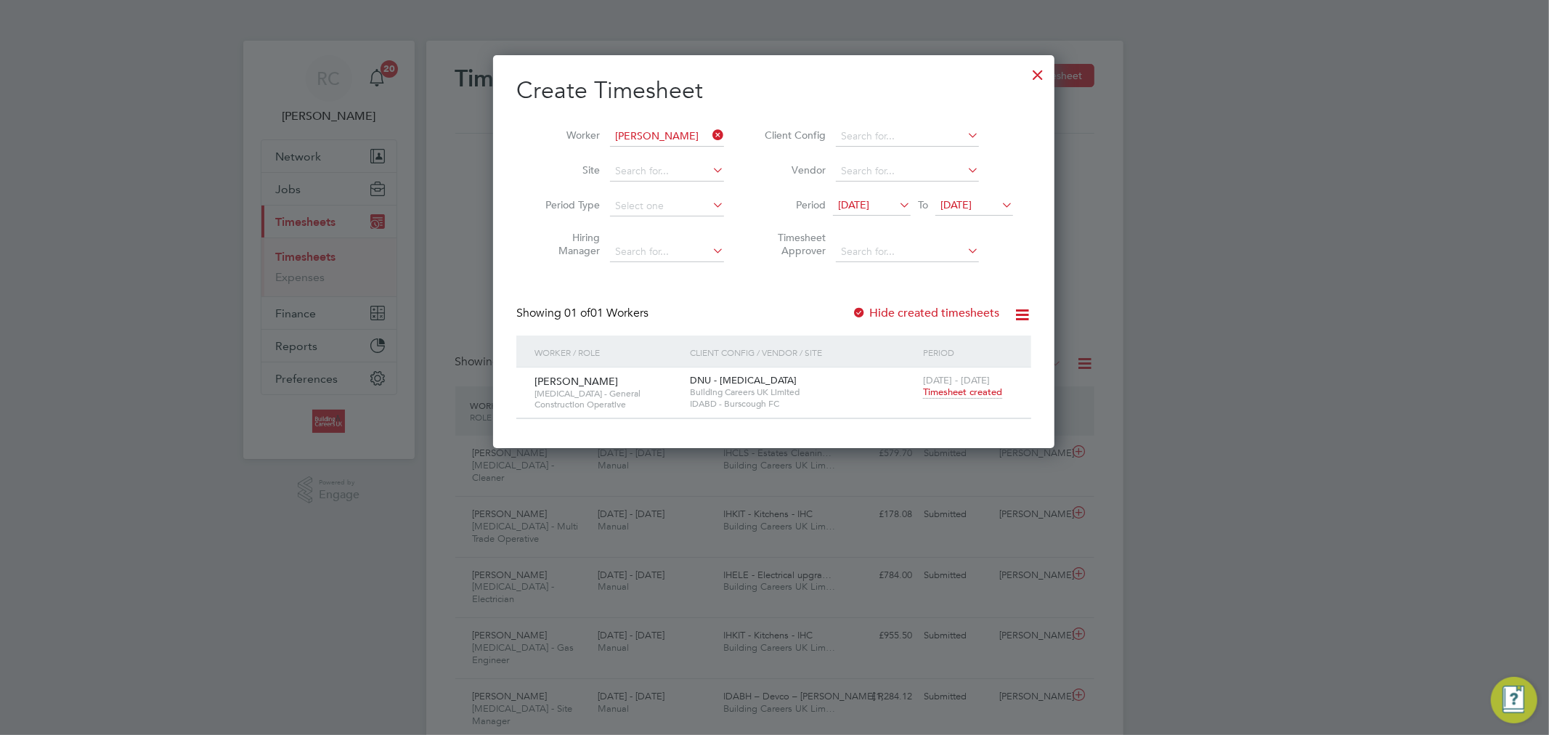
click at [974, 392] on span "Timesheet created" at bounding box center [962, 392] width 79 height 13
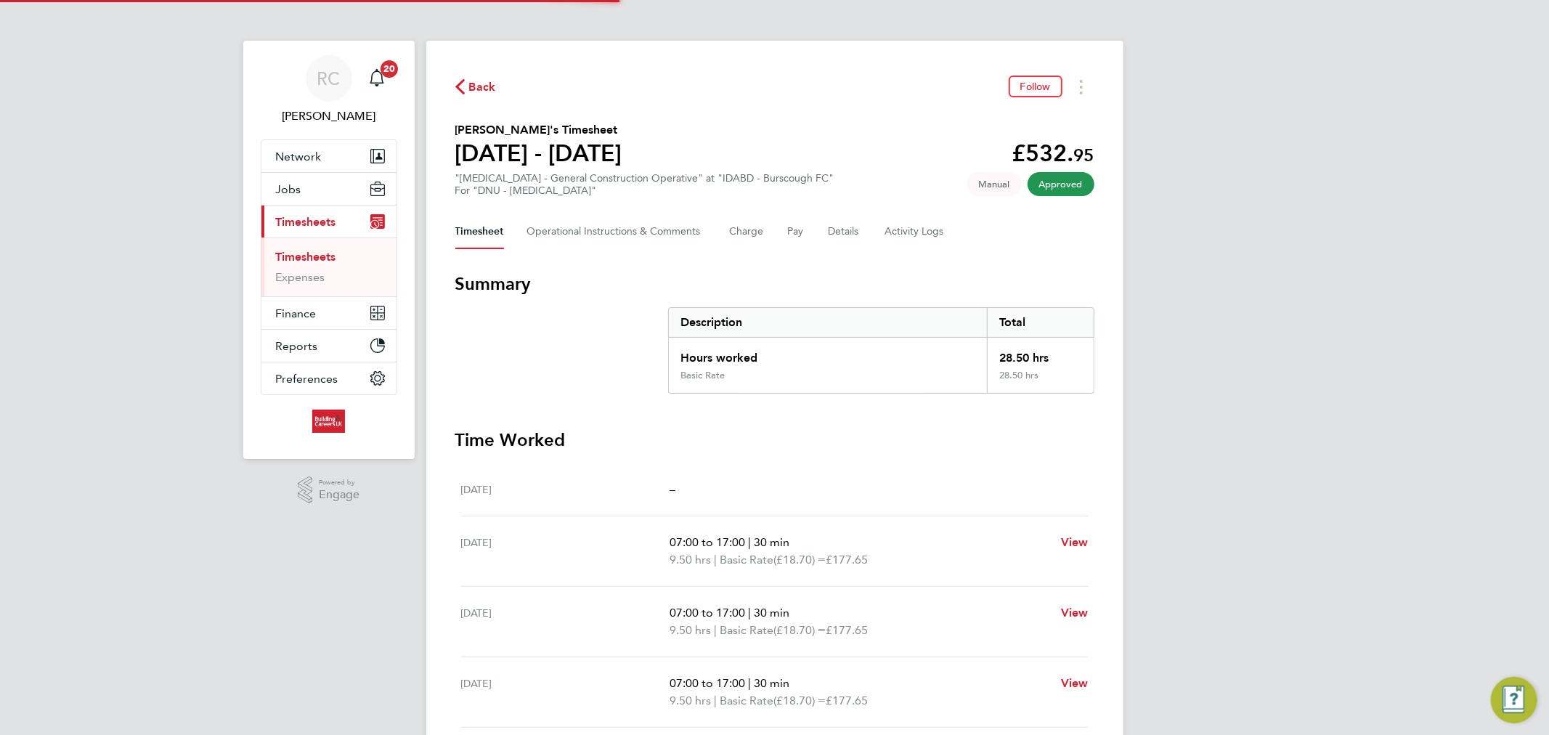
click at [952, 394] on section "Summary Description Total Hours worked 28.50 hrs Basic Rate 28.50 hrs Time Work…" at bounding box center [774, 614] width 639 height 684
click at [485, 84] on span "Back" at bounding box center [482, 86] width 27 height 17
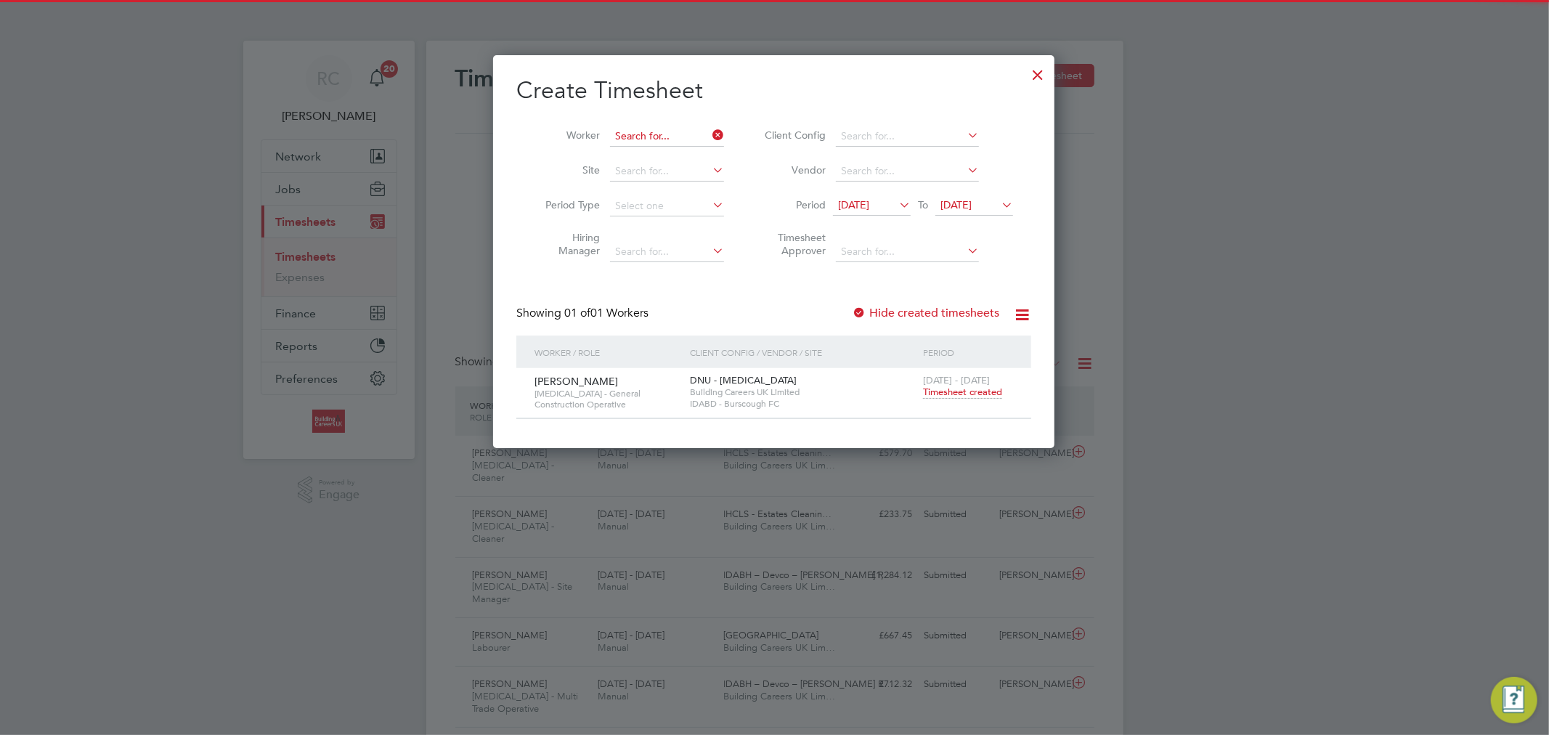
click at [706, 136] on input at bounding box center [667, 136] width 114 height 20
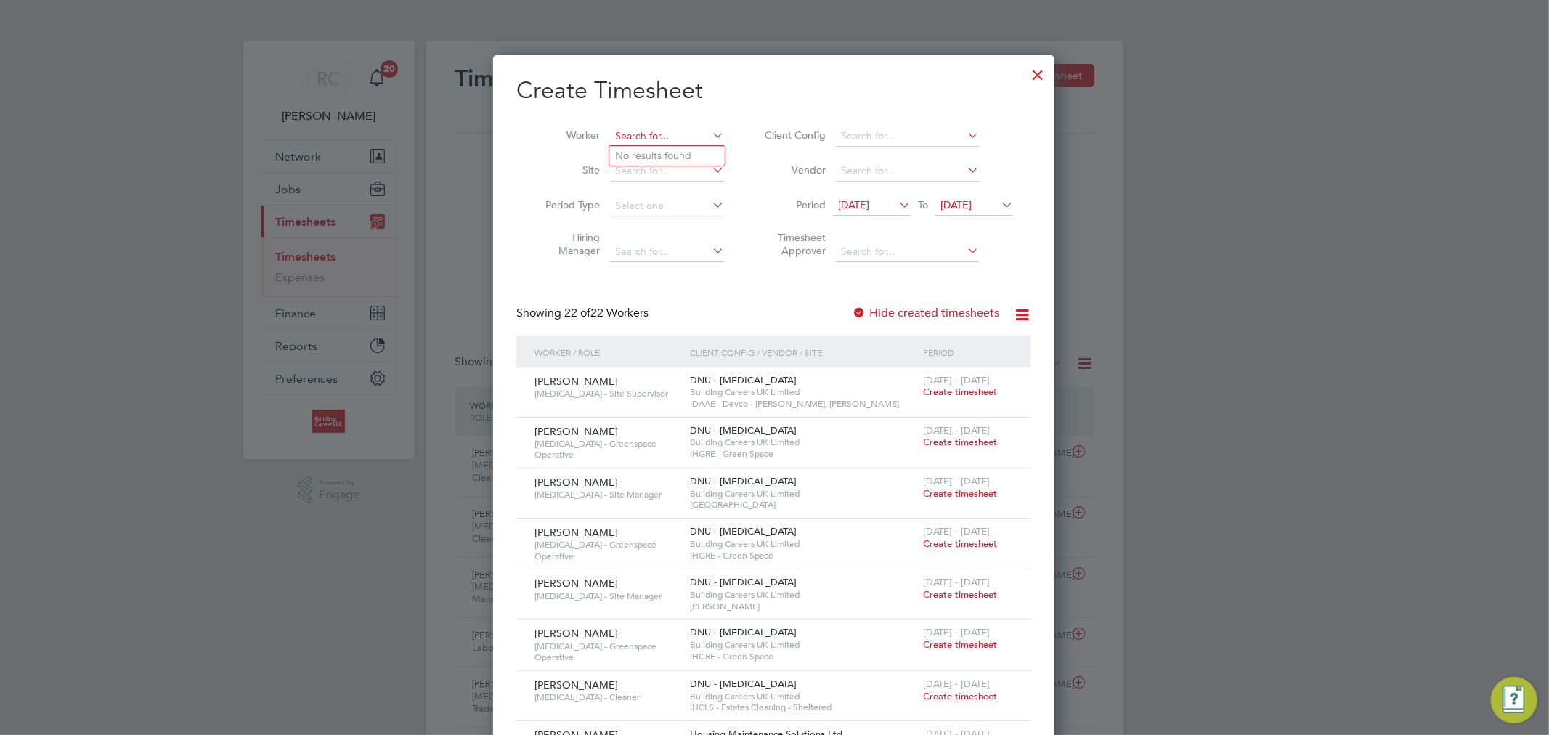
paste input "[PERSON_NAME]"
type input "[PERSON_NAME]"
click at [702, 156] on b "[PERSON_NAME]" at bounding box center [744, 156] width 84 height 12
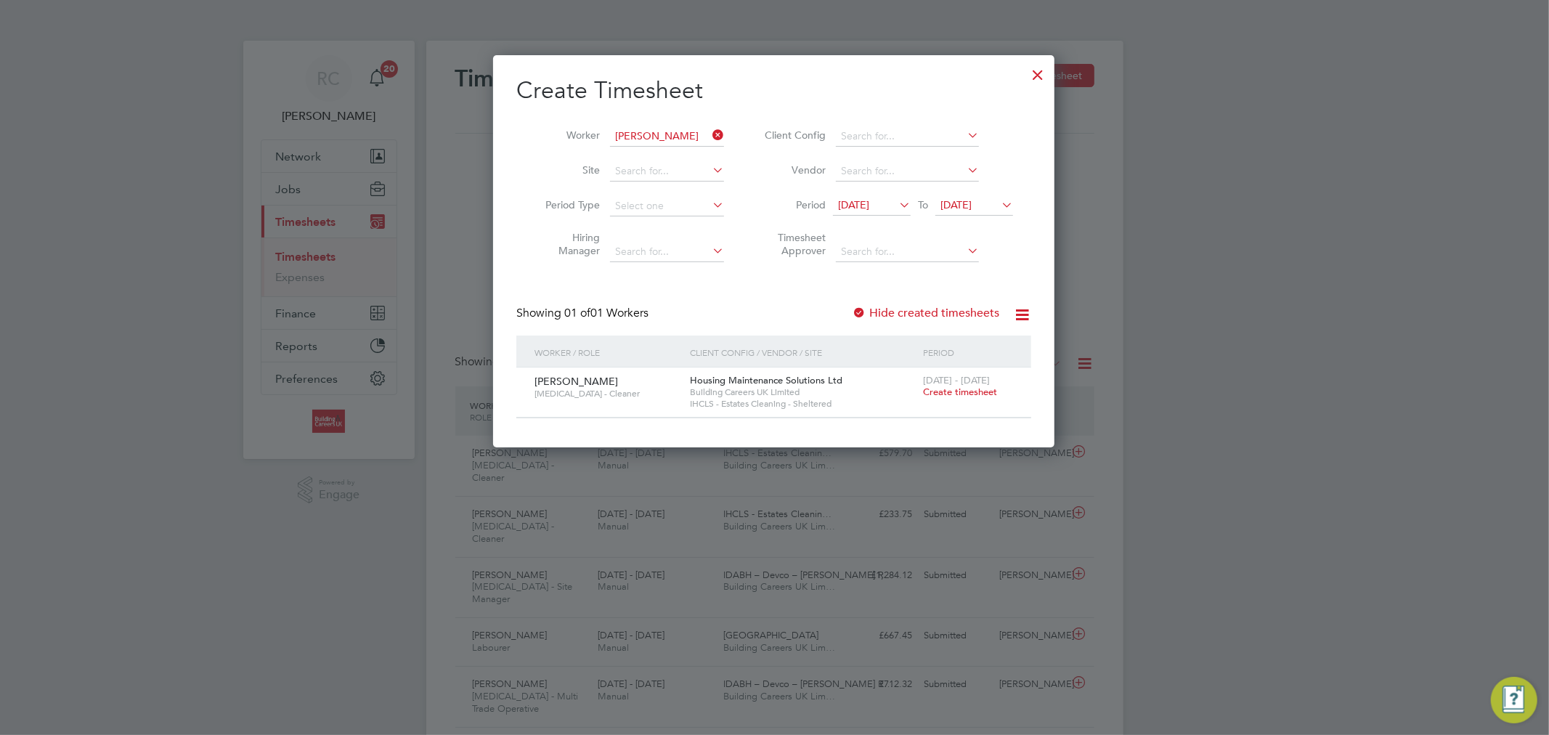
click at [960, 393] on span "Create timesheet" at bounding box center [960, 392] width 74 height 12
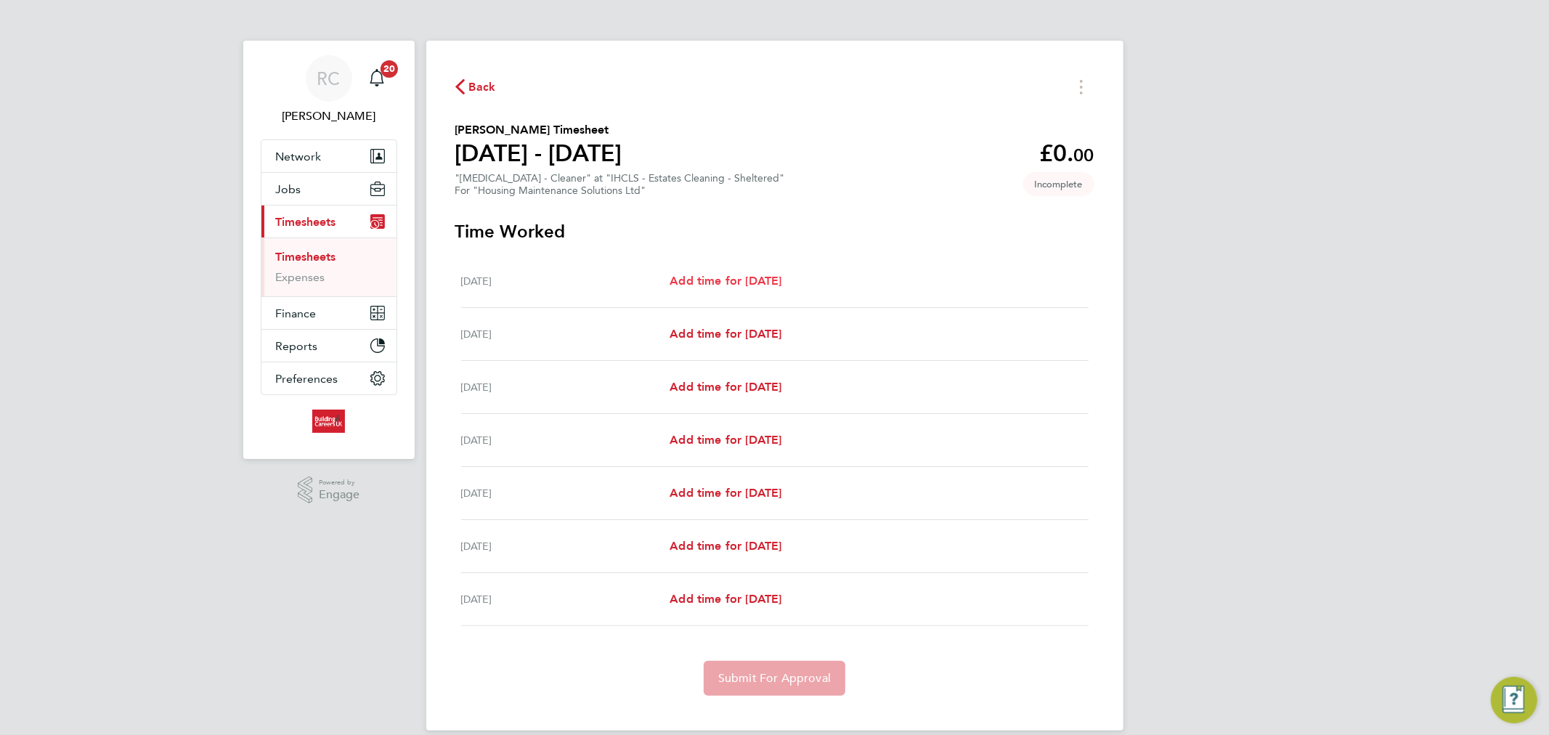
click at [734, 285] on span "Add time for [DATE]" at bounding box center [725, 281] width 112 height 14
select select "30"
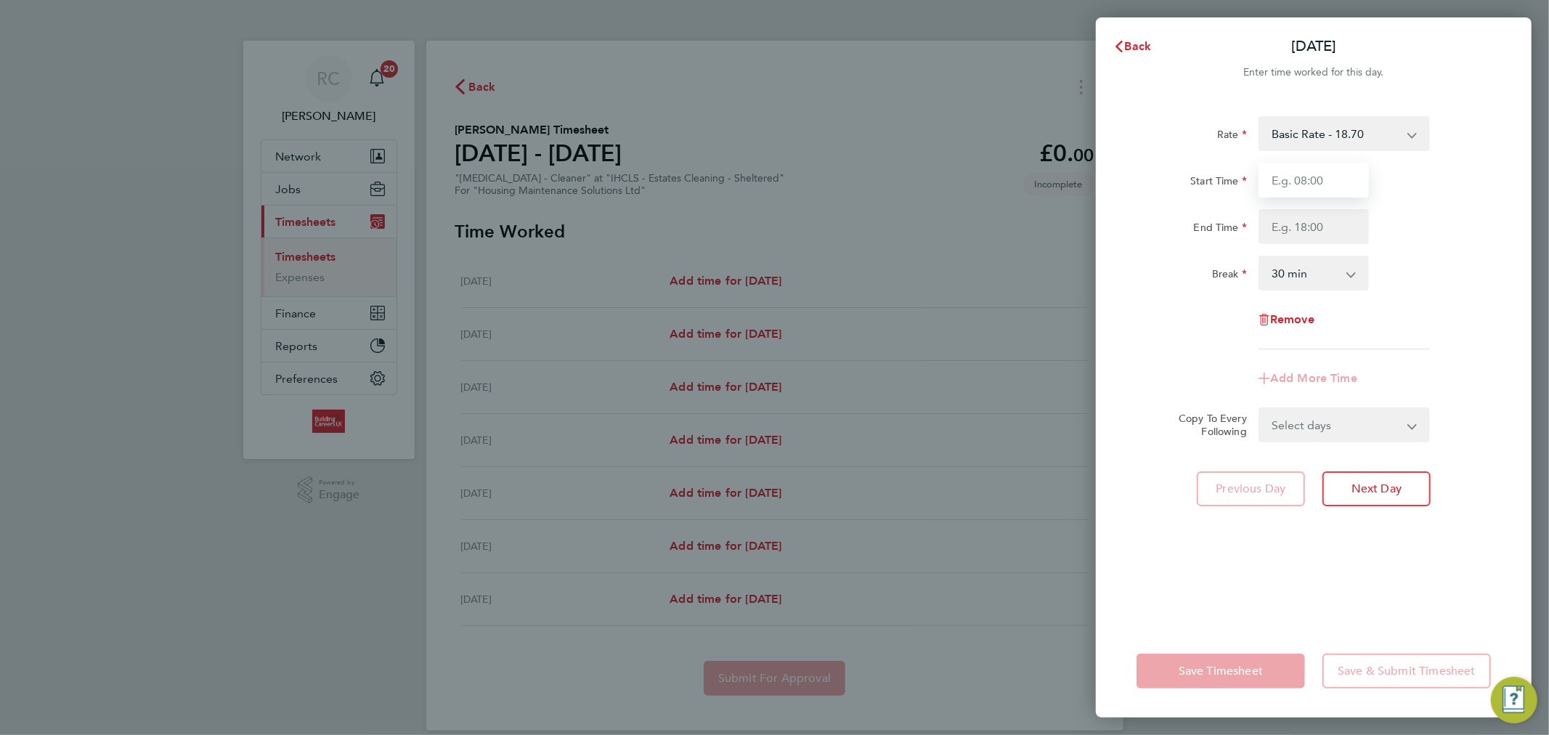
click at [1295, 184] on input "Start Time" at bounding box center [1313, 180] width 110 height 35
type input "00:00"
click at [1336, 185] on input "00:00" at bounding box center [1313, 180] width 110 height 35
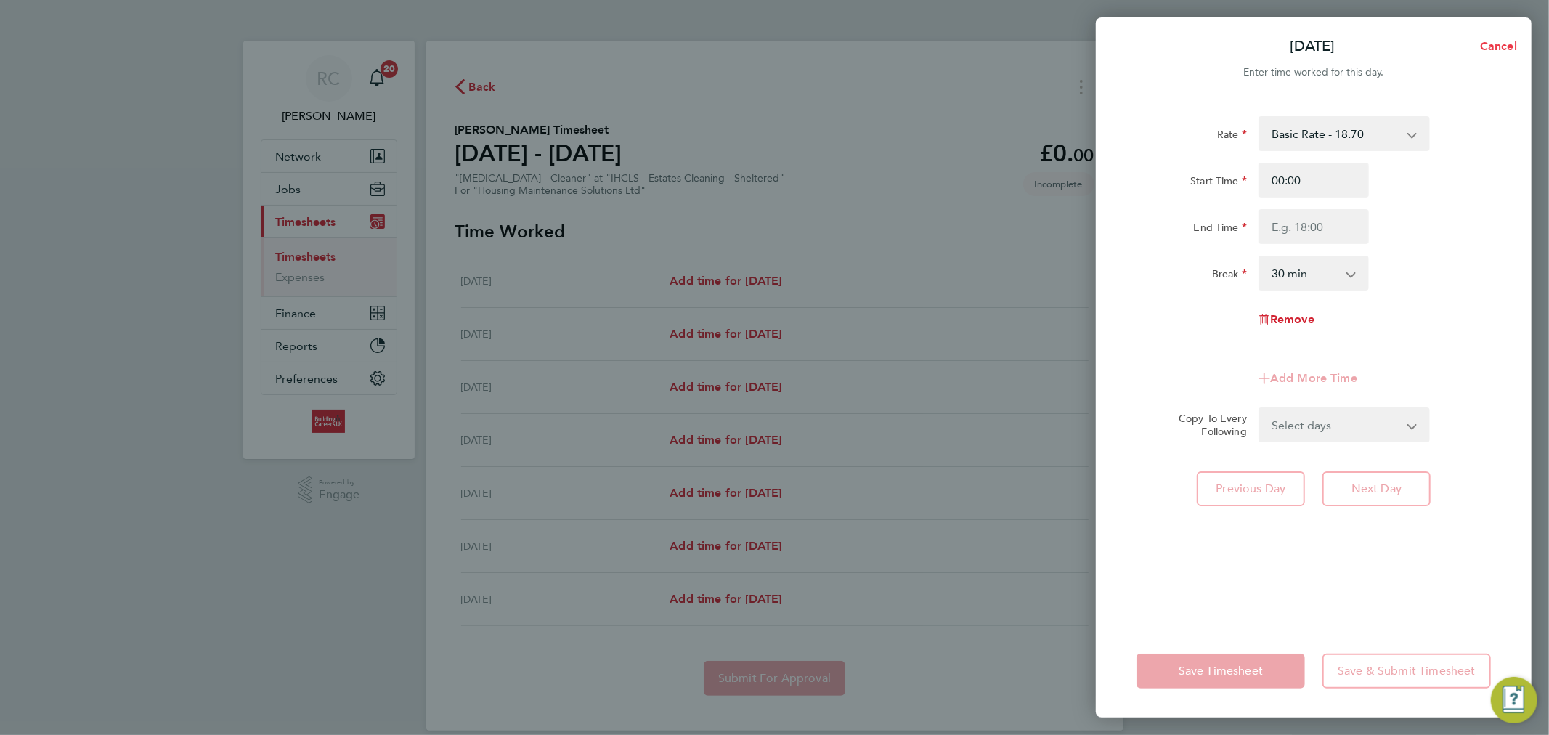
click at [1504, 46] on span "Cancel" at bounding box center [1495, 46] width 41 height 14
select select "30"
click at [1133, 49] on span "Back" at bounding box center [1138, 46] width 27 height 14
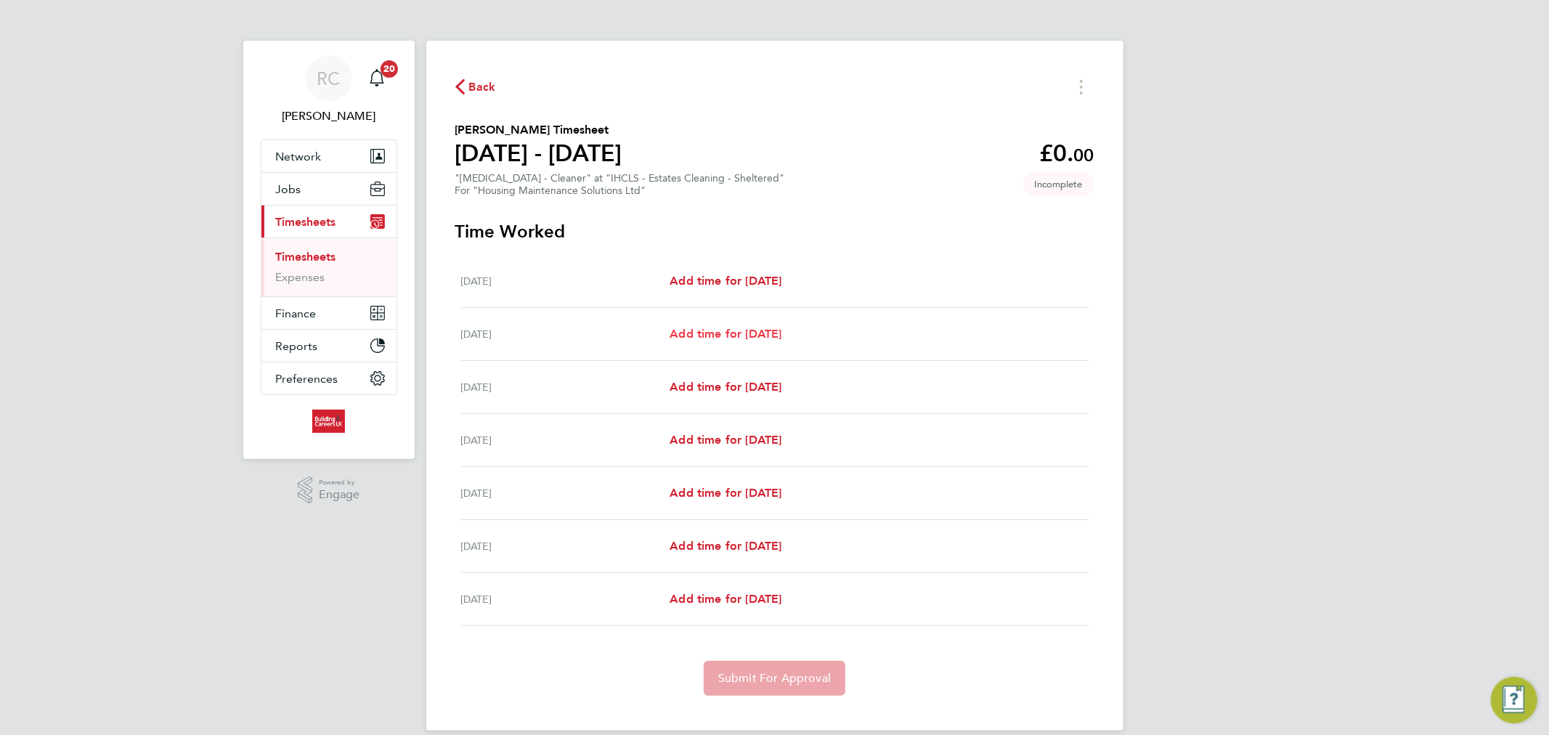
click at [698, 335] on span "Add time for [DATE]" at bounding box center [725, 334] width 112 height 14
select select "30"
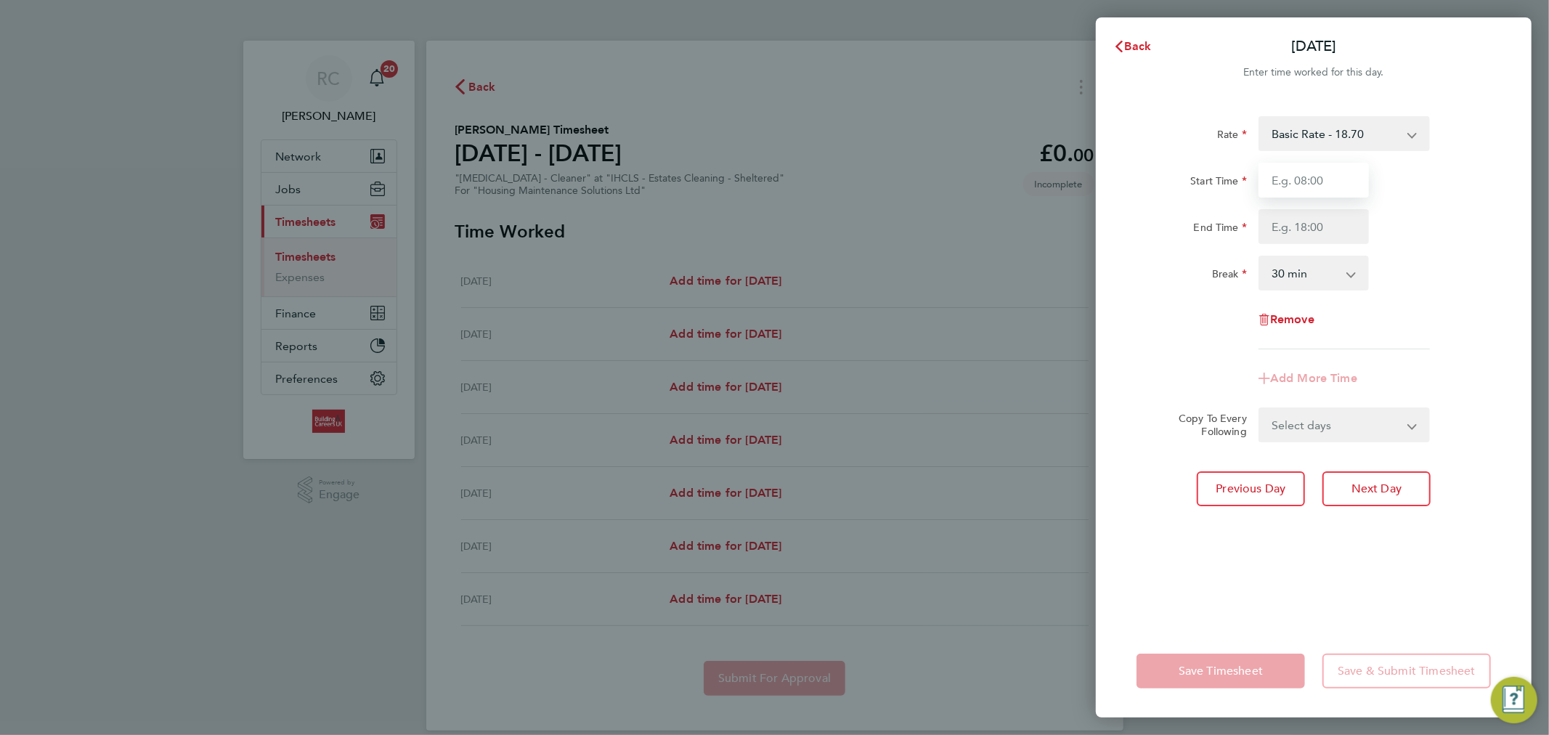
click at [1339, 185] on input "Start Time" at bounding box center [1313, 180] width 110 height 35
type input "09:00"
click at [1324, 227] on input "End Time" at bounding box center [1313, 226] width 110 height 35
type input "12:00"
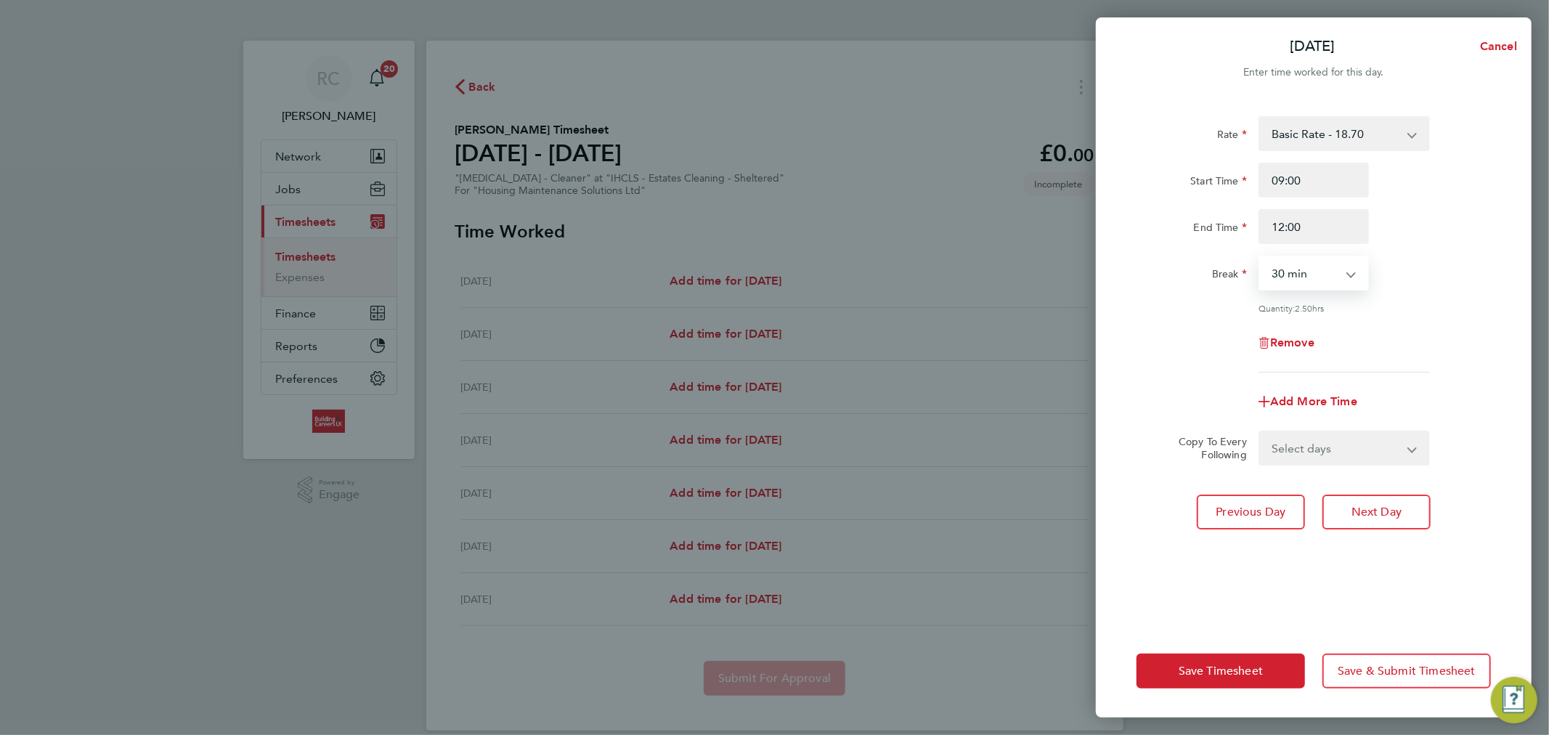
click at [1320, 270] on select "0 min 15 min 30 min 45 min 60 min 75 min 90 min" at bounding box center [1305, 273] width 90 height 32
click at [1412, 250] on div "Rate Basic Rate - 18.70 Start Time 09:00 End Time 12:00 Break 0 min 15 min 30 m…" at bounding box center [1313, 244] width 354 height 256
click at [1295, 269] on select "0 min 15 min 30 min 45 min 60 min 75 min 90 min" at bounding box center [1305, 273] width 90 height 32
select select "0"
click at [1260, 257] on select "0 min 15 min 30 min 45 min 60 min 75 min 90 min" at bounding box center [1305, 273] width 90 height 32
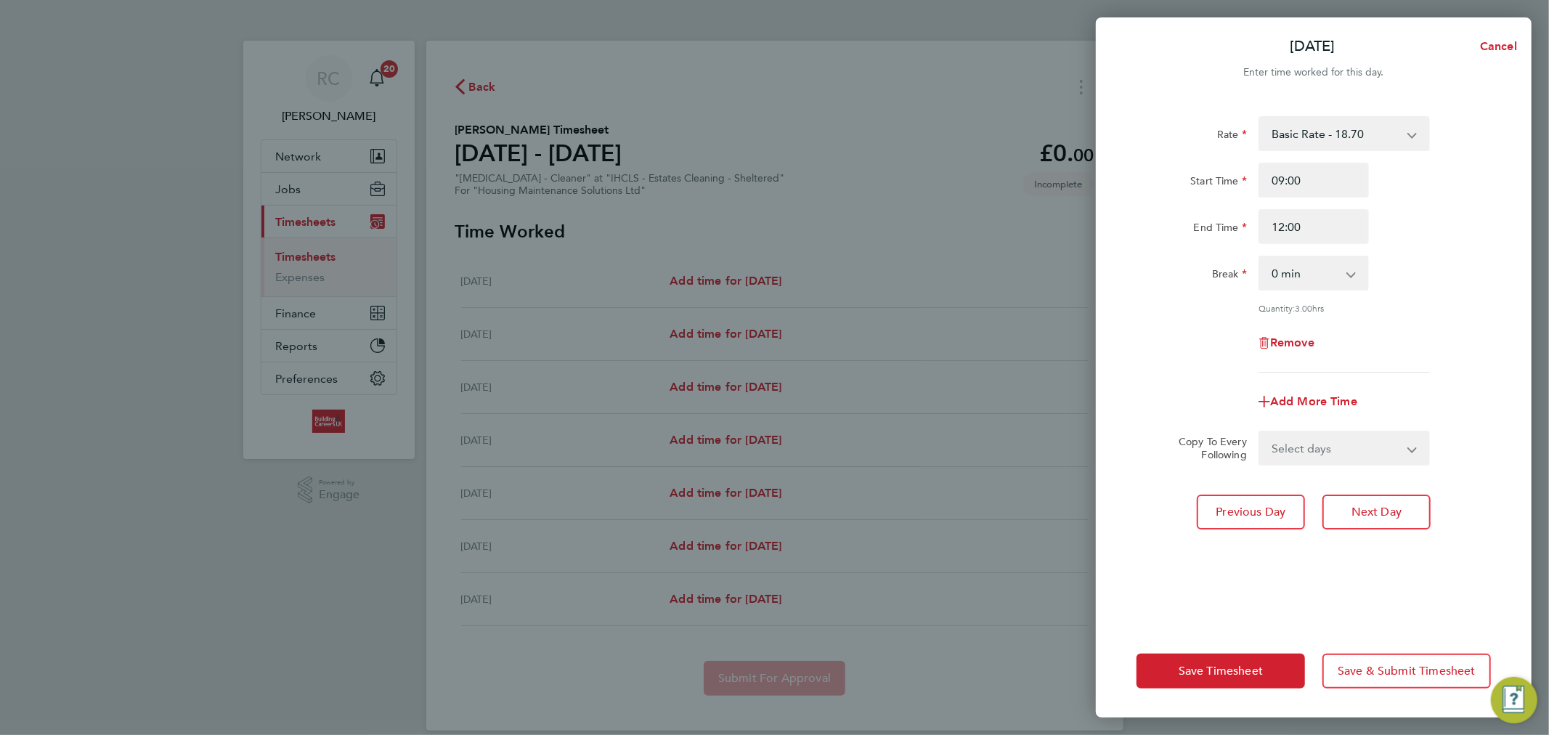
click at [1429, 322] on div "Rate Basic Rate - 18.70 Start Time 09:00 End Time 12:00 Break 0 min 15 min 30 m…" at bounding box center [1313, 244] width 354 height 256
click at [1330, 444] on select "Select days Day Weekday (Mon-Fri) Weekend (Sat-Sun) [DATE] [DATE] [DATE] [DATE]…" at bounding box center [1336, 448] width 152 height 32
select select "WEEKDAY"
click at [1260, 432] on select "Select days Day Weekday (Mon-Fri) Weekend (Sat-Sun) [DATE] [DATE] [DATE] [DATE]…" at bounding box center [1336, 448] width 152 height 32
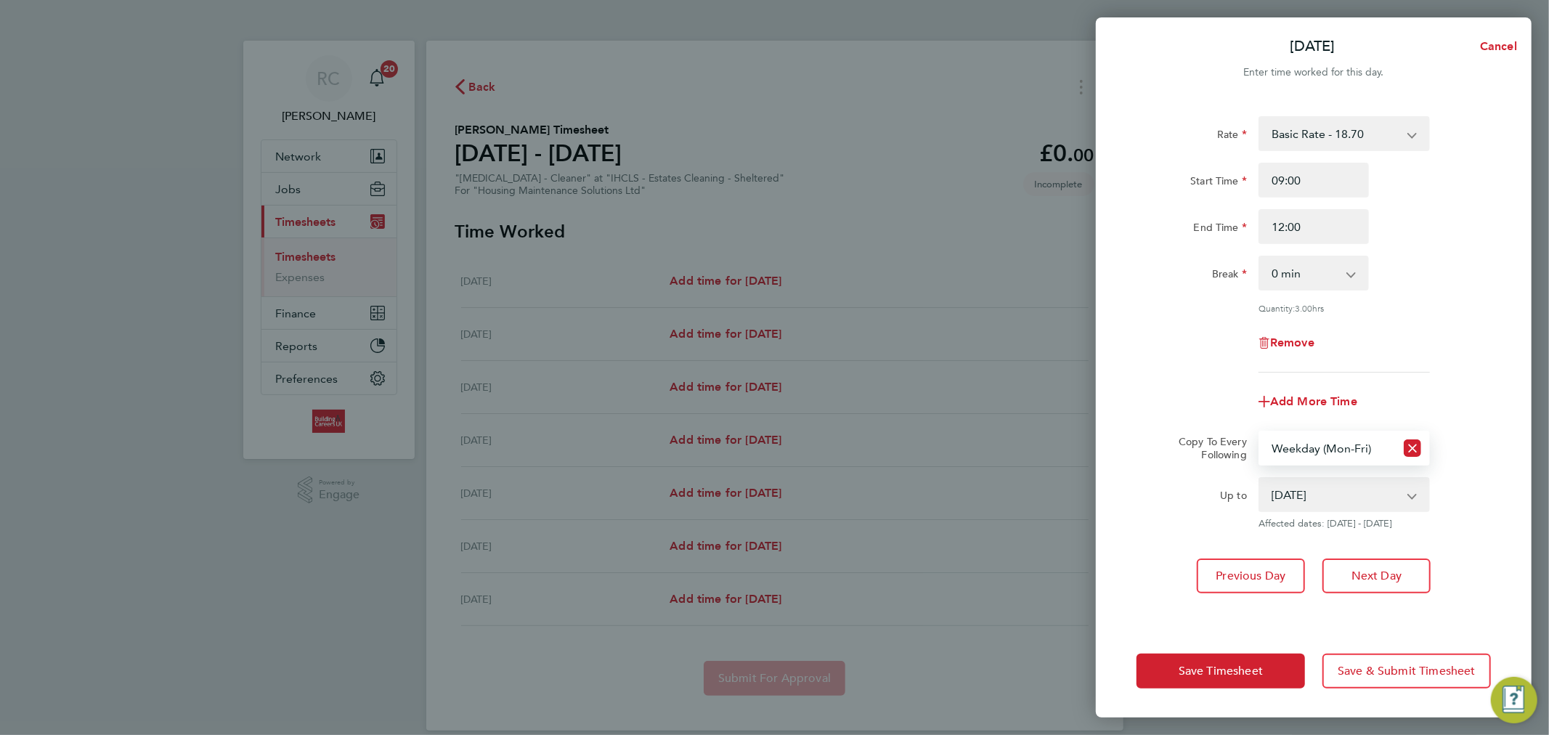
click at [1323, 483] on select "[DATE] [DATE] [DATE] [DATE] [DATE]" at bounding box center [1335, 494] width 151 height 32
select select "[DATE]"
click at [1260, 478] on select "[DATE] [DATE] [DATE] [DATE] [DATE]" at bounding box center [1335, 494] width 151 height 32
click at [1149, 508] on div "Up to" at bounding box center [1191, 503] width 122 height 52
click at [1191, 669] on span "Save Timesheet" at bounding box center [1220, 671] width 84 height 15
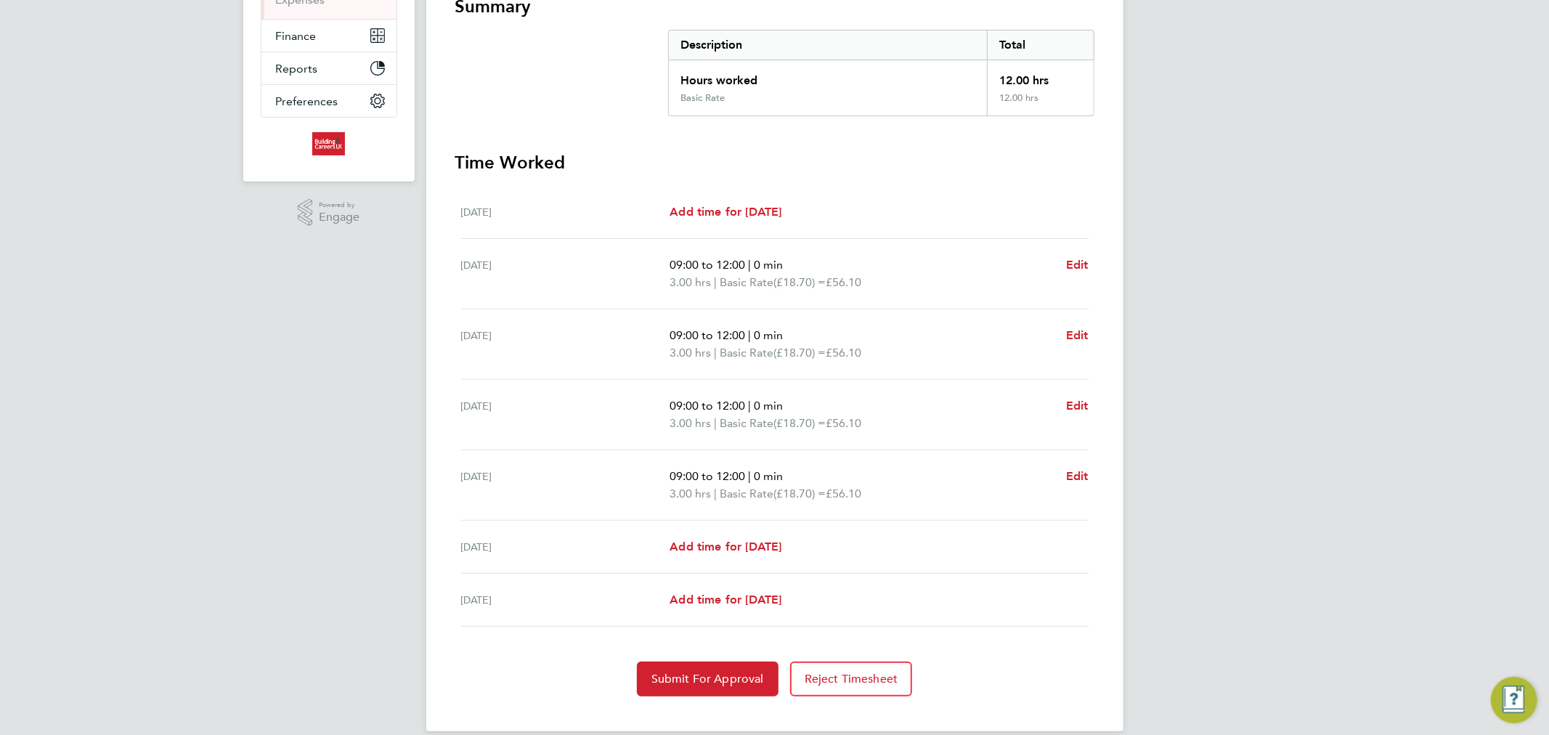
scroll to position [295, 0]
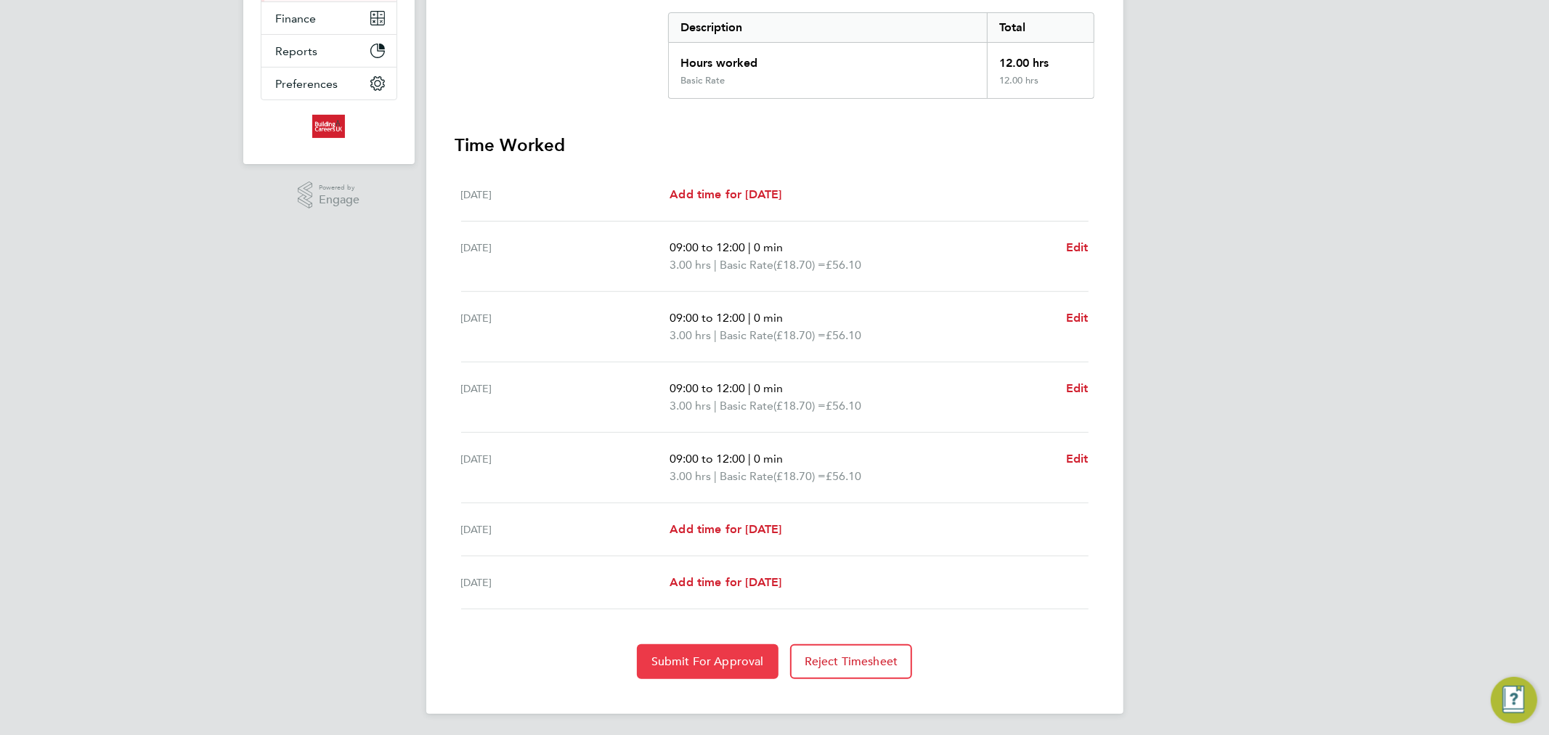
click at [709, 654] on span "Submit For Approval" at bounding box center [707, 661] width 113 height 15
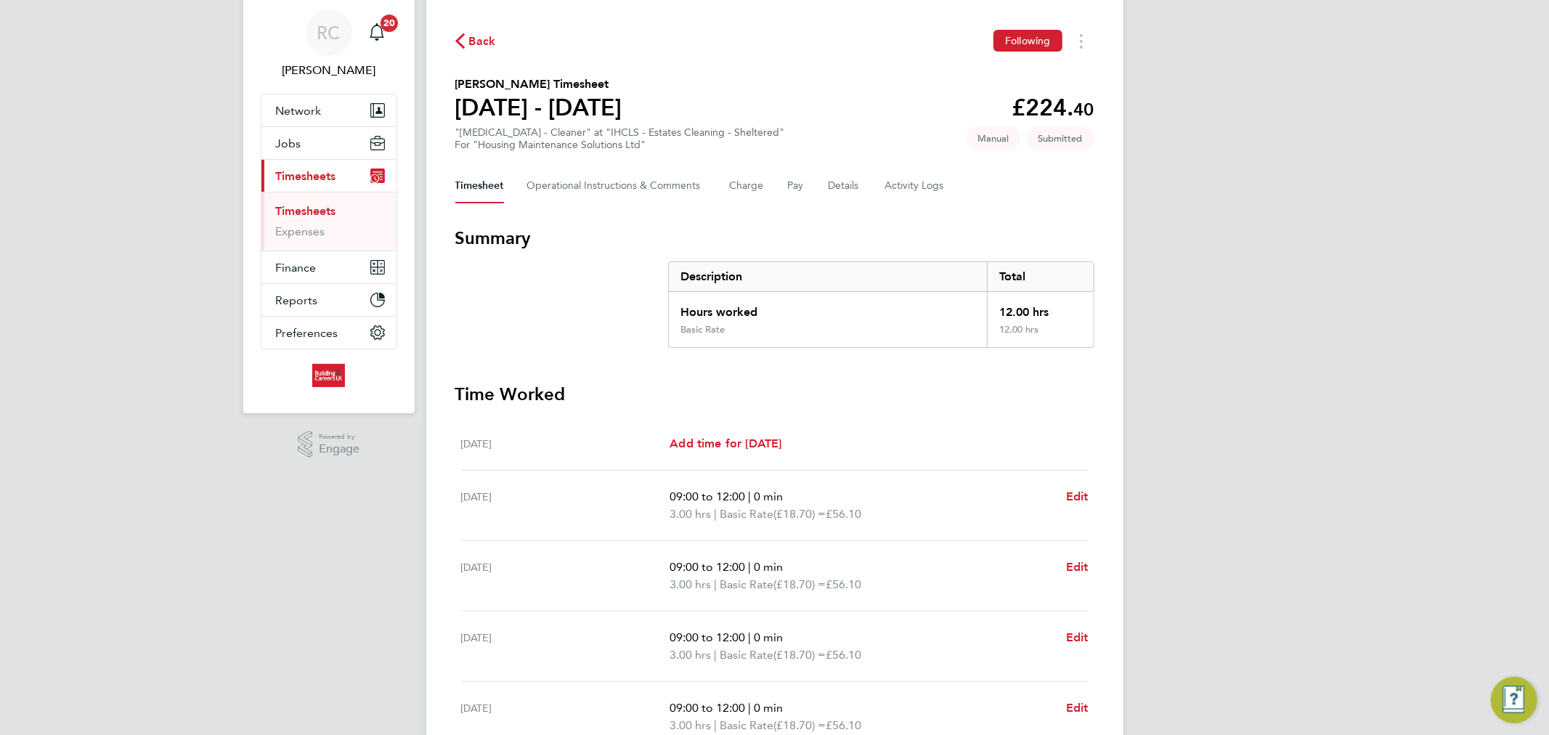
scroll to position [0, 0]
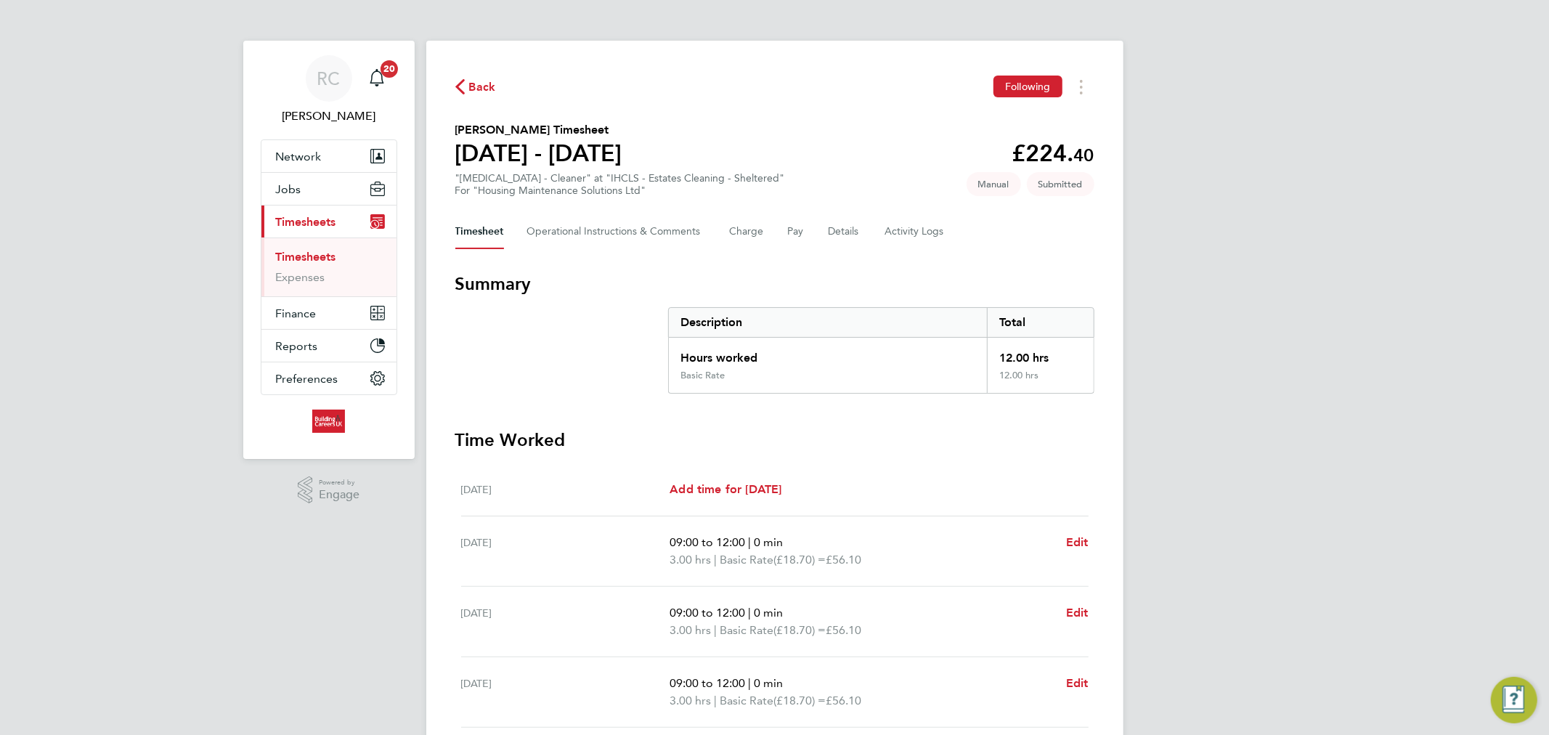
click at [327, 255] on link "Timesheets" at bounding box center [306, 257] width 60 height 14
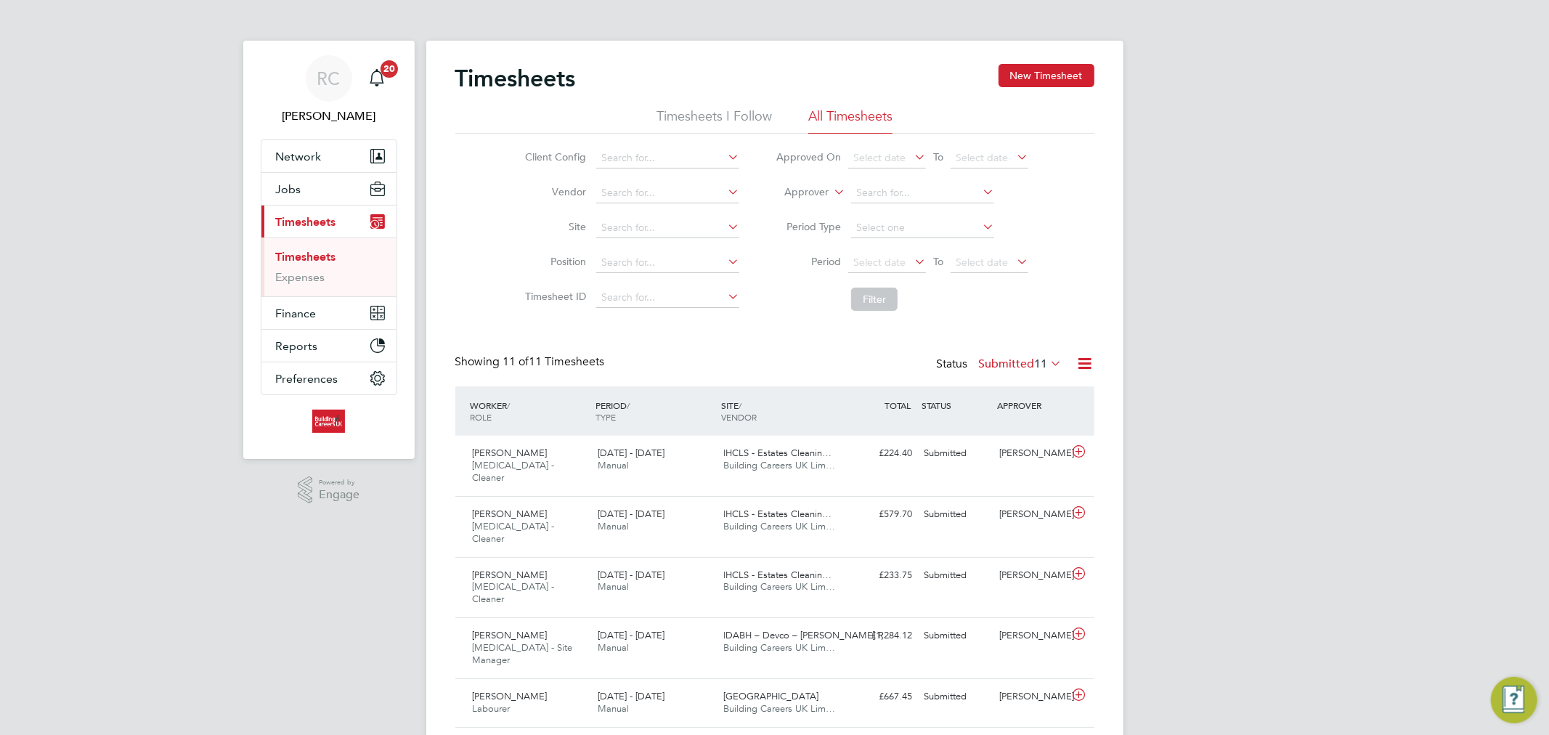
scroll to position [36, 126]
click at [880, 112] on li "All Timesheets" at bounding box center [850, 120] width 84 height 26
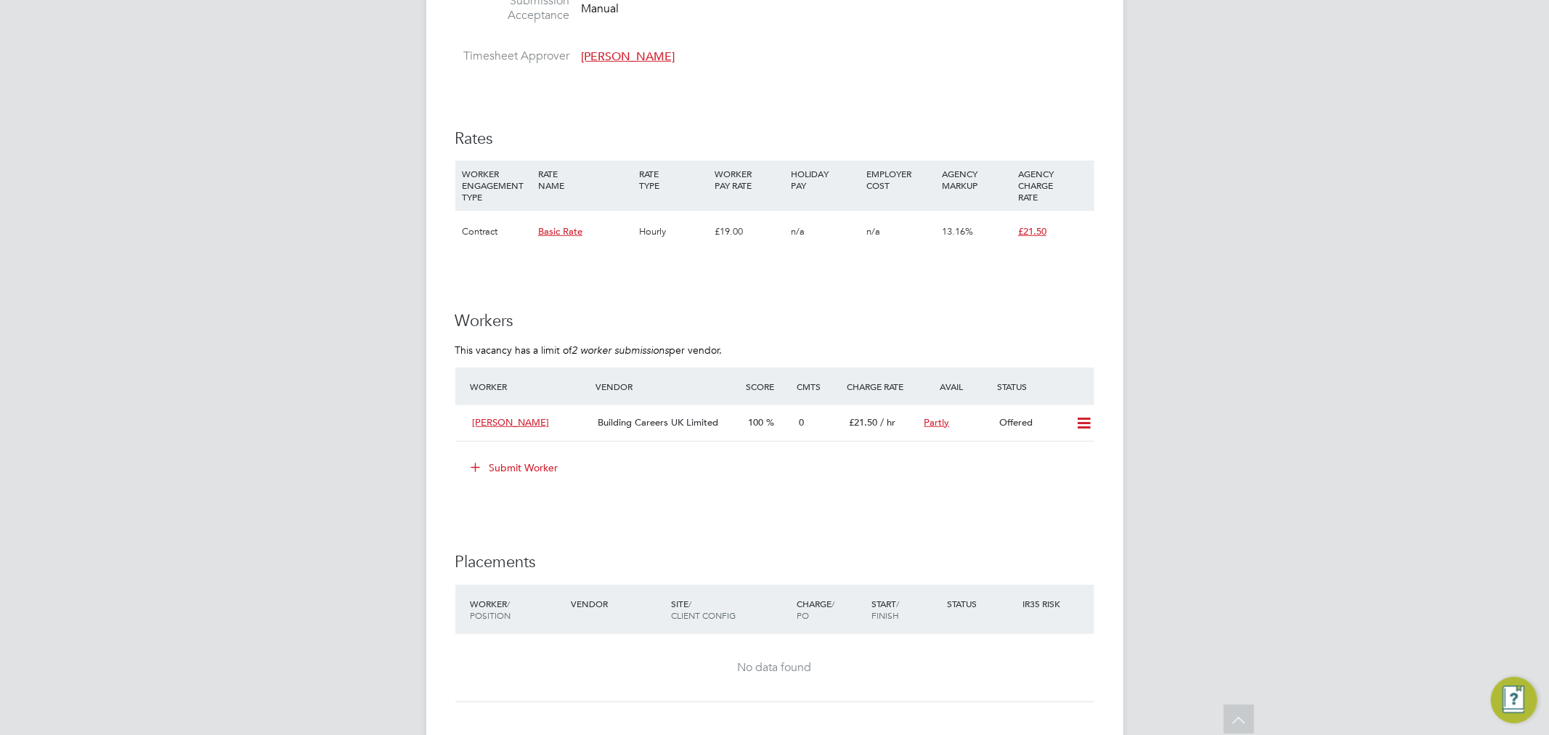
scroll to position [887, 0]
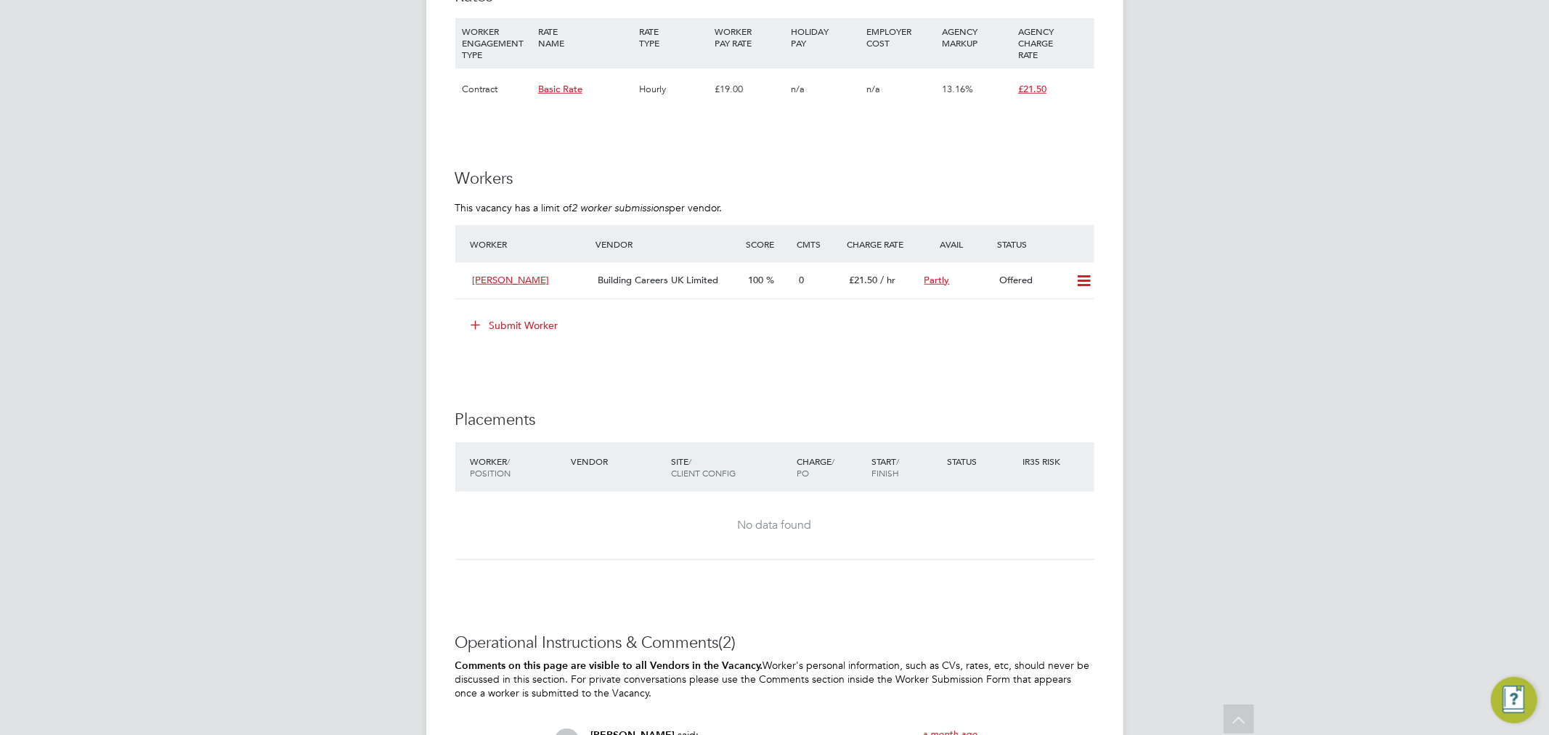
click at [546, 327] on button "Submit Worker" at bounding box center [515, 325] width 109 height 23
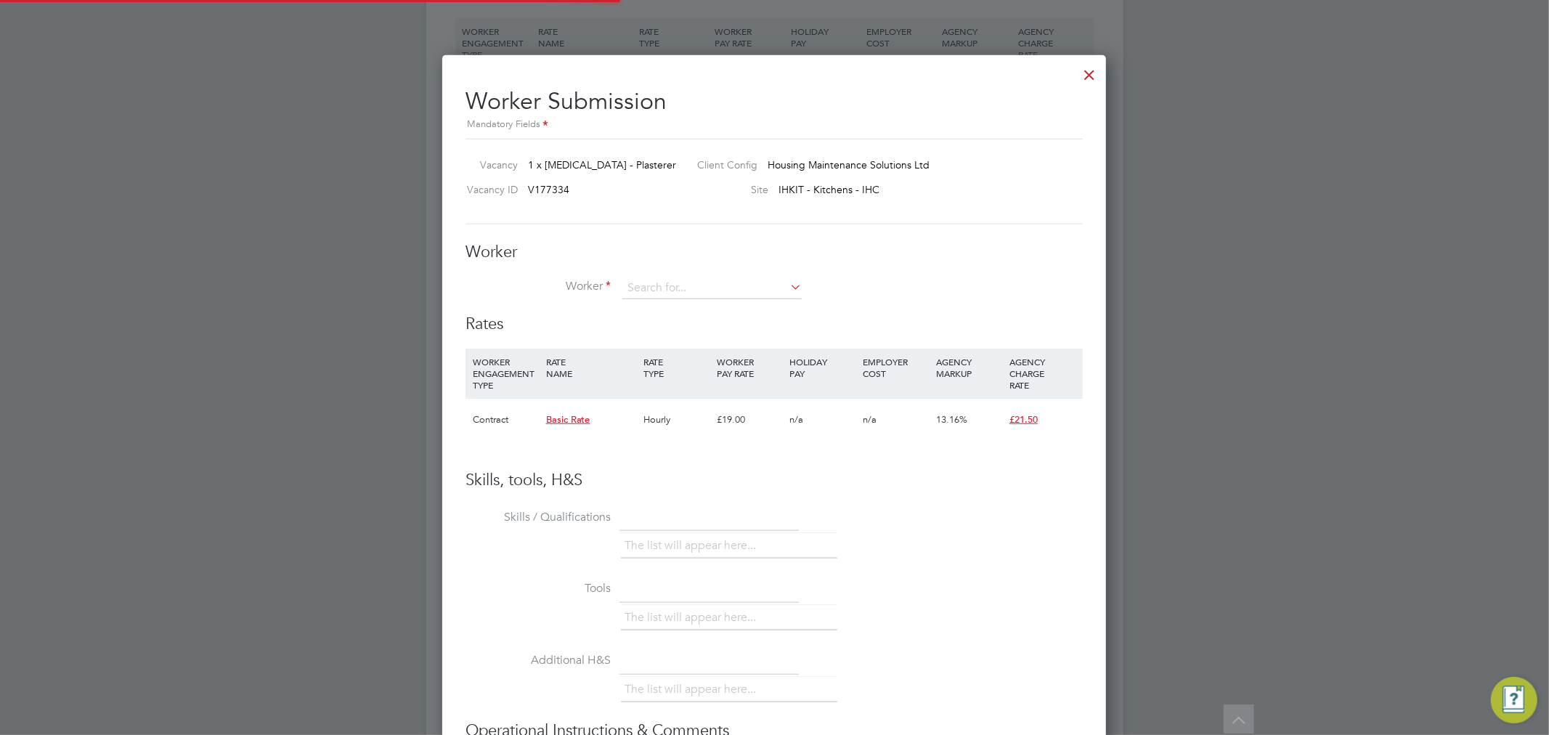
scroll to position [881, 664]
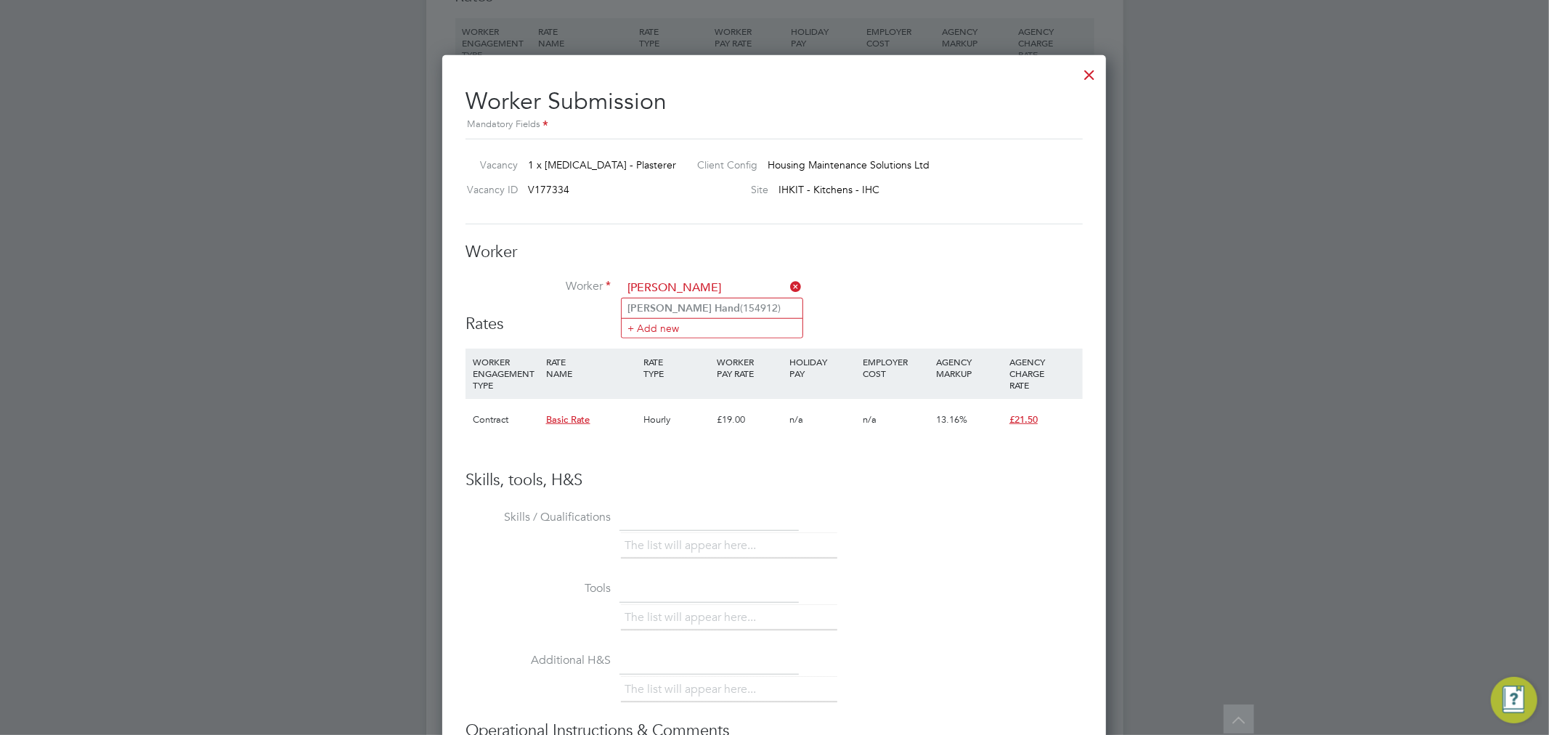
click at [786, 294] on input "alex-jay hand" at bounding box center [711, 288] width 179 height 22
type input "alex-jay hand"
click at [781, 298] on ul "Alex-Jay Hand (154912) + Add new" at bounding box center [712, 318] width 182 height 41
click at [777, 301] on li "Worker" at bounding box center [773, 295] width 617 height 36
click at [721, 273] on div "Worker Worker Worker Engagement Type" at bounding box center [773, 278] width 617 height 72
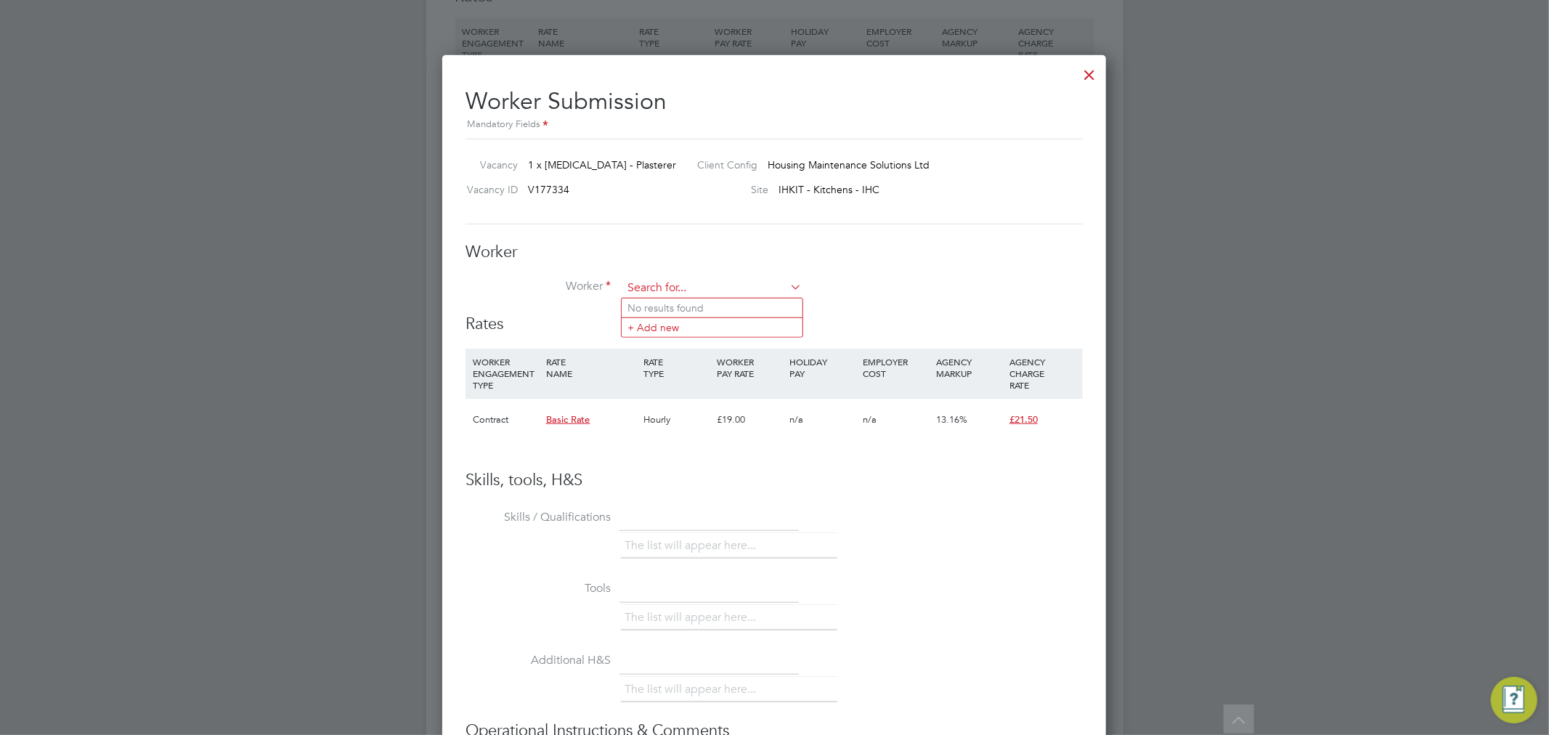
click at [717, 282] on input at bounding box center [711, 288] width 179 height 22
click at [708, 303] on li "Alex-Jay Hand (154912)" at bounding box center [711, 308] width 181 height 20
type input "Alex-Jay Hand (154912)"
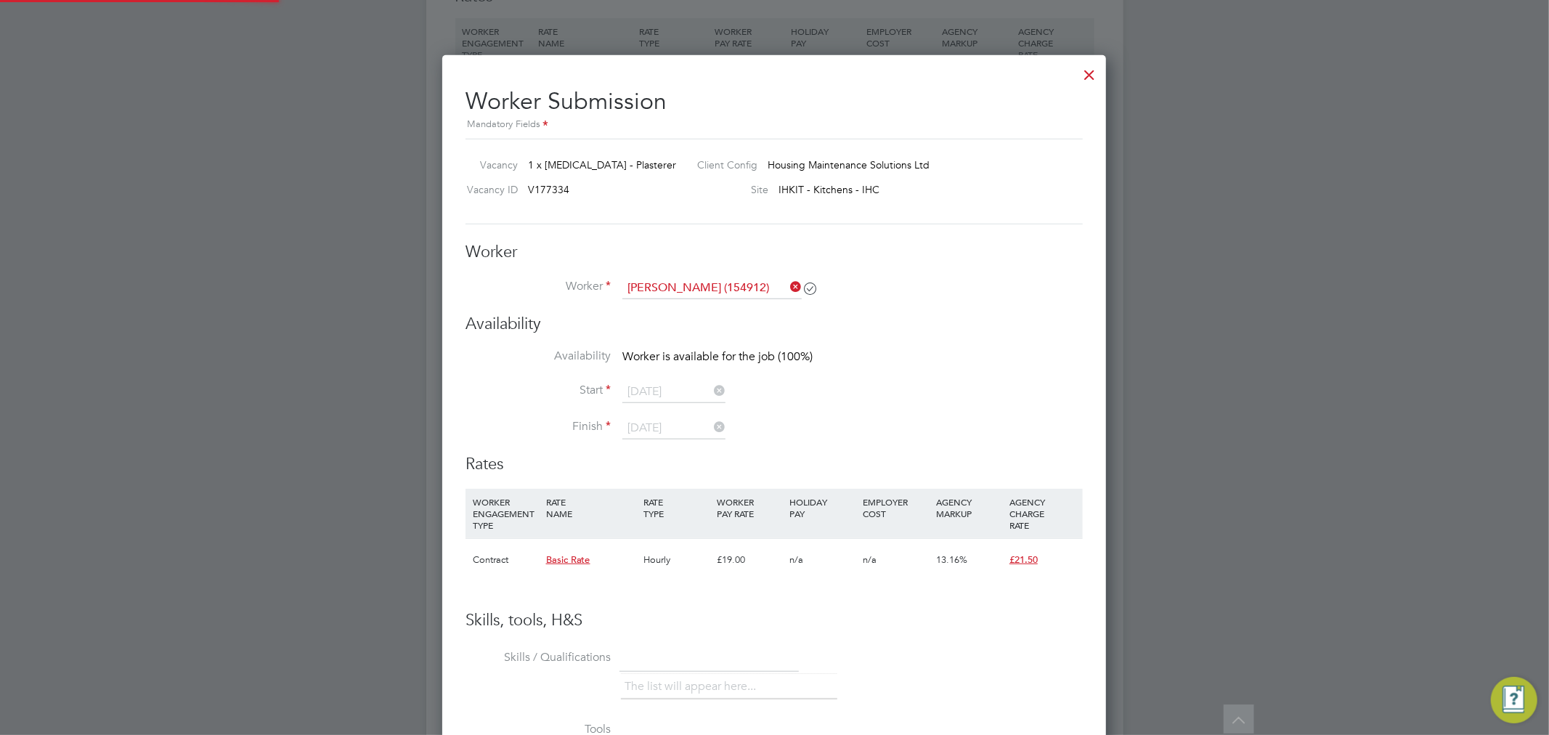
scroll to position [1021, 664]
click at [923, 298] on li "Worker Alex-Jay Hand (154912)" at bounding box center [773, 295] width 617 height 36
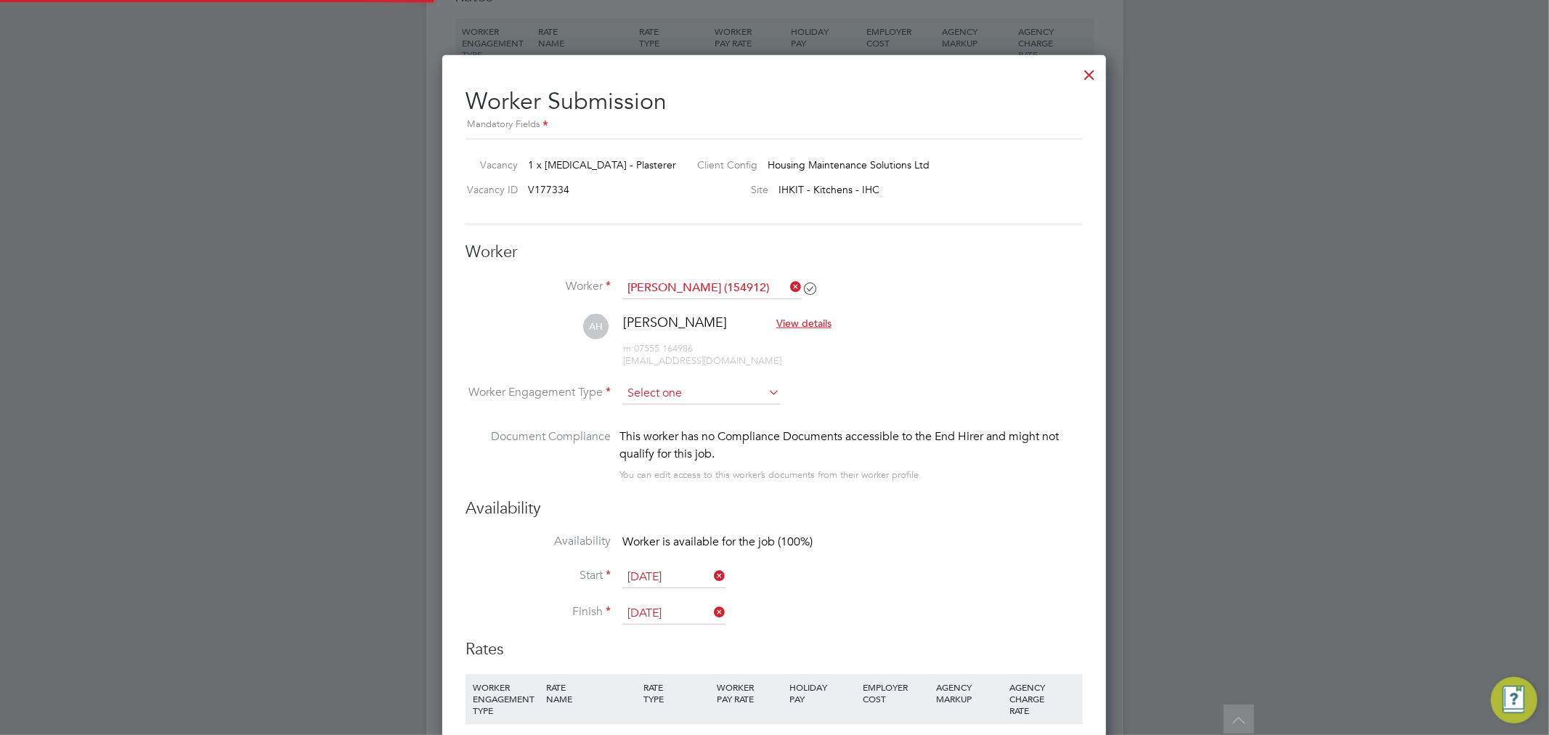
scroll to position [1202, 664]
click at [715, 395] on input at bounding box center [701, 394] width 158 height 22
click at [690, 409] on li "Contract" at bounding box center [700, 412] width 159 height 19
type input "Contract"
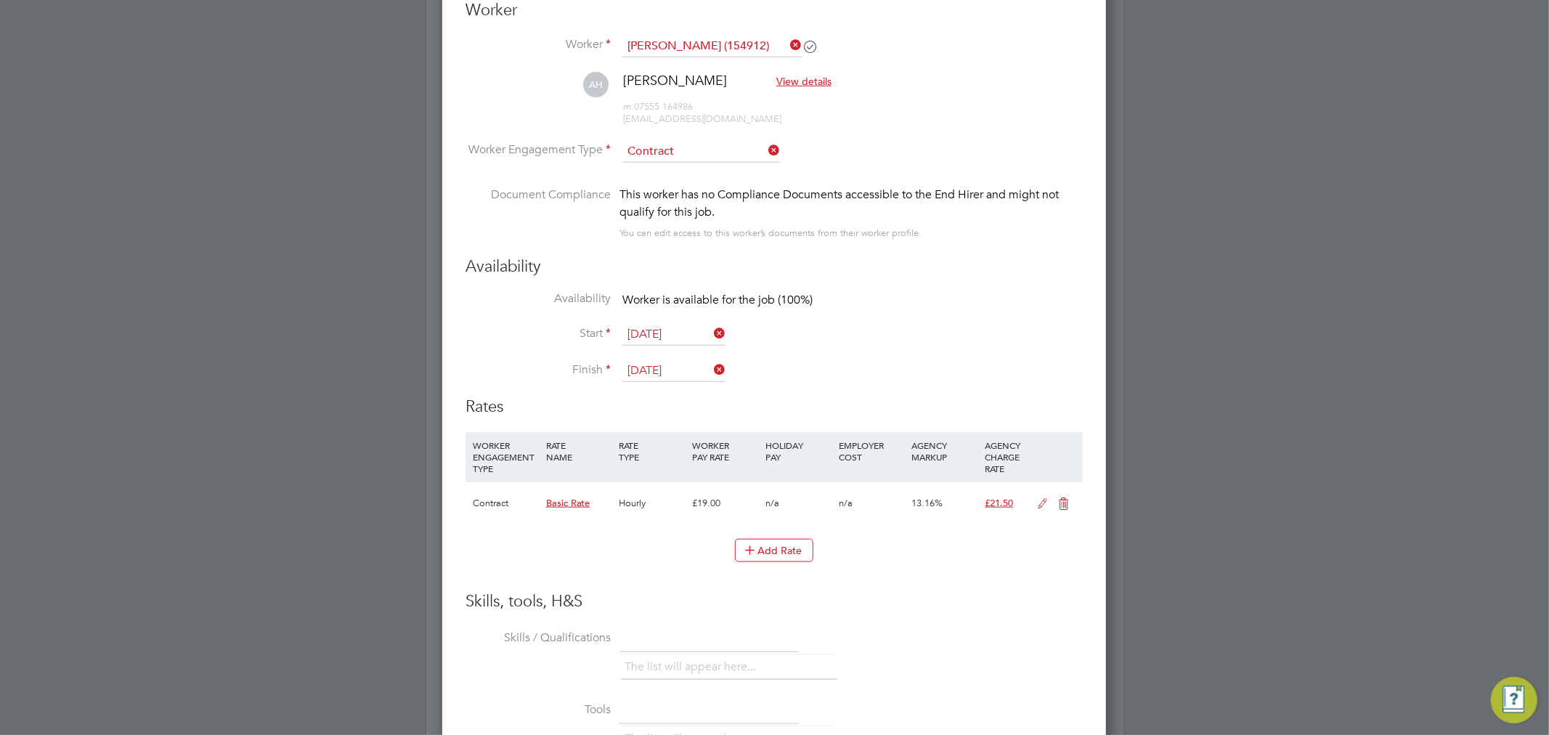
click at [1041, 504] on icon at bounding box center [1043, 504] width 18 height 12
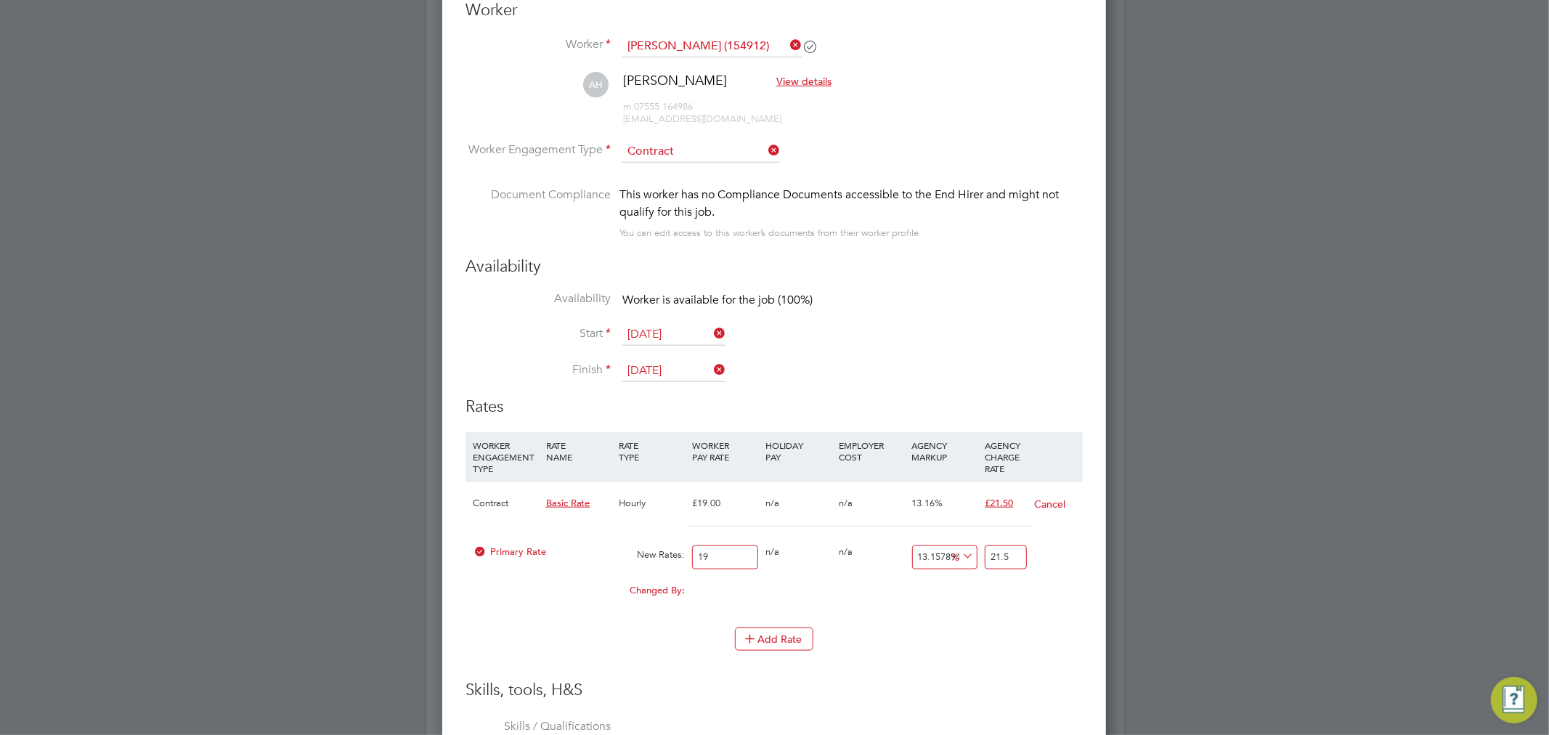
click at [709, 549] on input "19" at bounding box center [725, 557] width 66 height 24
type input "19.7"
type input "2.592105263157893"
type input "22.292105263157893"
type input "19.70"
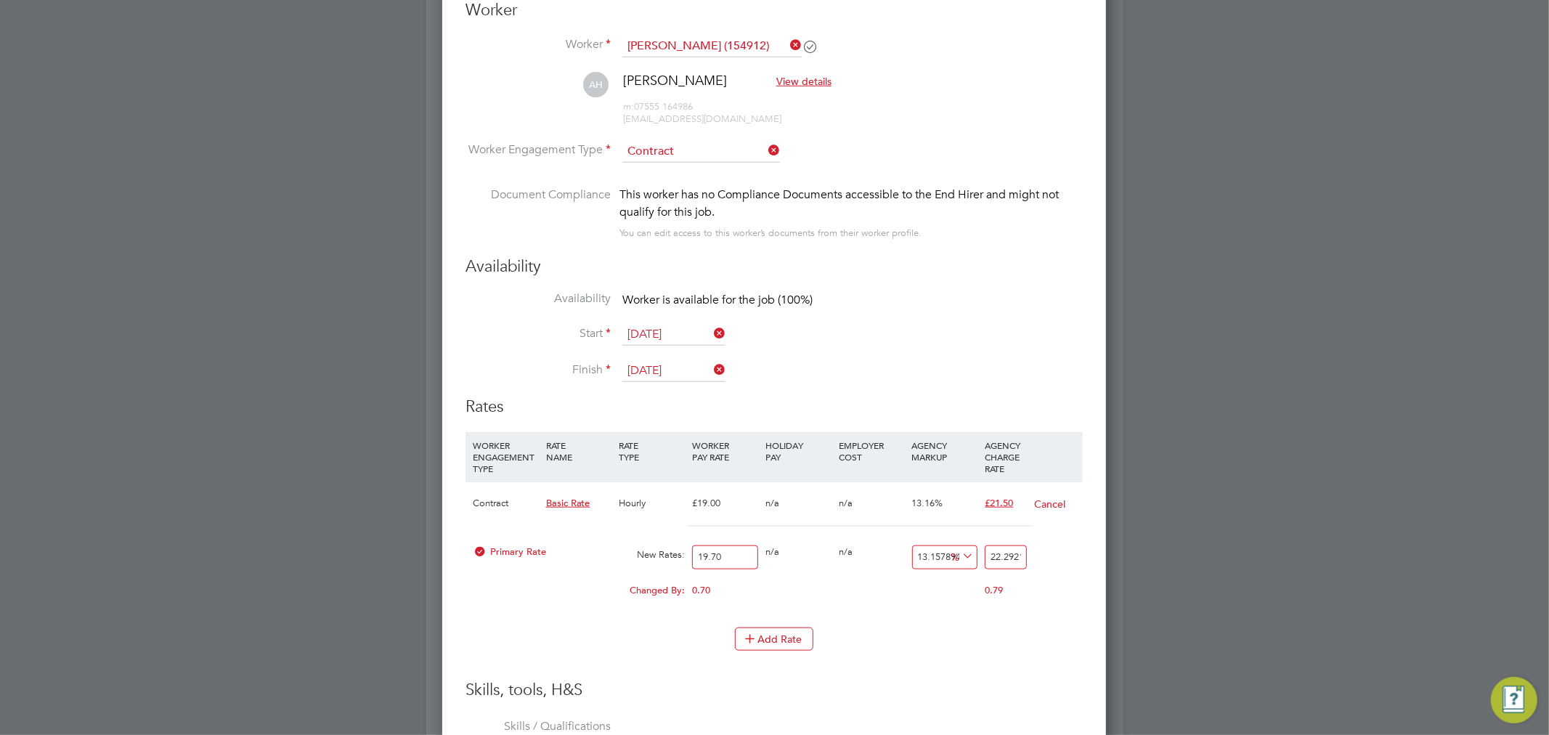
click at [959, 555] on icon at bounding box center [959, 556] width 0 height 20
click at [954, 586] on li "£" at bounding box center [962, 589] width 35 height 19
click at [945, 556] on input "2.592105263157893" at bounding box center [945, 557] width 66 height 24
click at [939, 550] on input "2.592105263157893" at bounding box center [945, 557] width 66 height 24
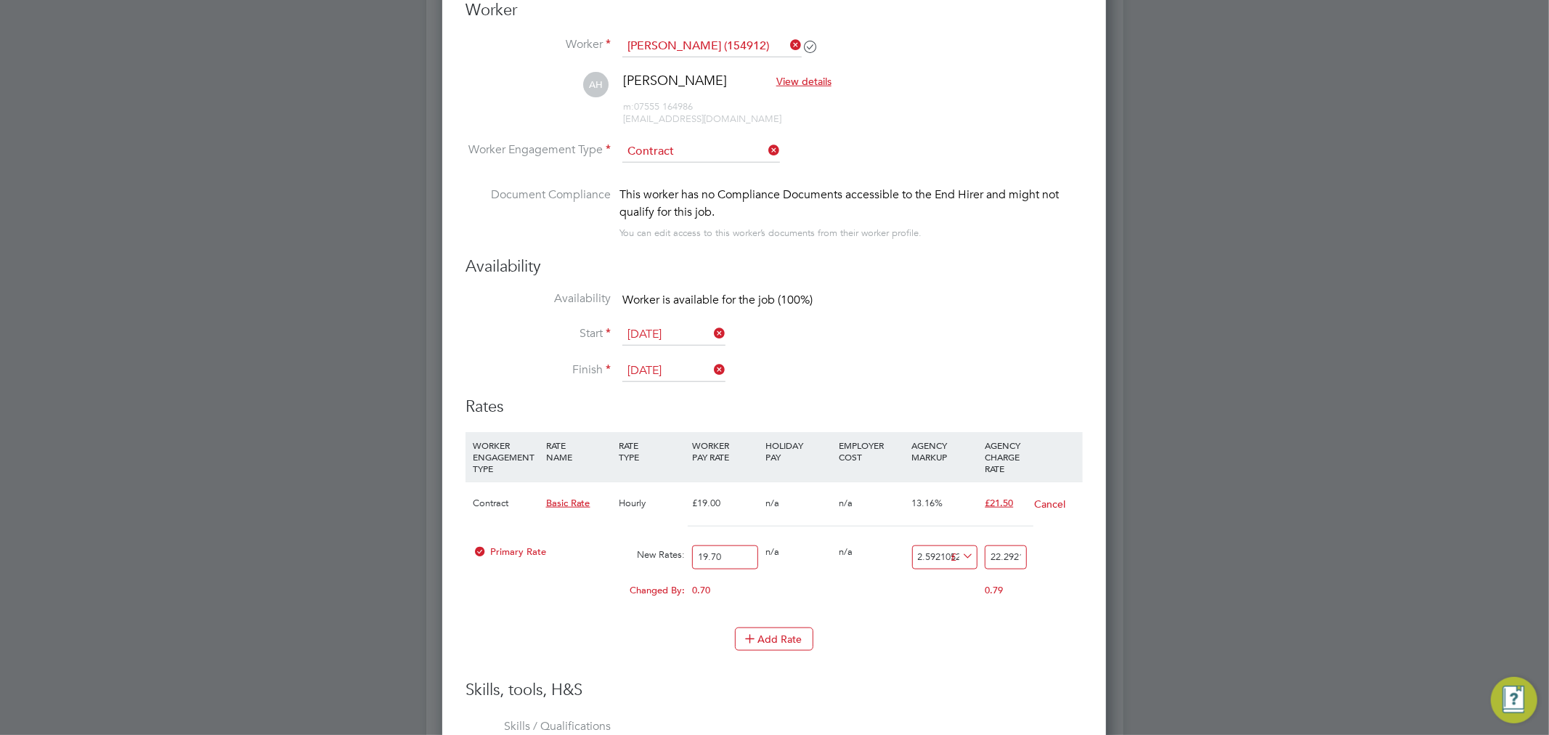
click at [939, 550] on input "2.592105263157893" at bounding box center [945, 557] width 66 height 24
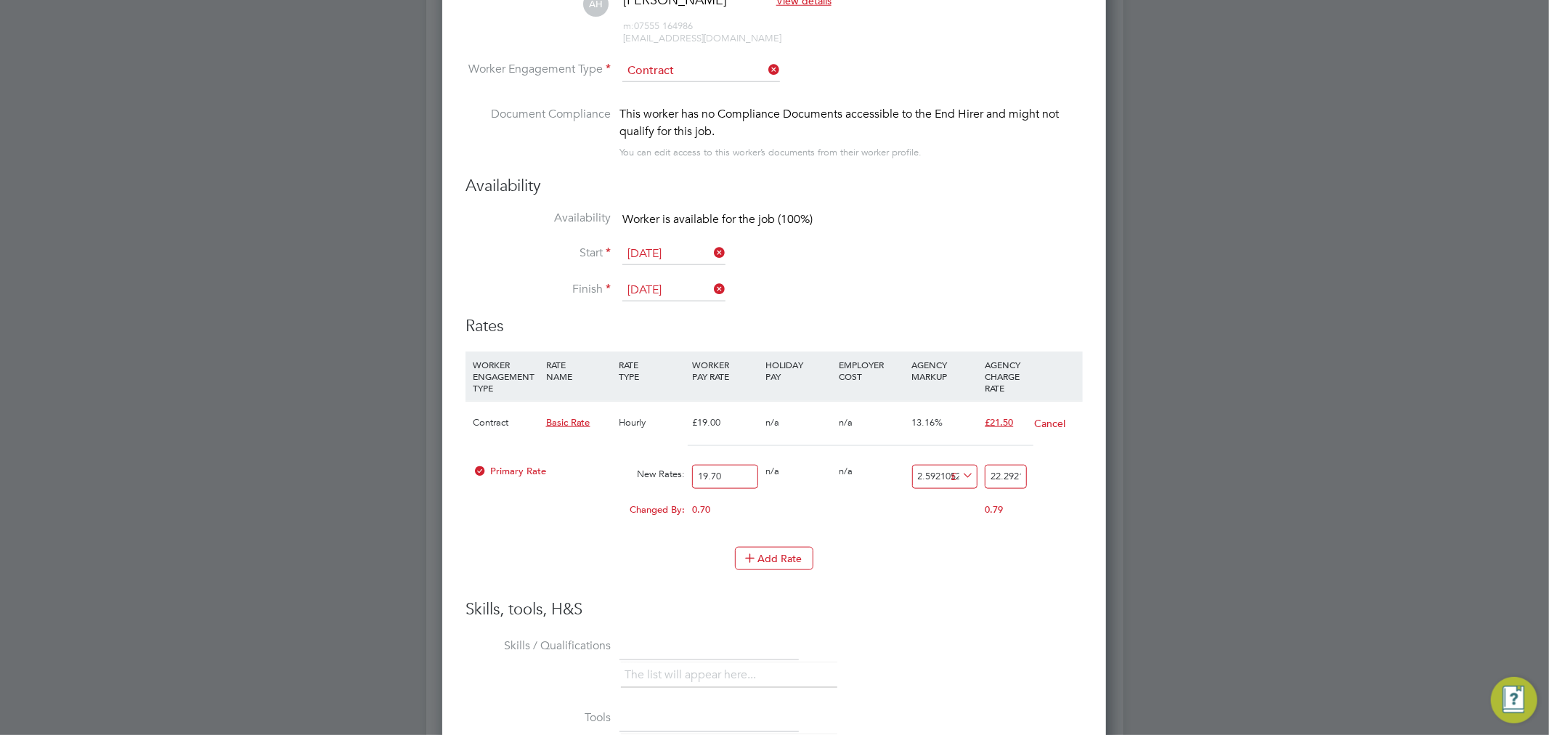
type input "2"
type input "21.7"
type input "2.5"
type input "22.2"
type input "2.50"
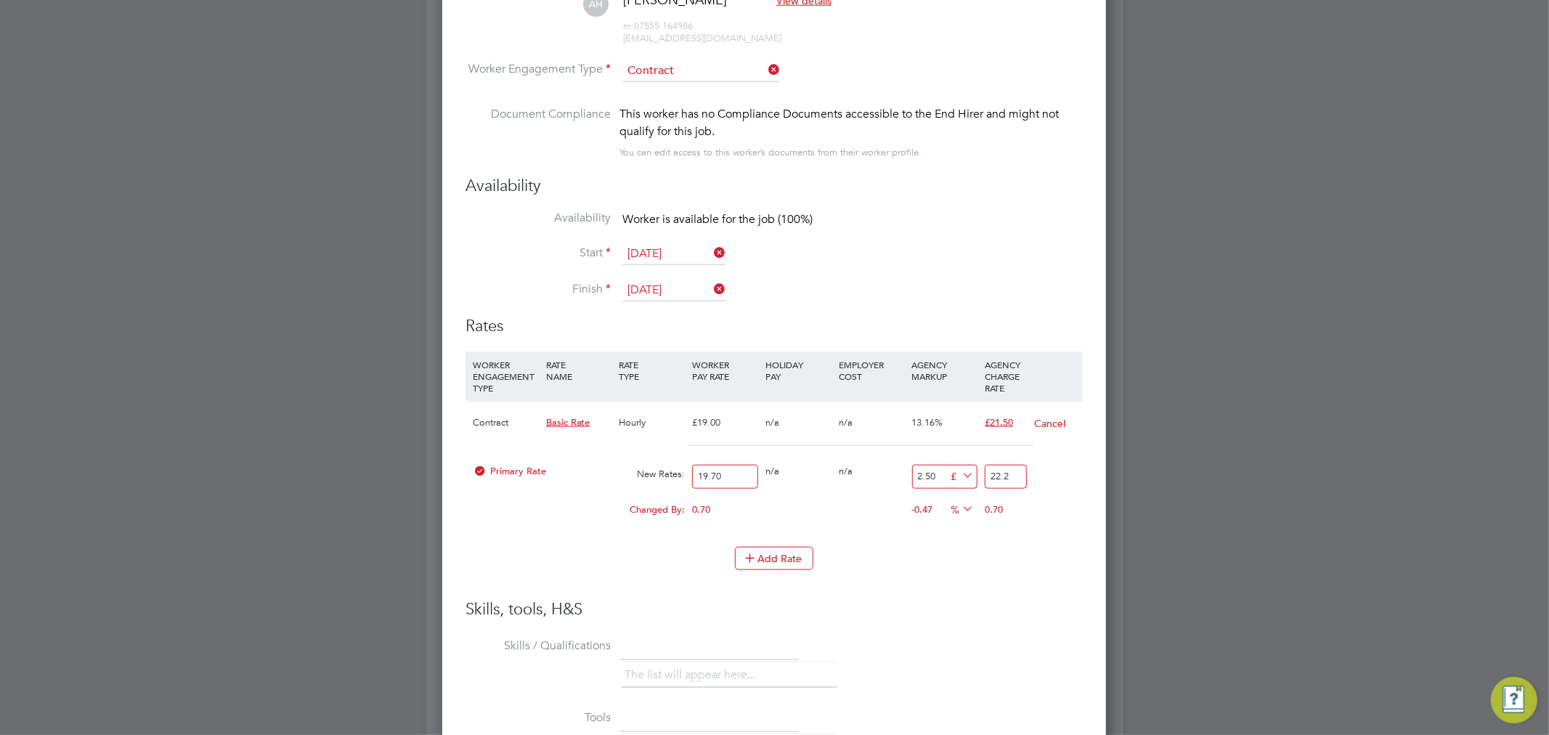
click at [743, 476] on input "19.70" at bounding box center [725, 477] width 66 height 24
click at [741, 479] on input "19.70" at bounding box center [725, 477] width 66 height 24
type input "19.76"
type input "22.26"
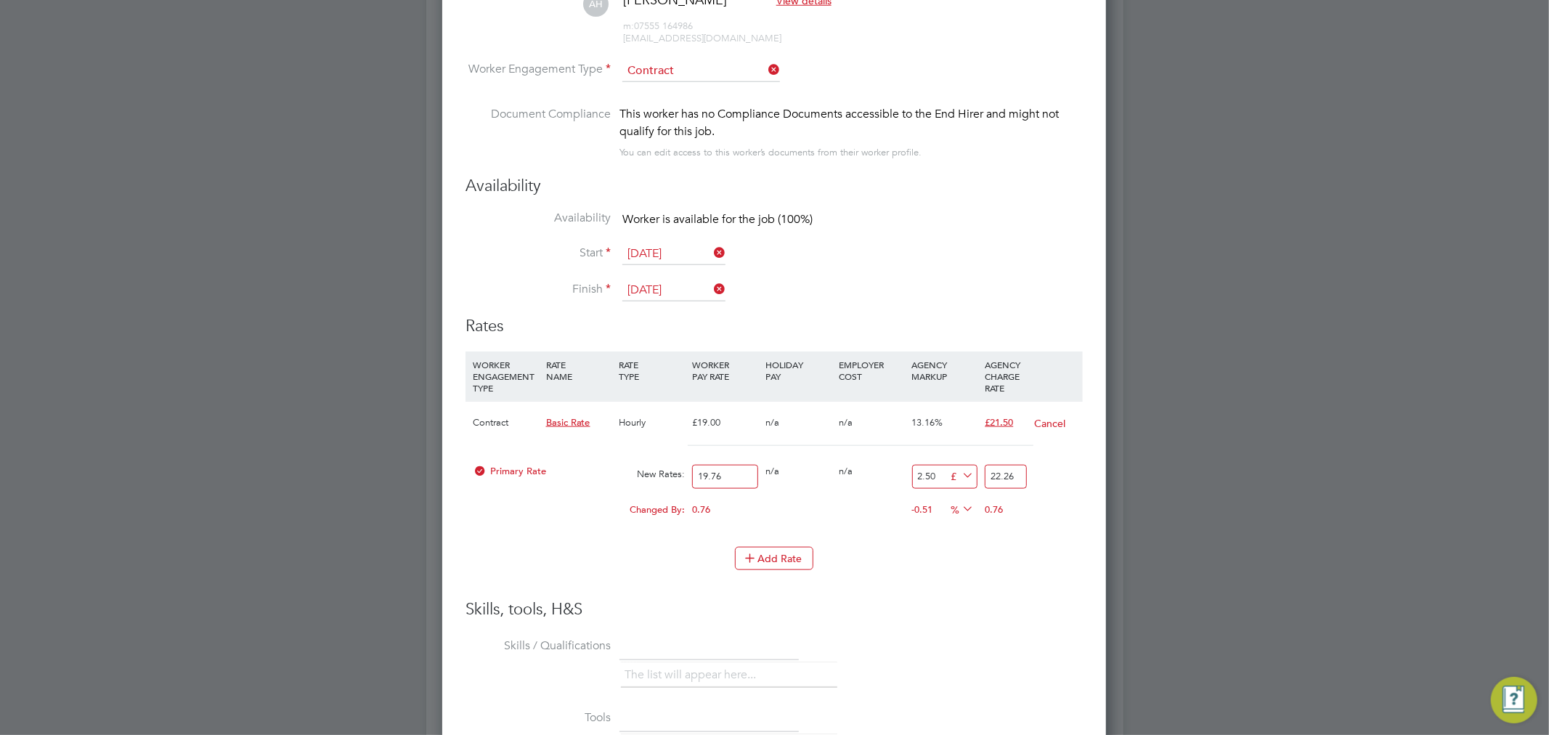
type input "19.76"
click at [1019, 611] on h3 "Skills, tools, H&S" at bounding box center [773, 609] width 617 height 21
click at [880, 515] on div "Changed By: 0.76 0.00 0.00 -0.51 0 % 0.76" at bounding box center [773, 514] width 617 height 36
click at [939, 582] on li "Add Rate" at bounding box center [773, 566] width 617 height 38
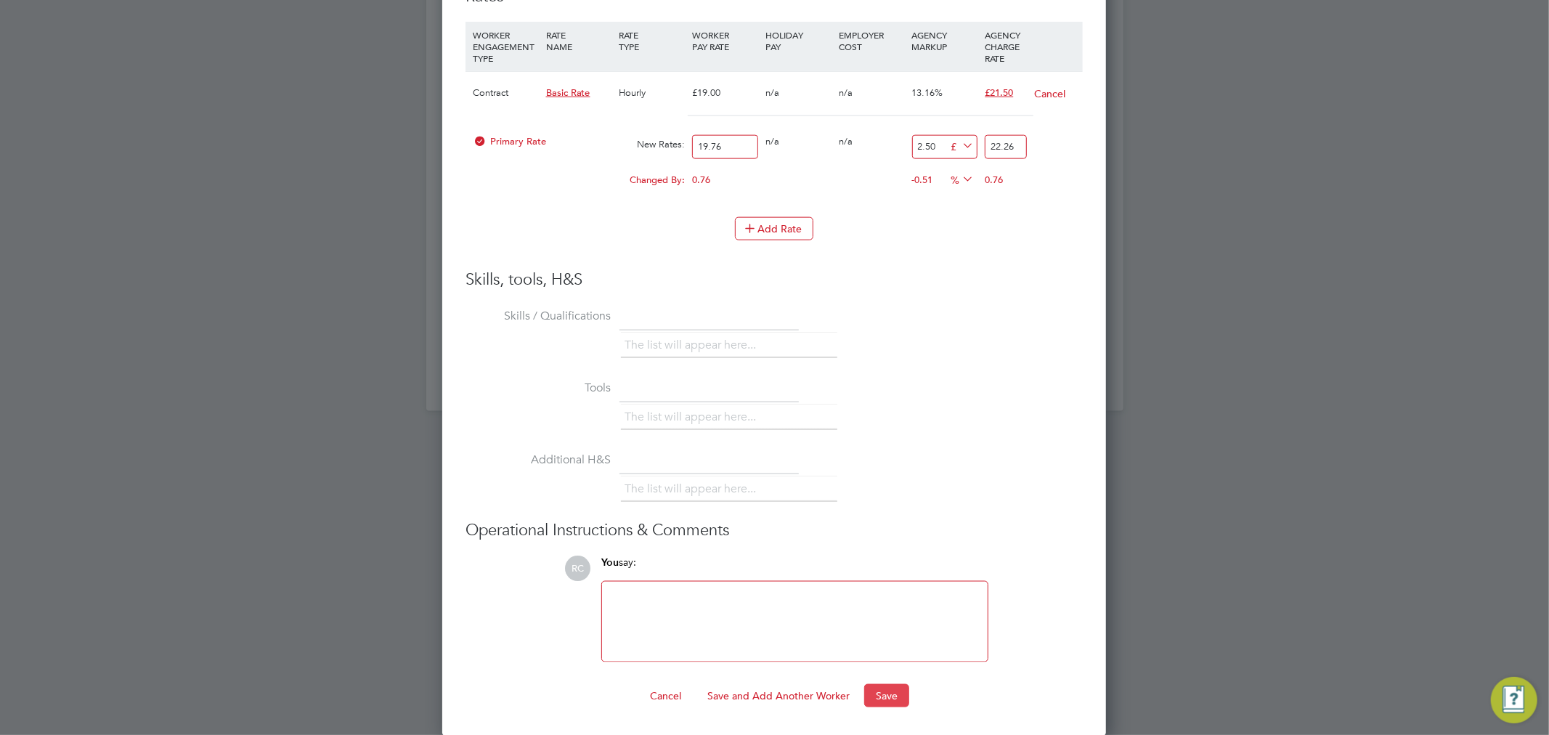
click at [892, 693] on button "Save" at bounding box center [886, 695] width 45 height 23
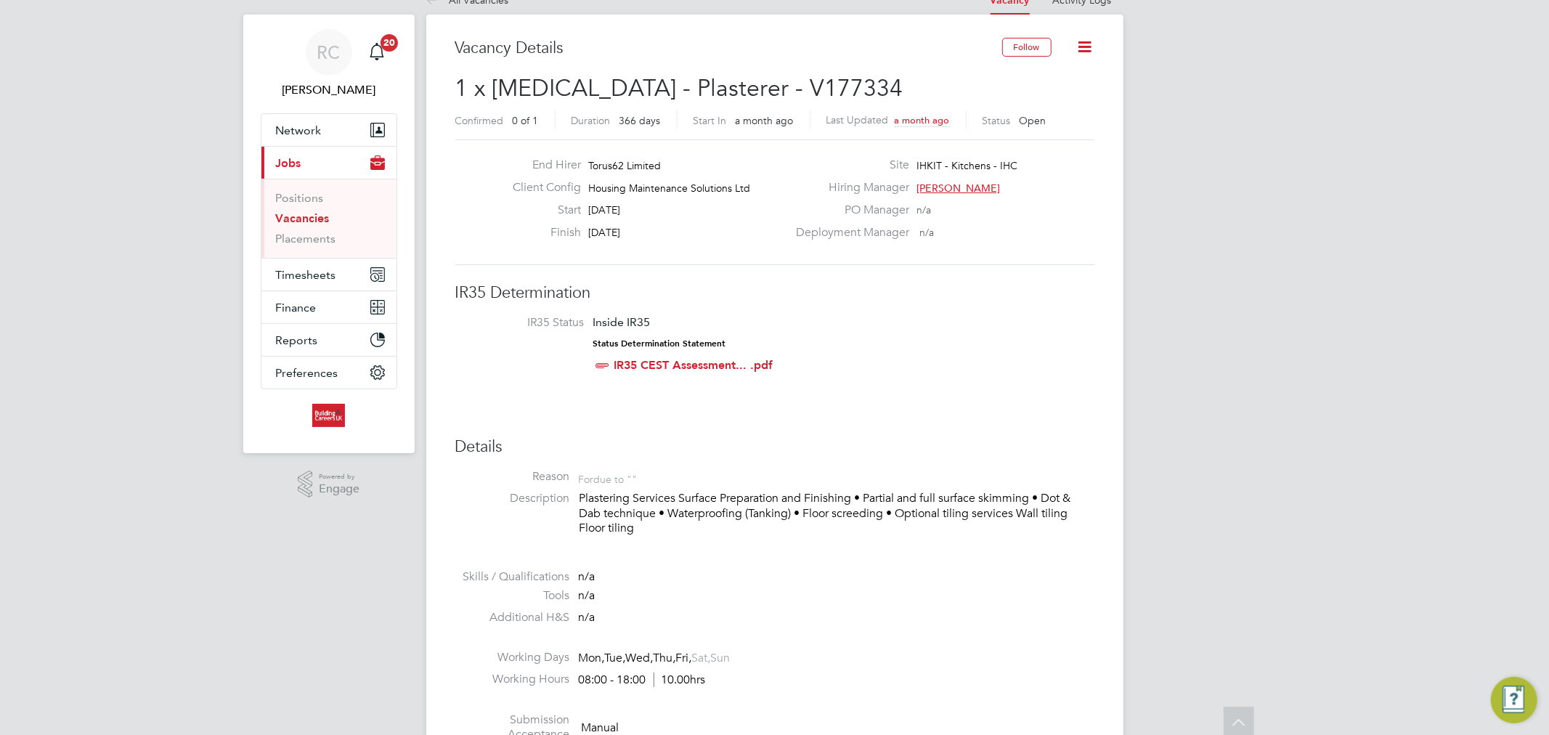
scroll to position [0, 0]
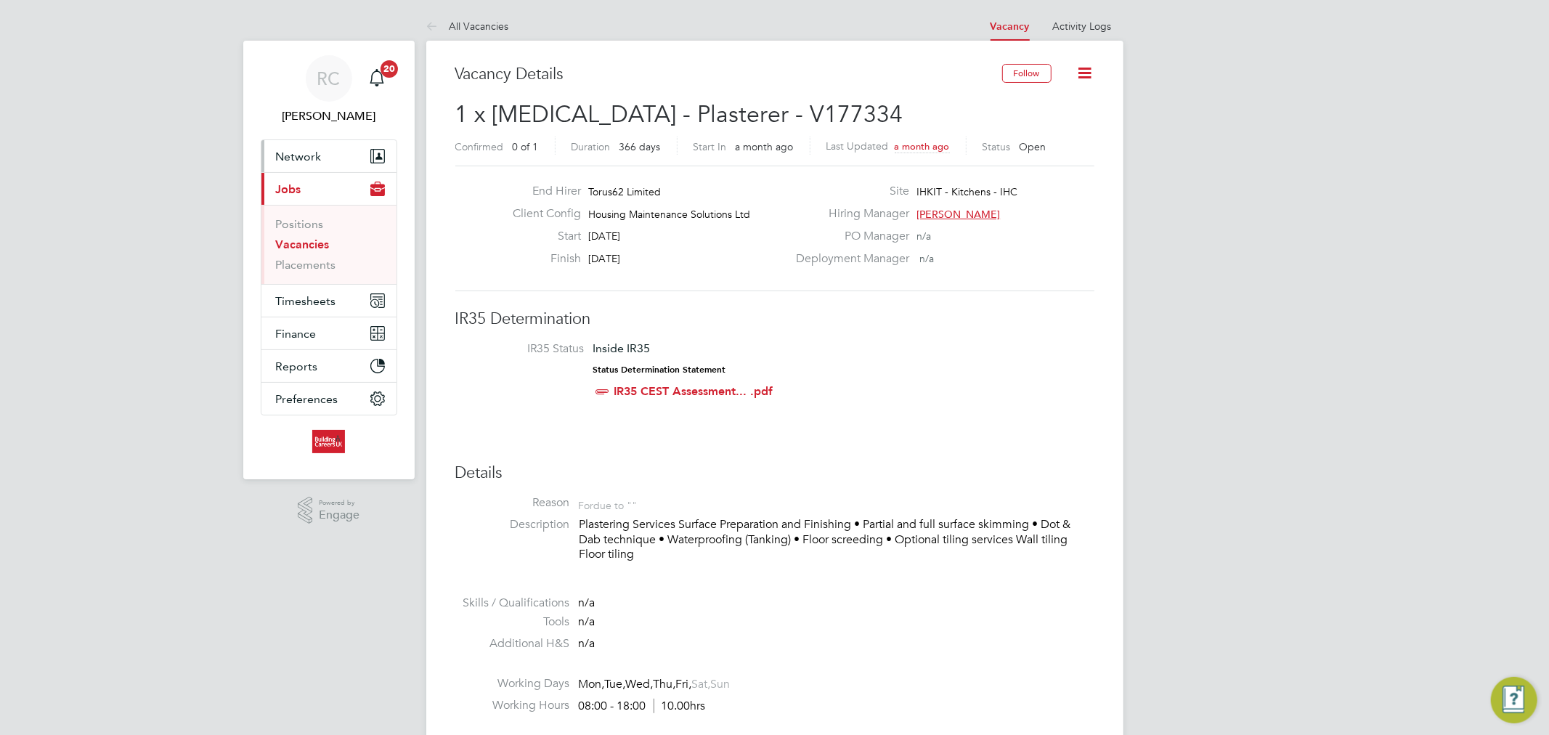
click at [295, 153] on span "Network" at bounding box center [299, 157] width 46 height 14
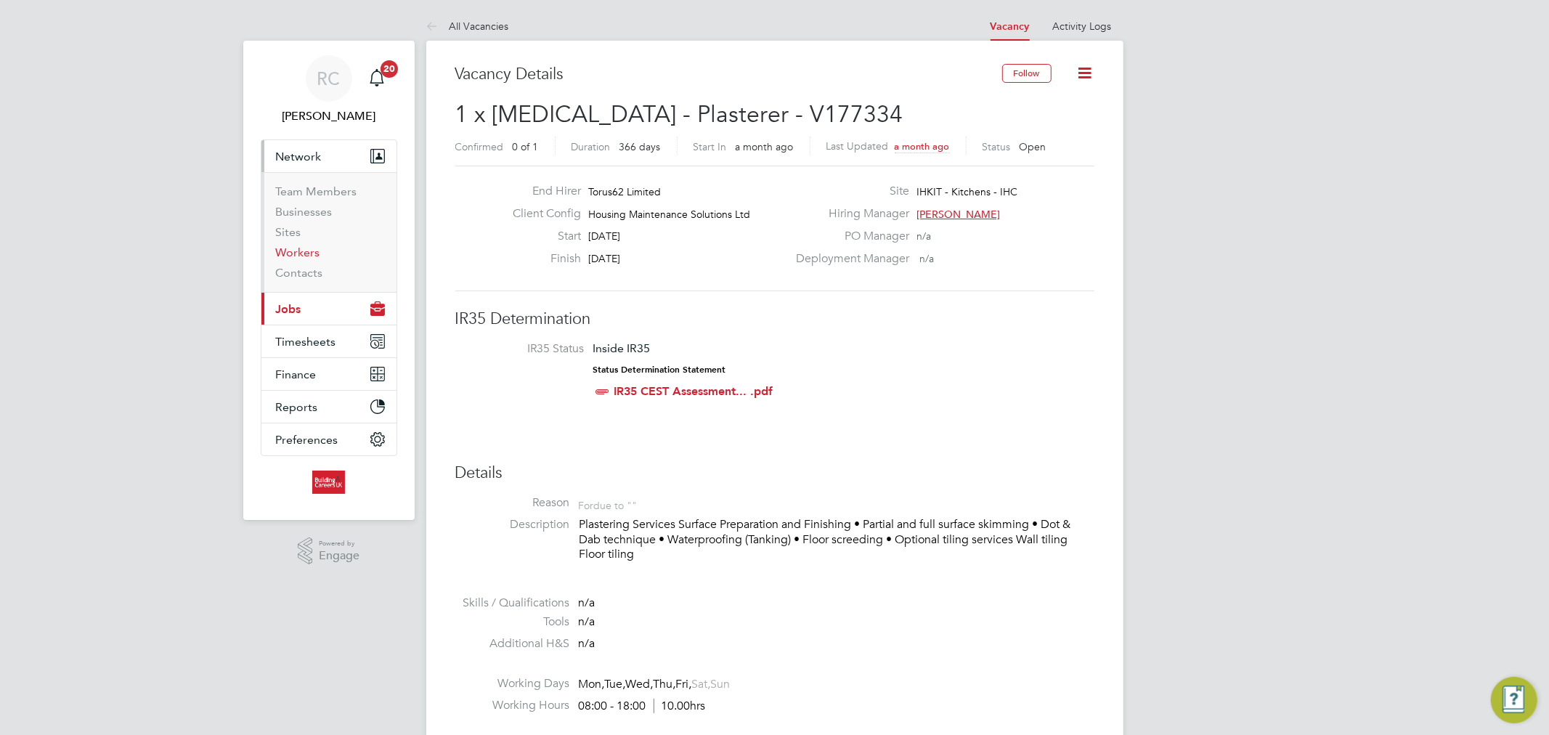
click at [308, 256] on link "Workers" at bounding box center [298, 252] width 44 height 14
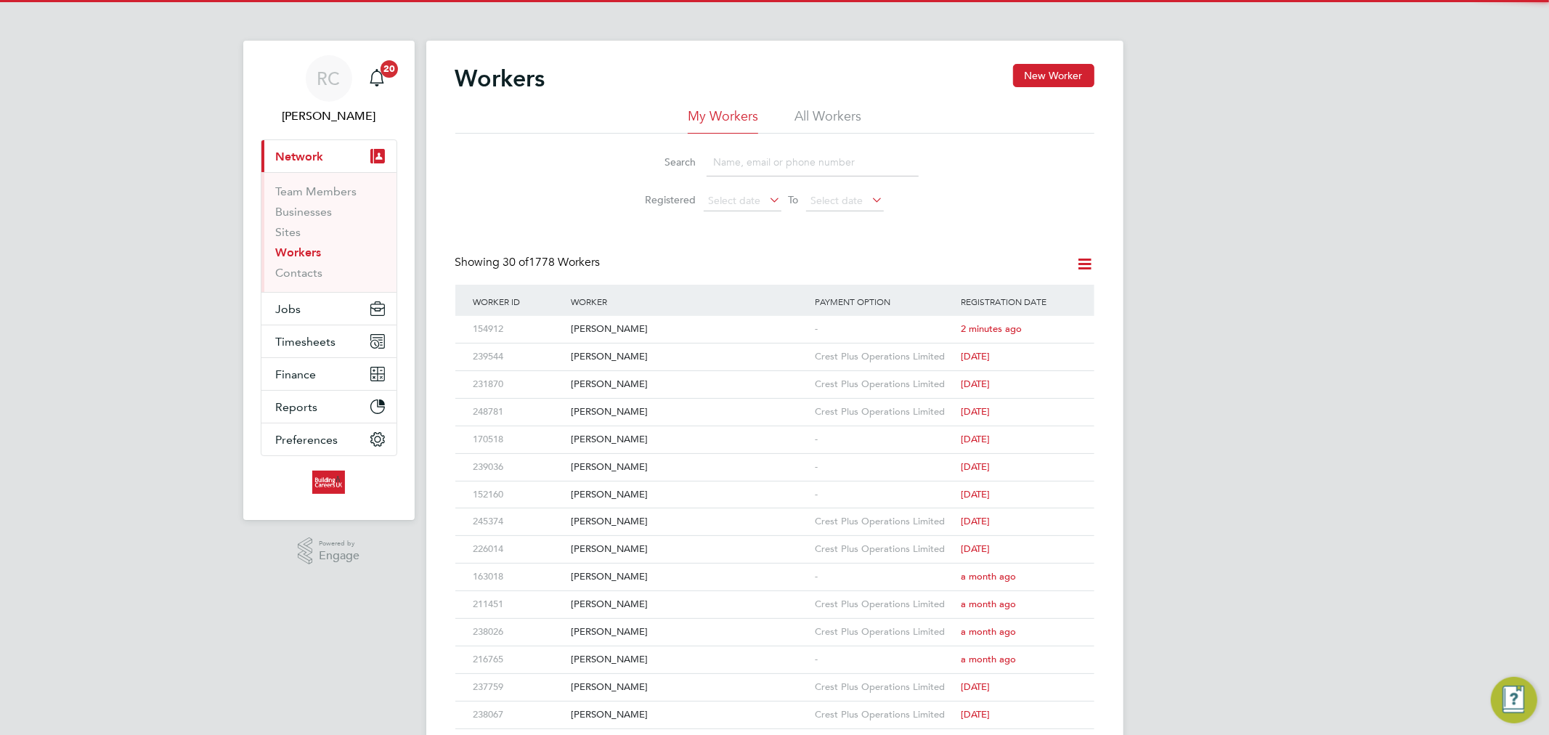
click at [871, 113] on ul "My Workers All Workers" at bounding box center [774, 120] width 639 height 26
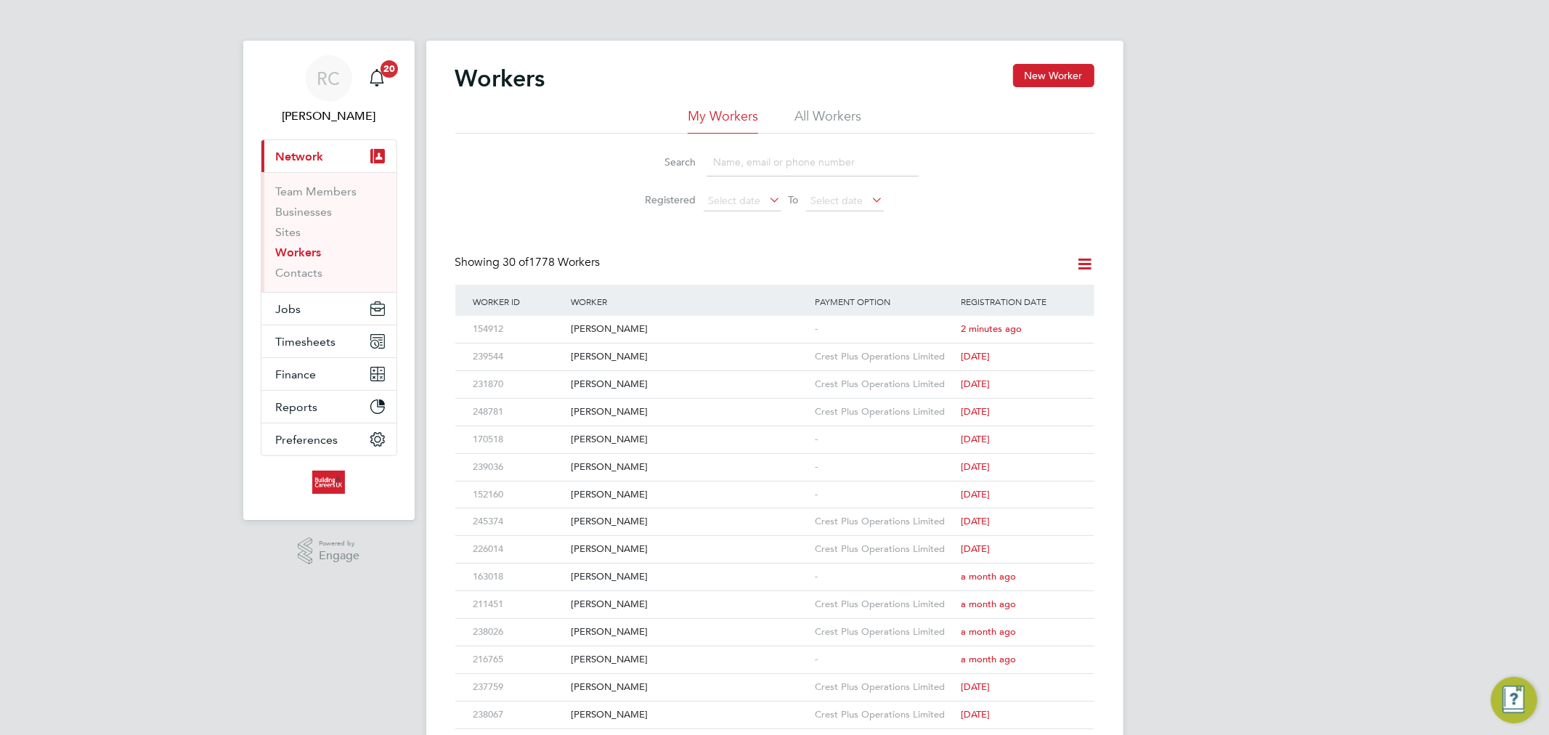
click at [855, 116] on li "All Workers" at bounding box center [827, 120] width 67 height 26
click at [621, 322] on div "[PERSON_NAME]" at bounding box center [689, 329] width 244 height 27
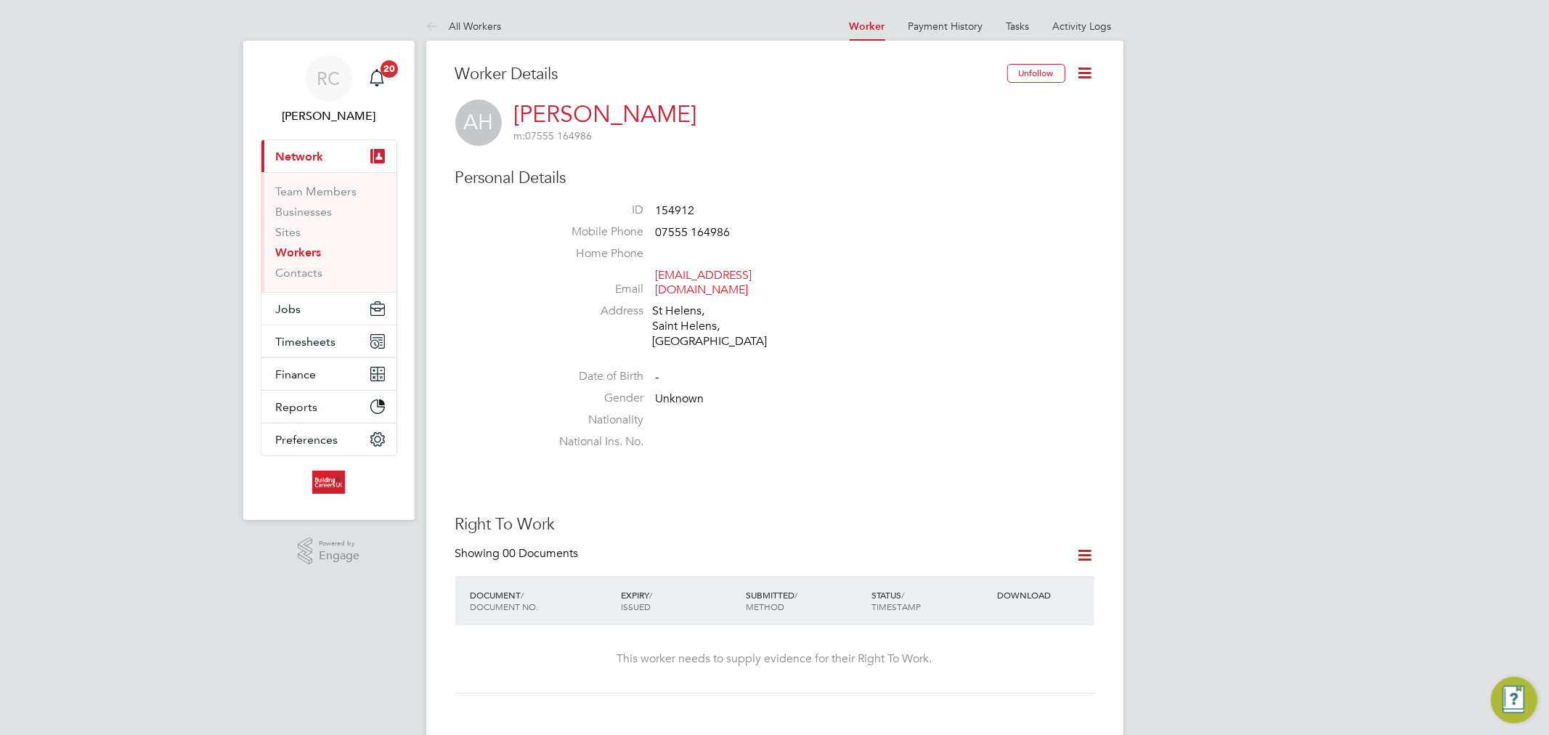
click at [1084, 74] on icon at bounding box center [1085, 73] width 18 height 18
click at [976, 163] on li "Edit Personal Details e" at bounding box center [1001, 169] width 181 height 20
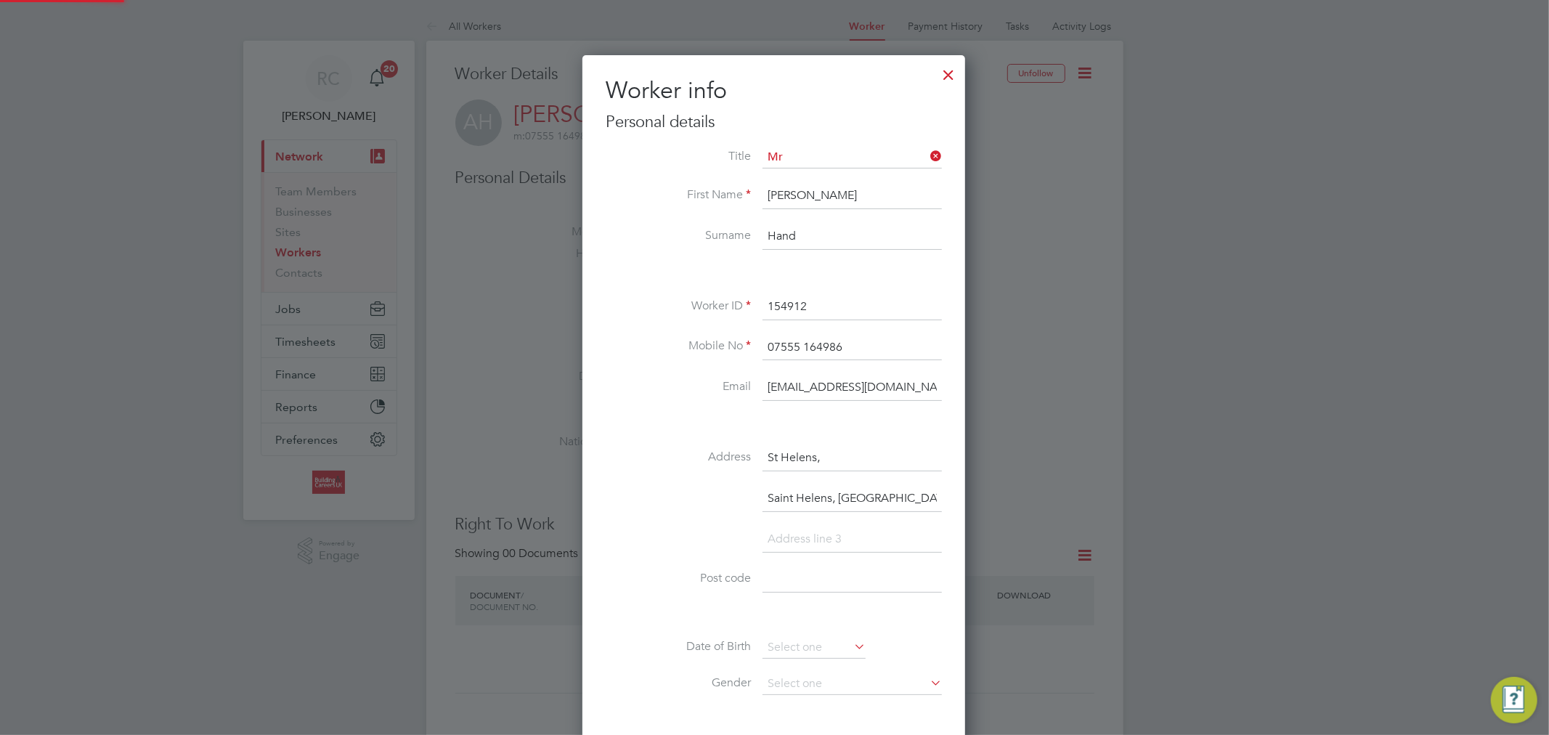
scroll to position [860, 383]
click at [687, 380] on label "Email" at bounding box center [677, 386] width 145 height 15
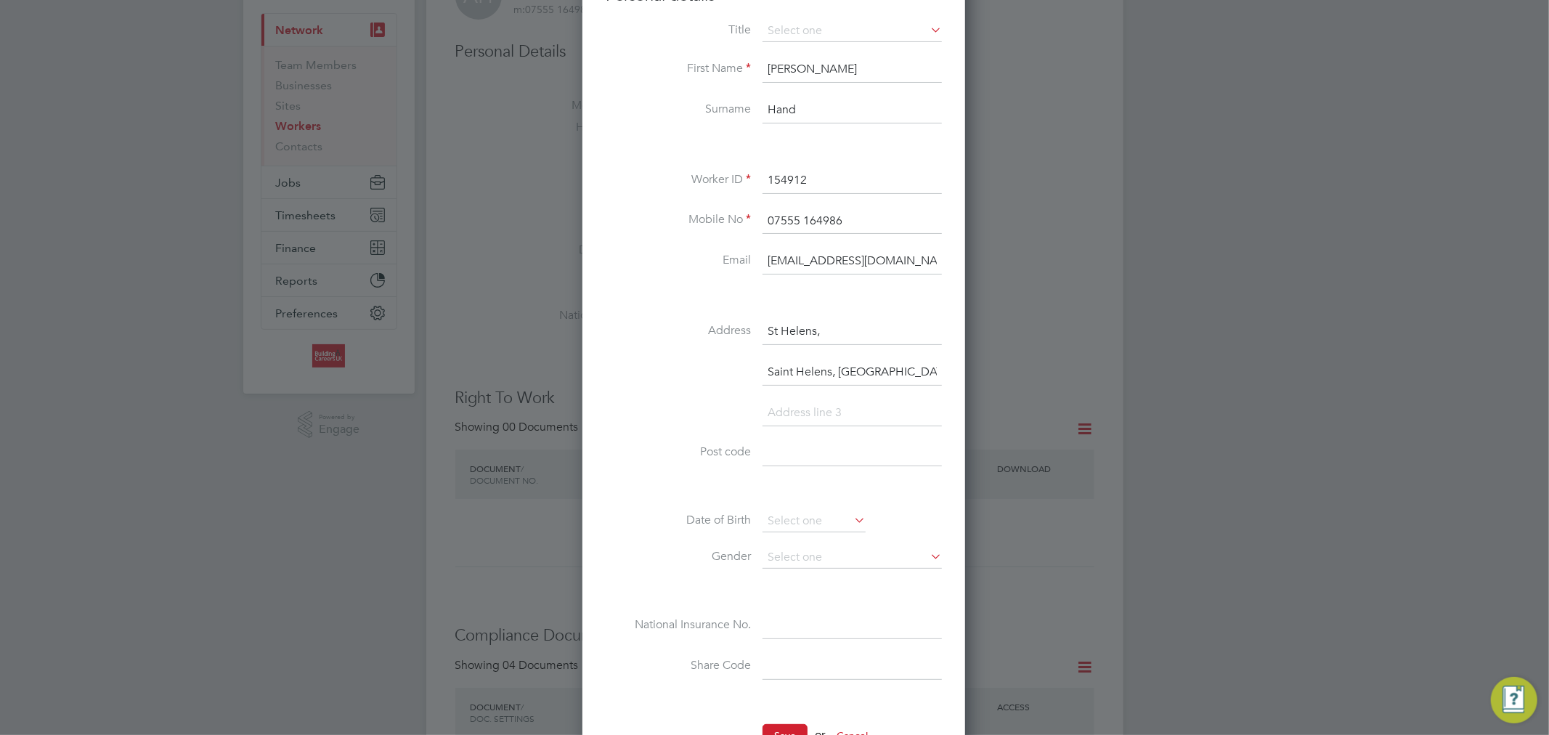
scroll to position [161, 0]
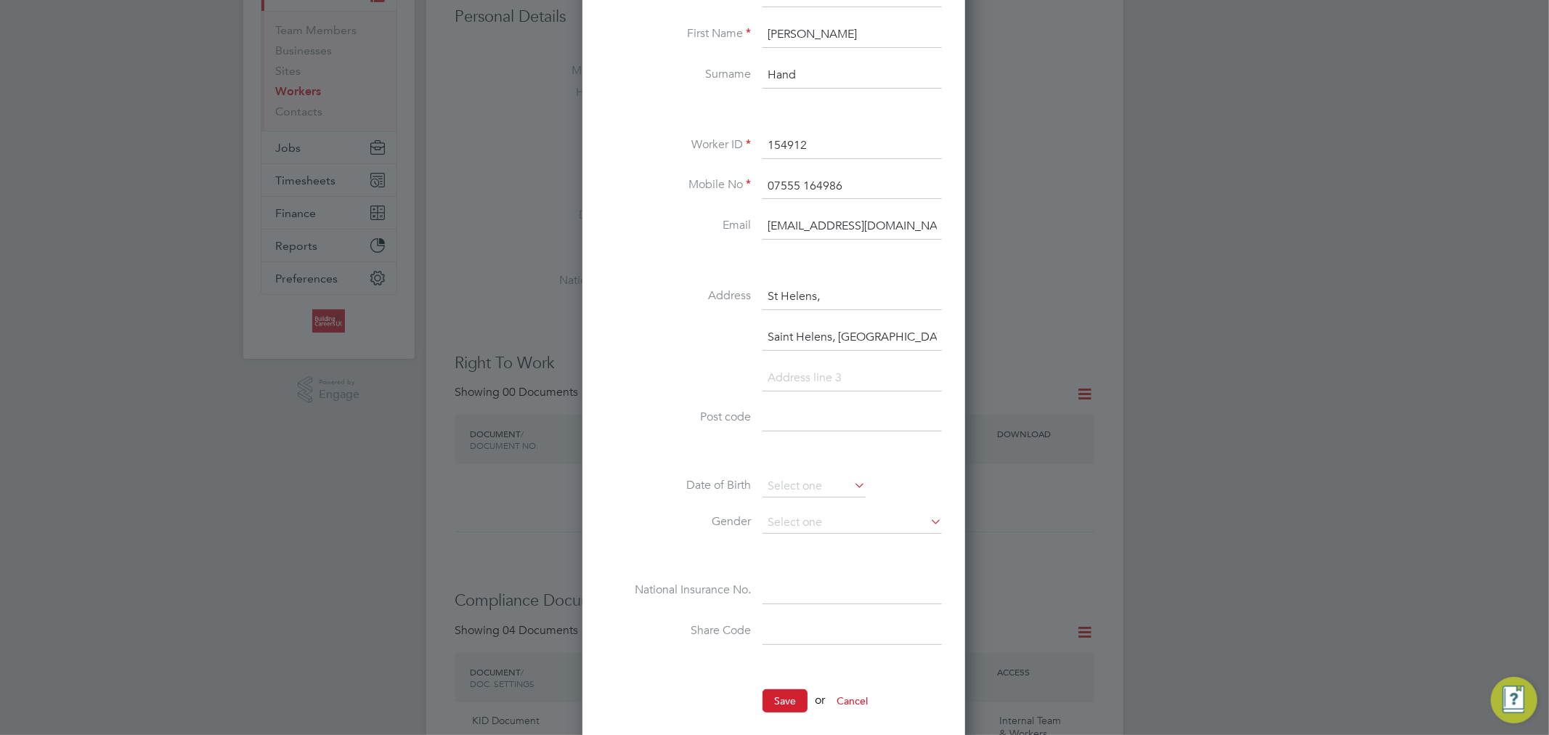
click at [802, 425] on input at bounding box center [851, 419] width 179 height 26
click at [790, 579] on input at bounding box center [851, 591] width 179 height 26
paste input "PH 82 91 65 B"
type input "PH 82 91 65 B"
click at [666, 388] on li at bounding box center [773, 385] width 336 height 41
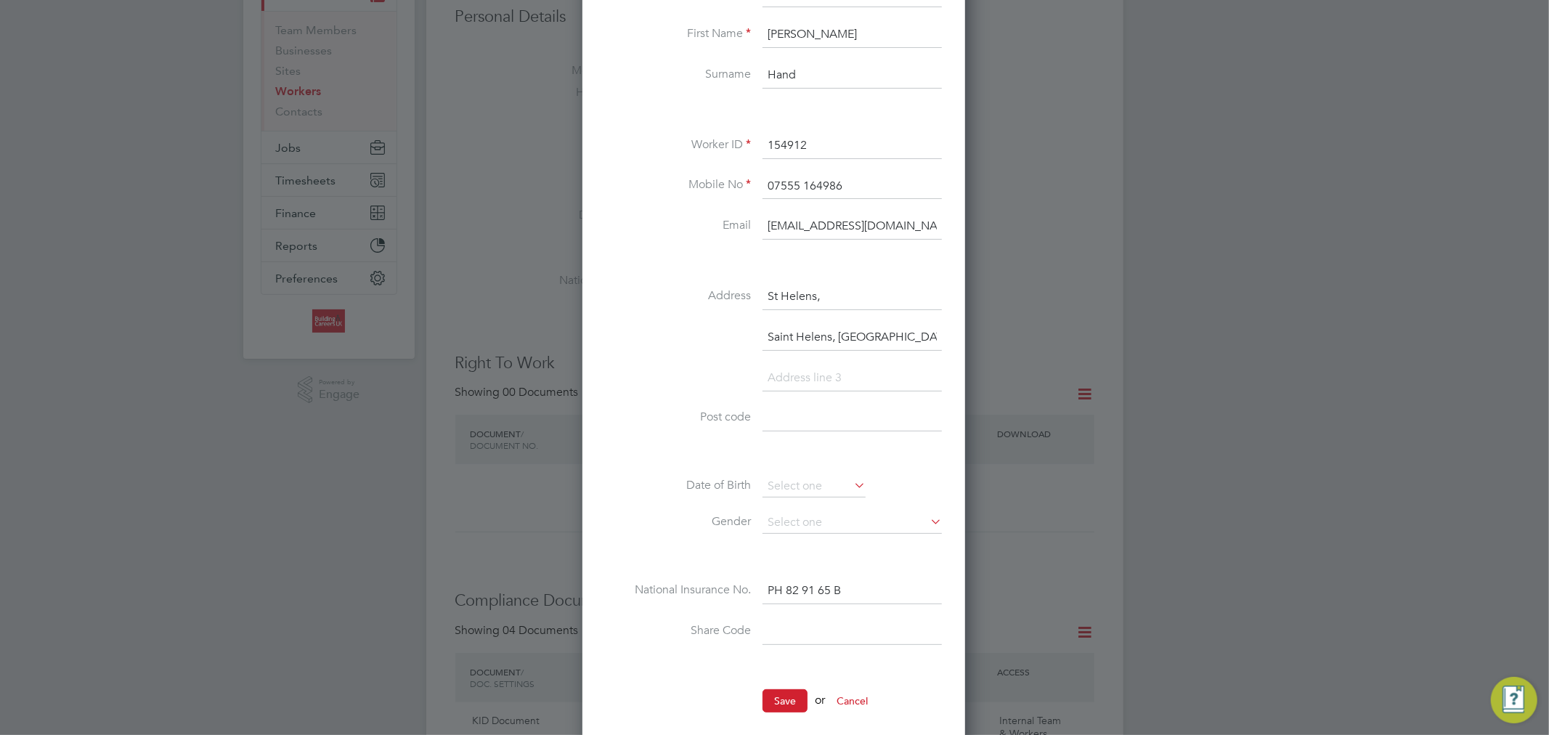
click at [851, 587] on input "PH 82 91 65 B" at bounding box center [851, 591] width 179 height 26
click at [792, 690] on button "Save" at bounding box center [784, 700] width 45 height 23
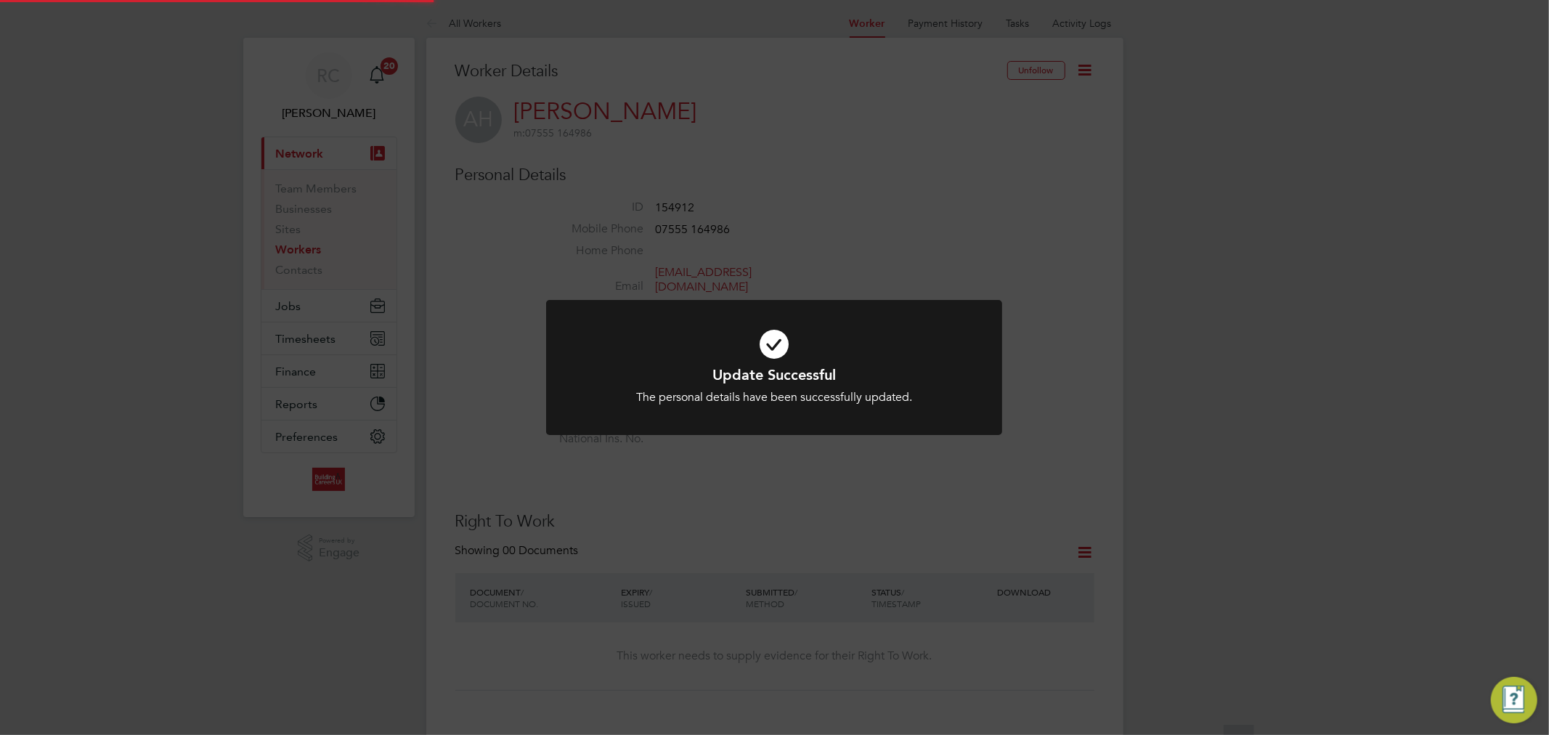
scroll to position [0, 0]
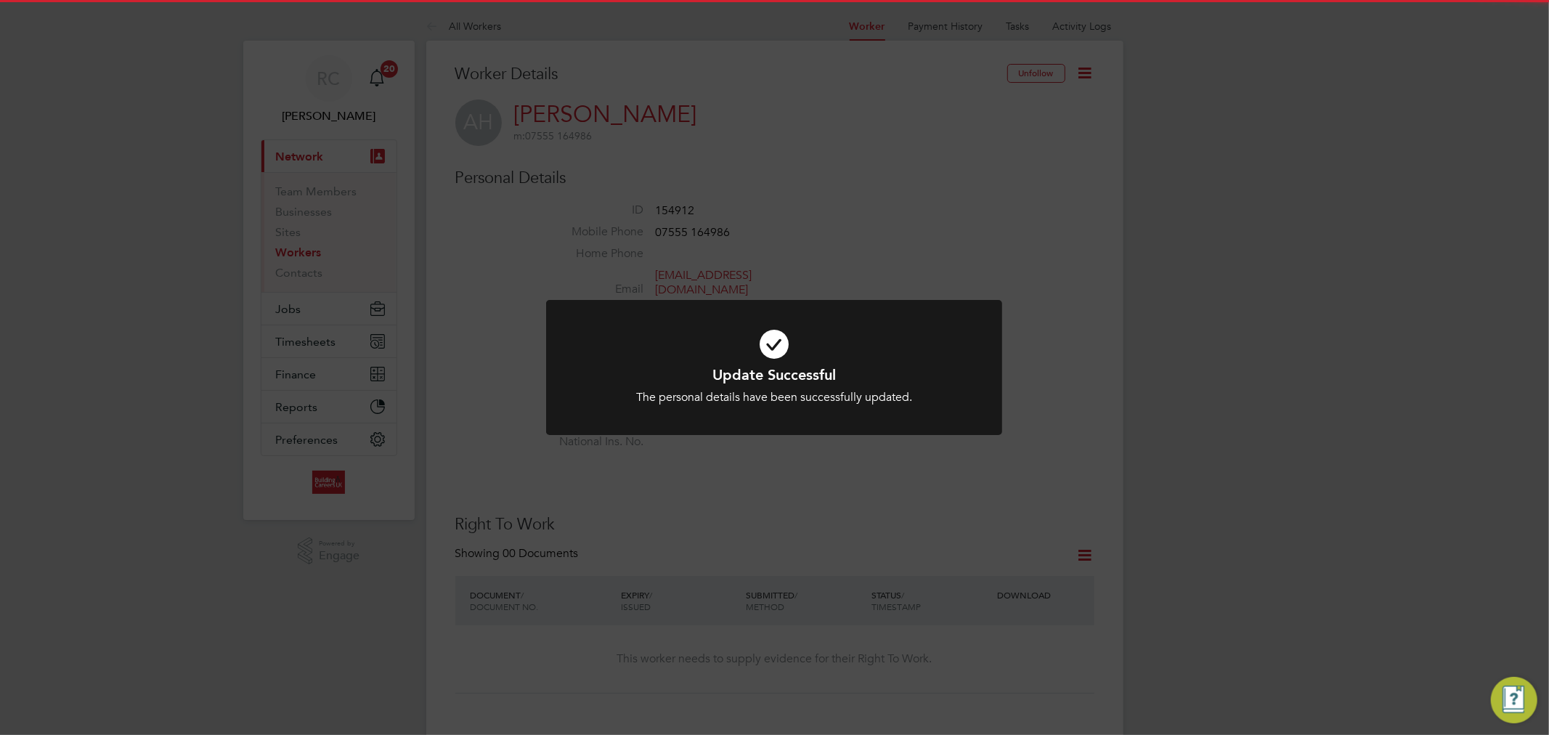
click at [767, 343] on icon at bounding box center [774, 344] width 378 height 57
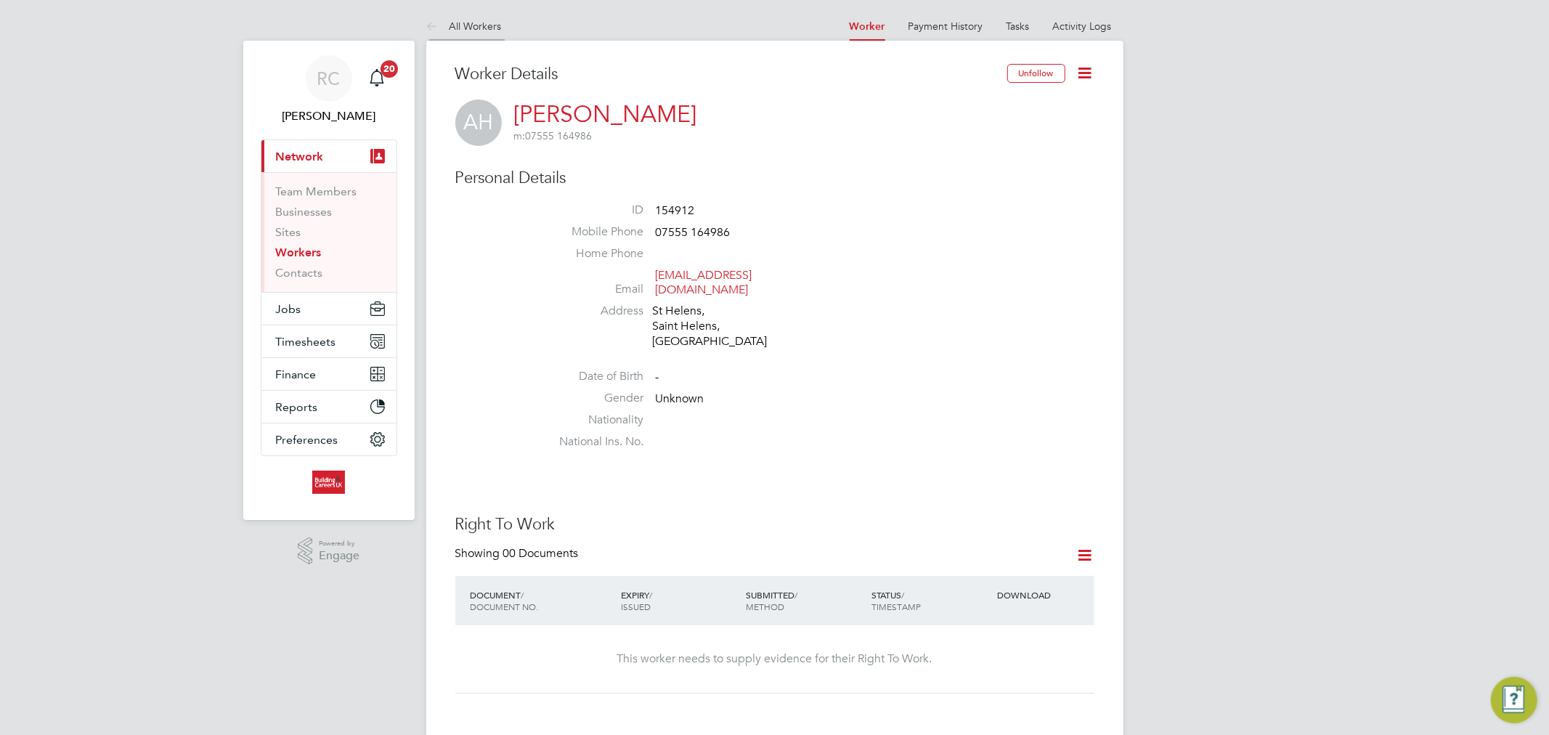
click at [475, 30] on link "All Workers" at bounding box center [464, 26] width 76 height 13
